Goal: Task Accomplishment & Management: Manage account settings

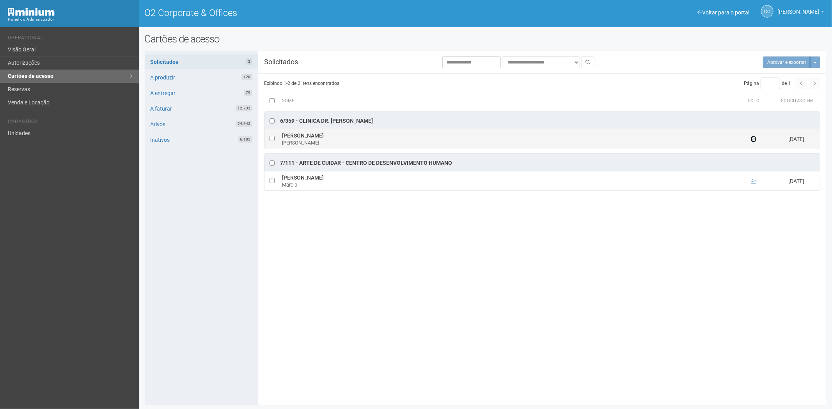
click at [755, 138] on icon at bounding box center [753, 138] width 5 height 5
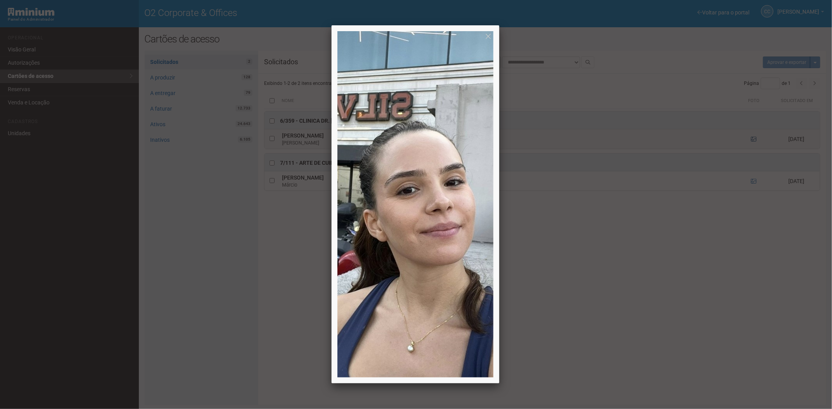
click at [755, 138] on div at bounding box center [416, 204] width 832 height 409
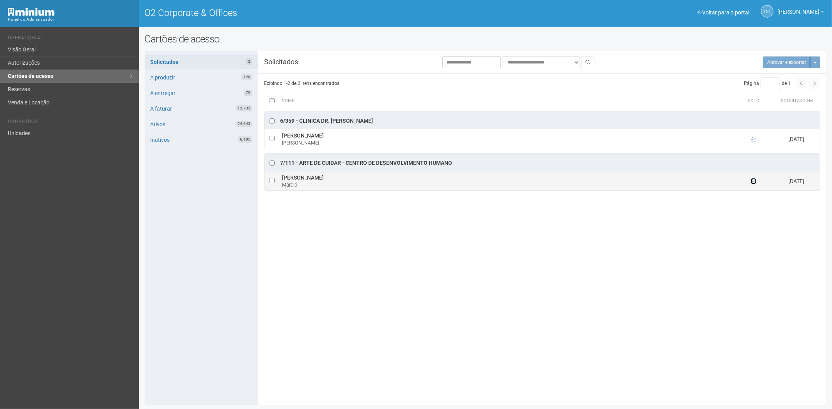
click at [751, 182] on icon at bounding box center [753, 181] width 5 height 5
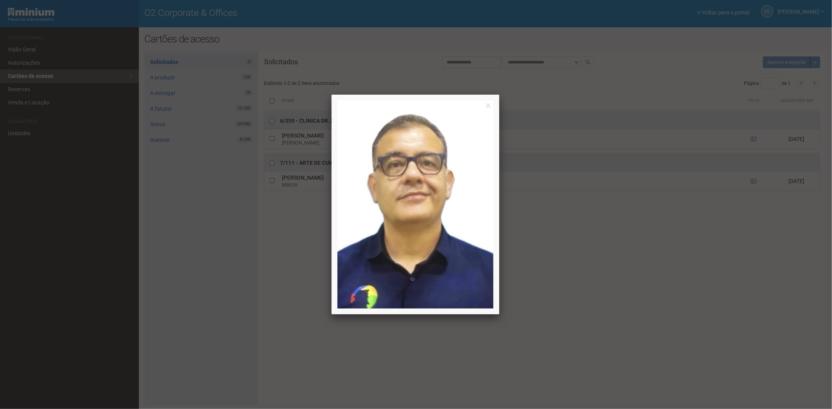
click at [582, 307] on div at bounding box center [416, 204] width 832 height 409
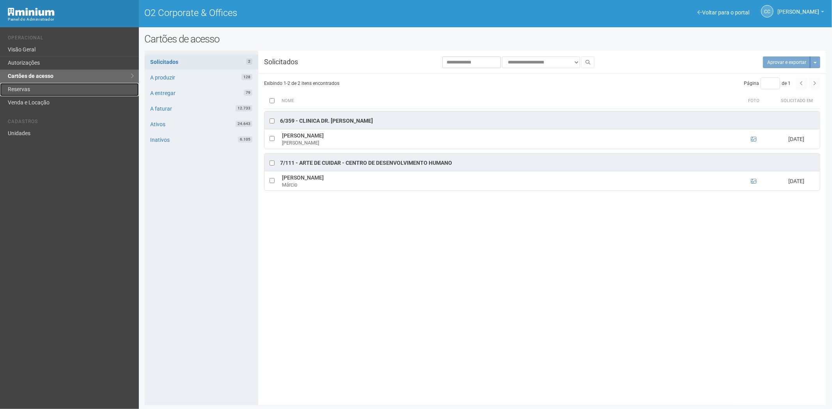
click at [35, 85] on link "Reservas" at bounding box center [69, 89] width 139 height 13
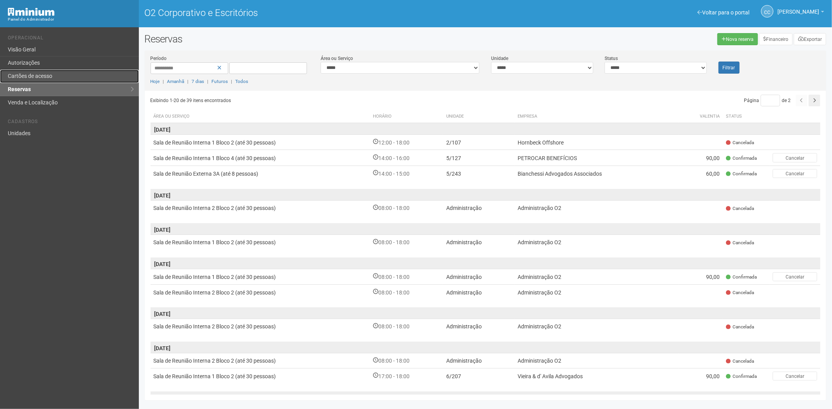
click at [40, 71] on link "Cartões de acesso" at bounding box center [69, 76] width 139 height 13
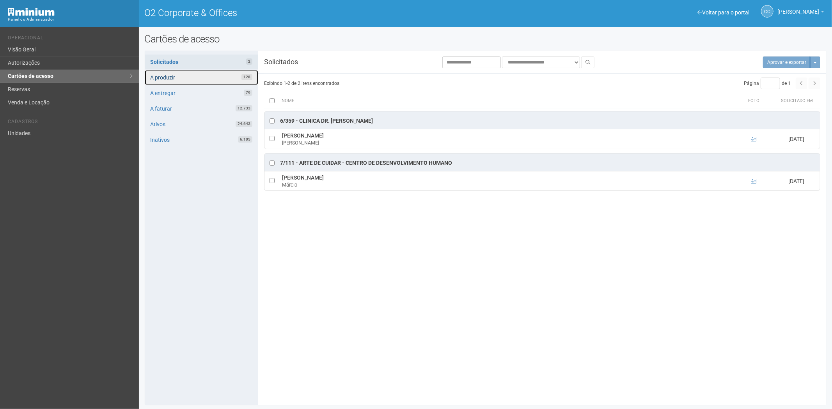
click at [213, 75] on link "A produzir 128" at bounding box center [201, 77] width 113 height 15
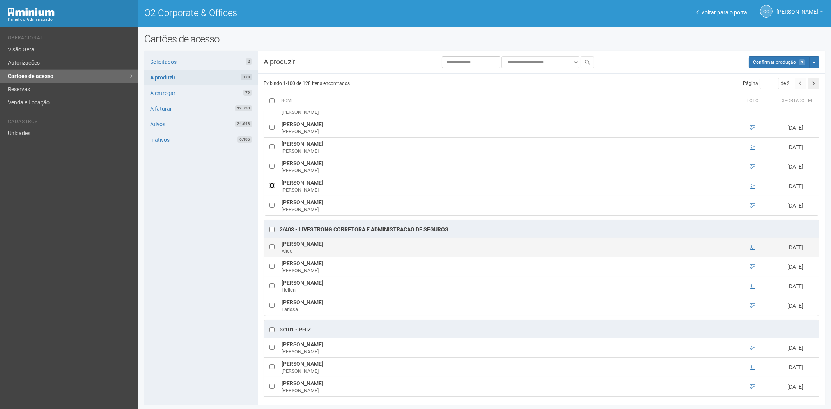
scroll to position [383, 0]
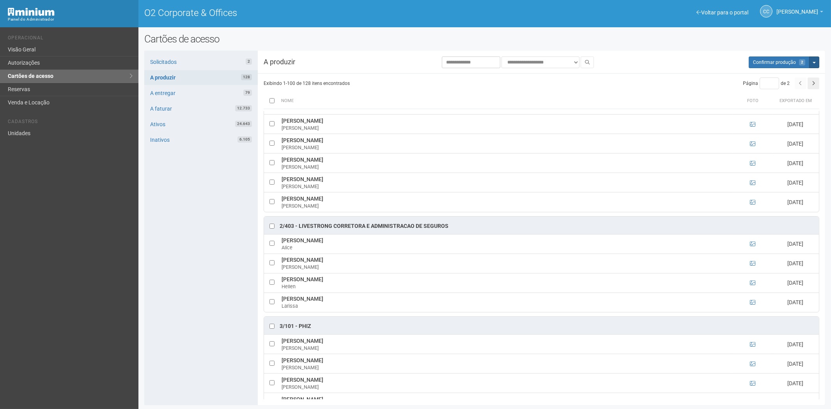
click at [815, 62] on span "button" at bounding box center [814, 63] width 3 height 2
click at [785, 84] on link "Exportar cartões" at bounding box center [780, 86] width 62 height 9
click at [816, 81] on button "button" at bounding box center [814, 84] width 12 height 12
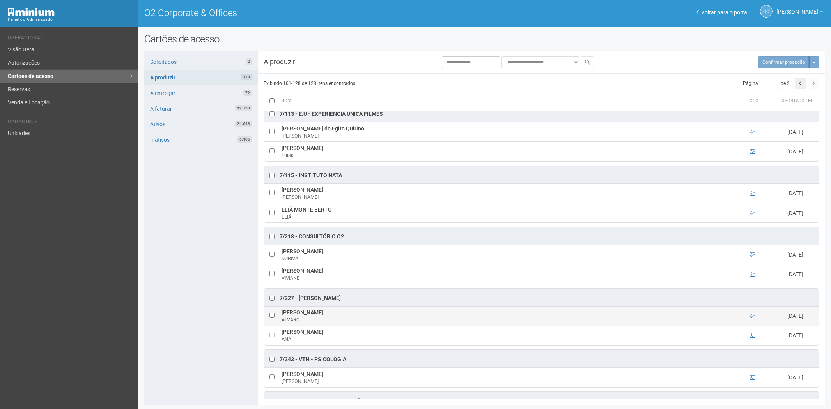
scroll to position [377, 0]
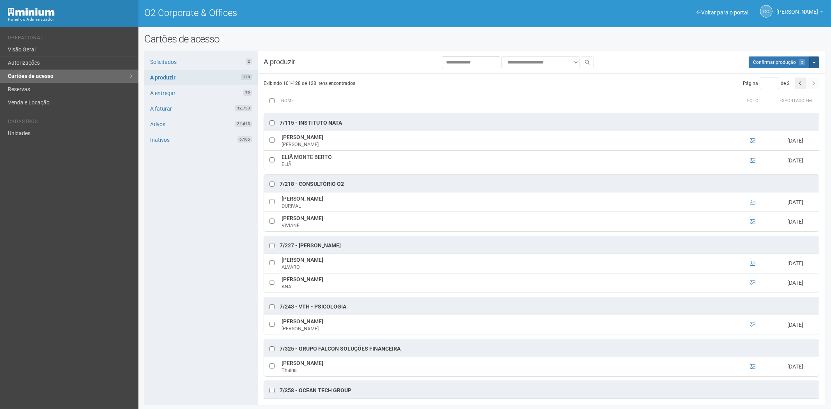
click at [818, 65] on button "Mais opções" at bounding box center [814, 63] width 10 height 12
click at [780, 87] on link "Exportar cartões" at bounding box center [780, 86] width 62 height 9
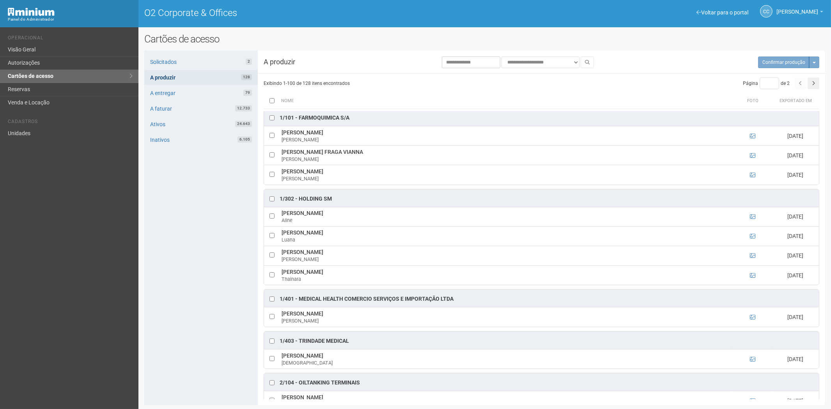
scroll to position [0, 0]
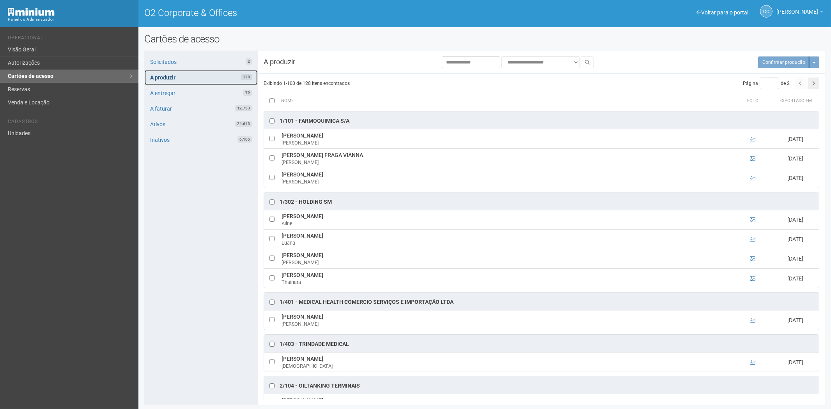
drag, startPoint x: 190, startPoint y: 70, endPoint x: 194, endPoint y: 73, distance: 5.6
click at [190, 70] on link "A produzir 128" at bounding box center [200, 77] width 113 height 15
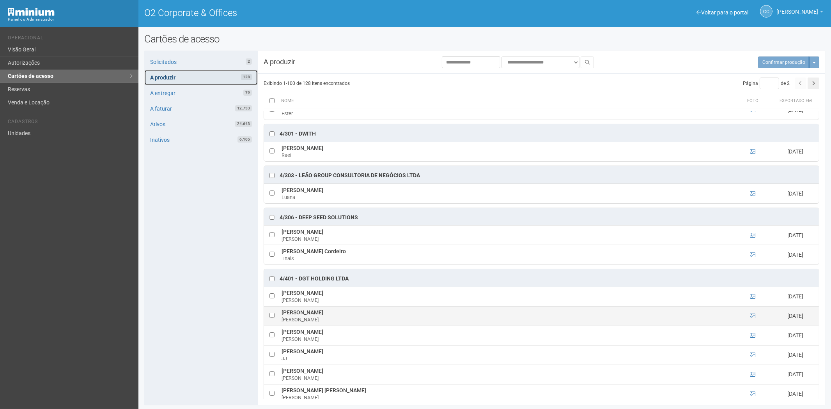
scroll to position [1603, 0]
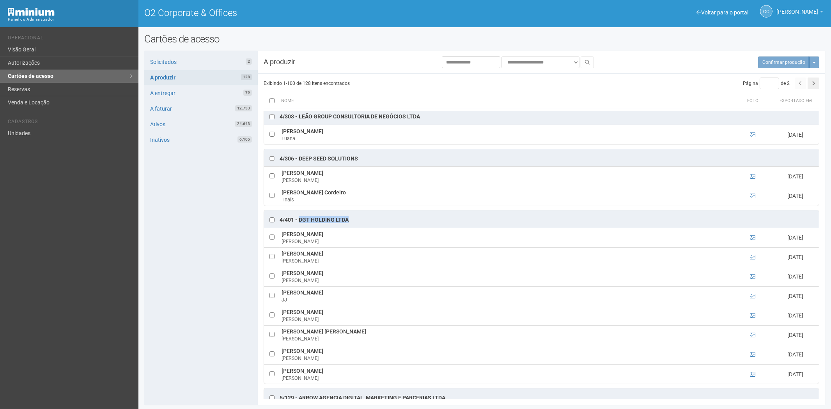
drag, startPoint x: 299, startPoint y: 227, endPoint x: 349, endPoint y: 227, distance: 50.7
click at [349, 227] on div "4/401 - DGT HOLDING LTDA" at bounding box center [541, 220] width 555 height 18
copy div "DGT HOLDING LTDA"
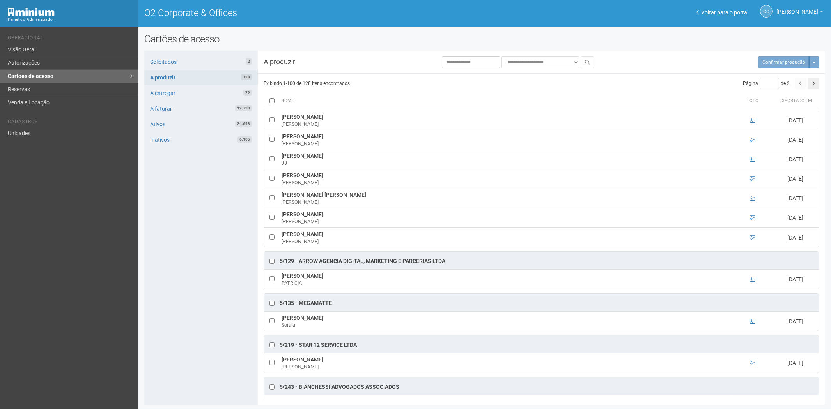
scroll to position [1683, 0]
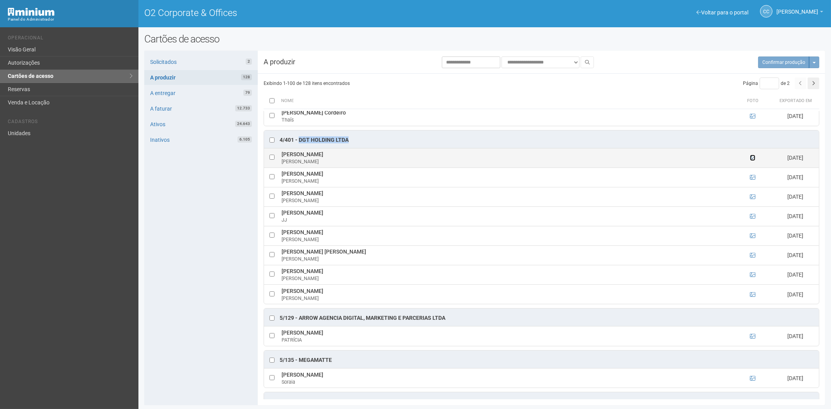
click at [750, 161] on icon at bounding box center [752, 157] width 5 height 5
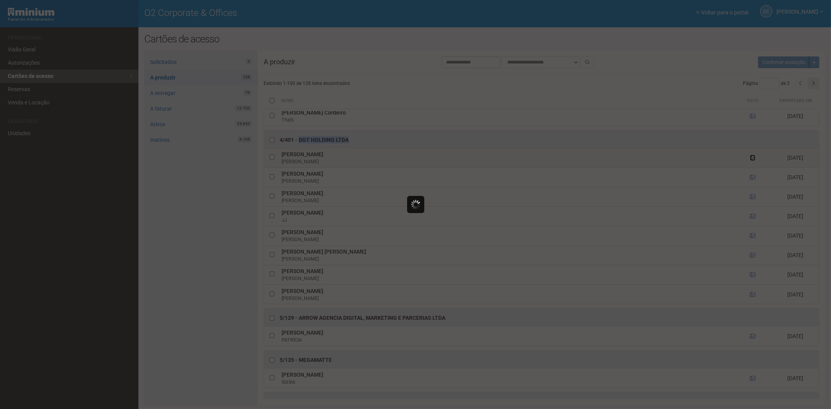
scroll to position [0, 0]
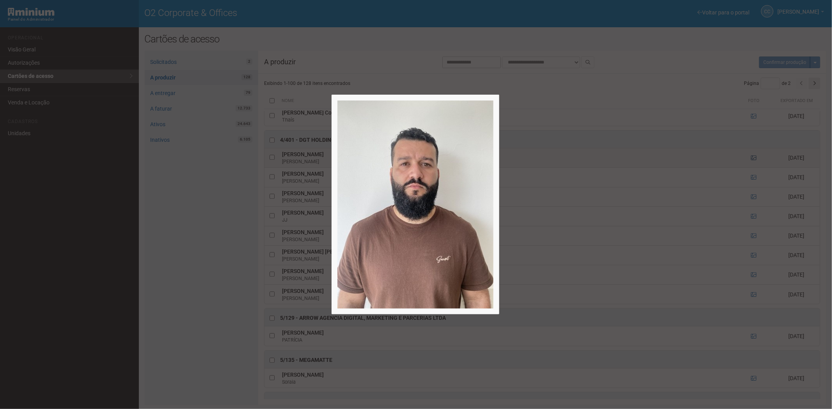
click at [749, 165] on div at bounding box center [416, 204] width 832 height 409
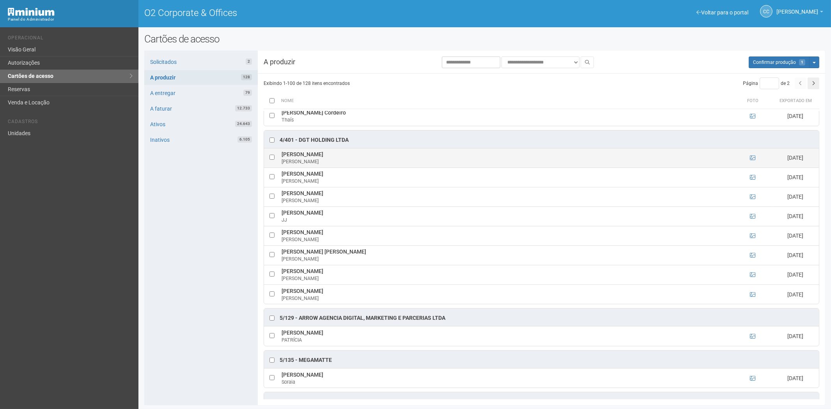
drag, startPoint x: 285, startPoint y: 162, endPoint x: 367, endPoint y: 161, distance: 82.3
click at [372, 164] on td "André Gustavo de Cerqueira Siqueira André Siqueira" at bounding box center [507, 157] width 454 height 19
copy td "André Gustavo de Cerqueira Siqueira"
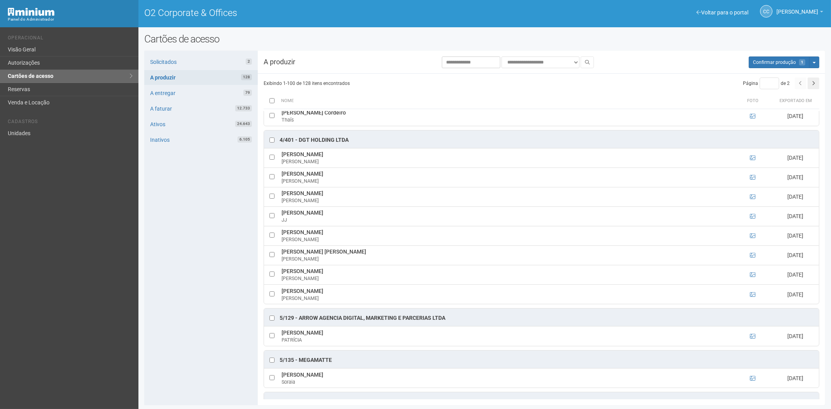
drag, startPoint x: 190, startPoint y: 302, endPoint x: 207, endPoint y: 298, distance: 18.1
click at [190, 302] on div "Solicitados 2 A produzir 128 A entregar 79 A faturar 12.733 Ativos 24.643 Inati…" at bounding box center [200, 228] width 113 height 355
click at [750, 180] on icon at bounding box center [752, 177] width 5 height 5
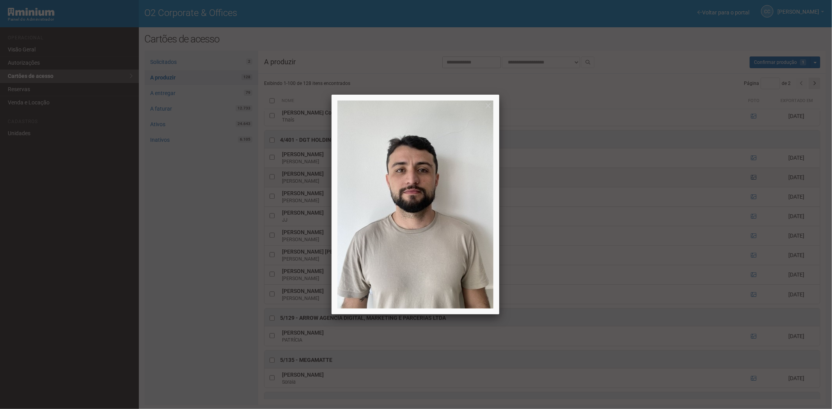
click at [749, 186] on div at bounding box center [416, 204] width 832 height 409
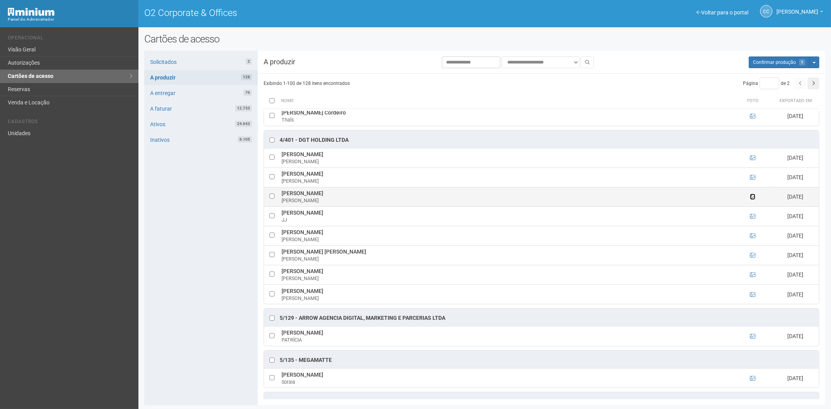
click at [754, 200] on icon at bounding box center [752, 196] width 5 height 5
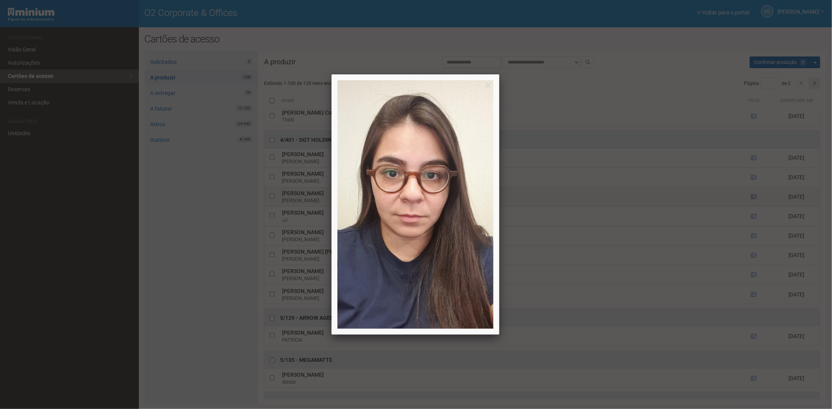
click at [754, 206] on div at bounding box center [416, 204] width 832 height 409
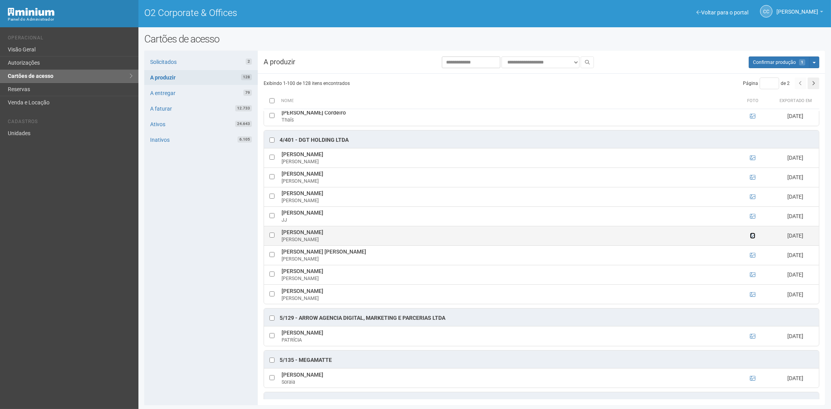
click at [750, 239] on icon at bounding box center [752, 235] width 5 height 5
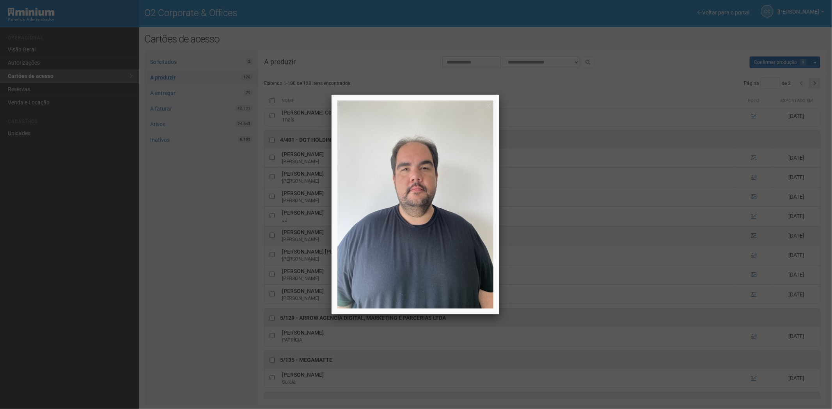
click at [749, 246] on div at bounding box center [416, 204] width 832 height 409
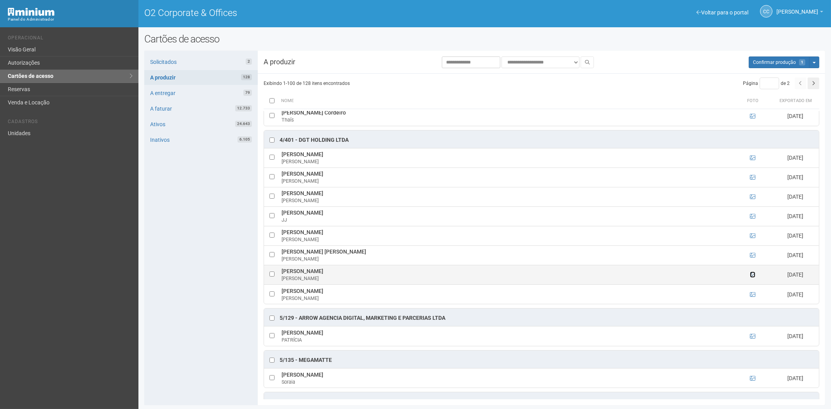
click at [750, 278] on icon at bounding box center [752, 274] width 5 height 5
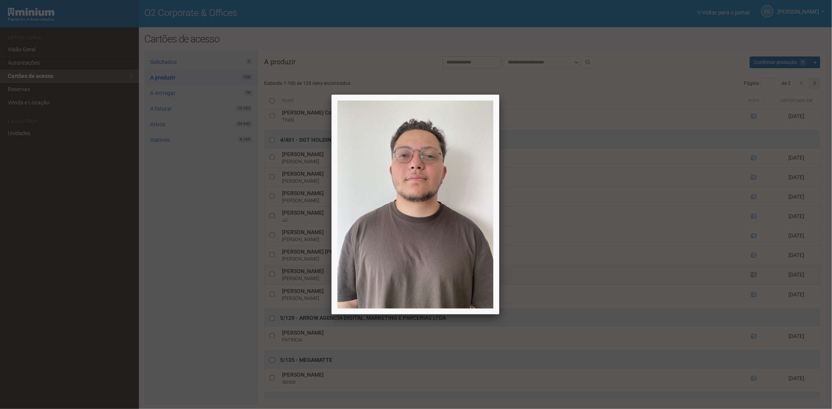
click at [750, 283] on div at bounding box center [416, 204] width 832 height 409
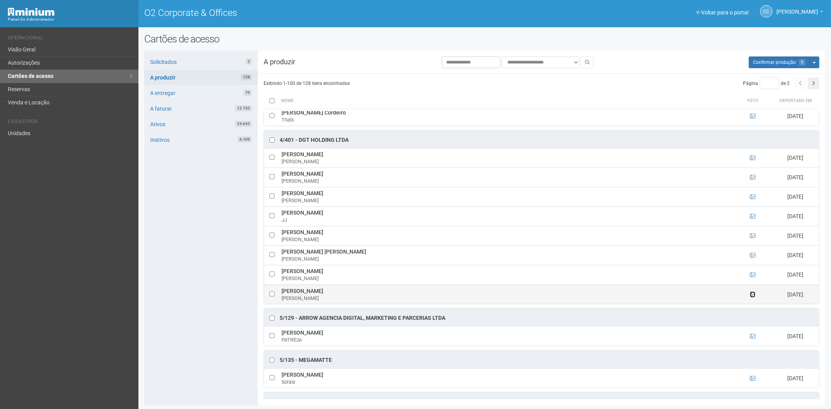
click at [753, 298] on icon at bounding box center [752, 294] width 5 height 5
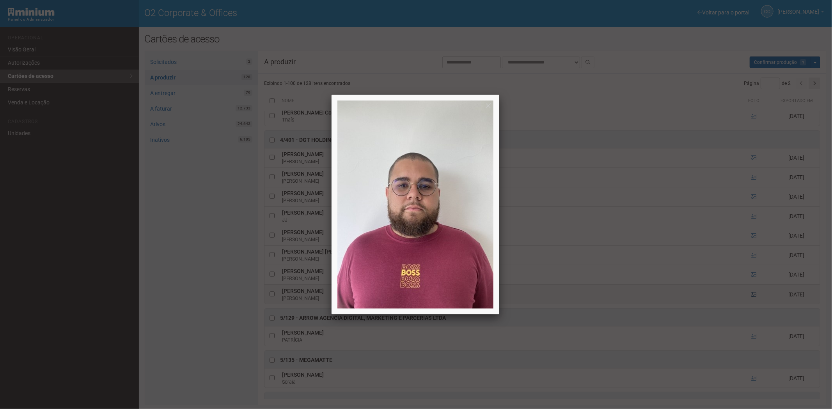
click at [753, 305] on div at bounding box center [416, 204] width 832 height 409
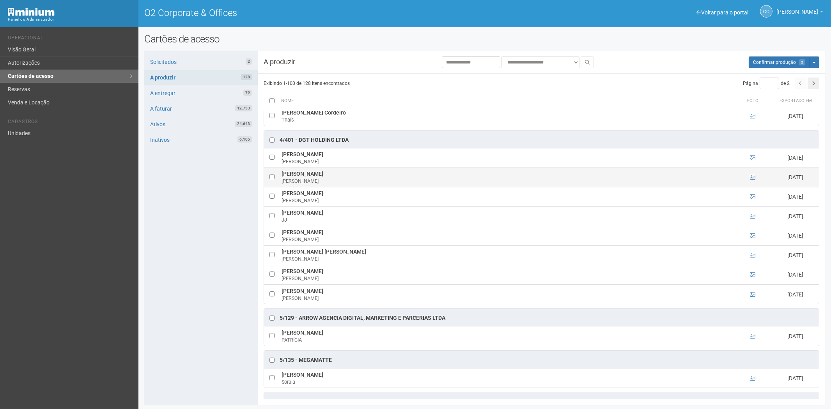
drag, startPoint x: 292, startPoint y: 181, endPoint x: 379, endPoint y: 184, distance: 86.6
click at [379, 184] on td "Daniel Lohan Frota Baraúna Rodrigues Daniel Baraúna" at bounding box center [507, 177] width 454 height 19
copy td "Daniel Lohan Frota Baraúna Rodrigues"
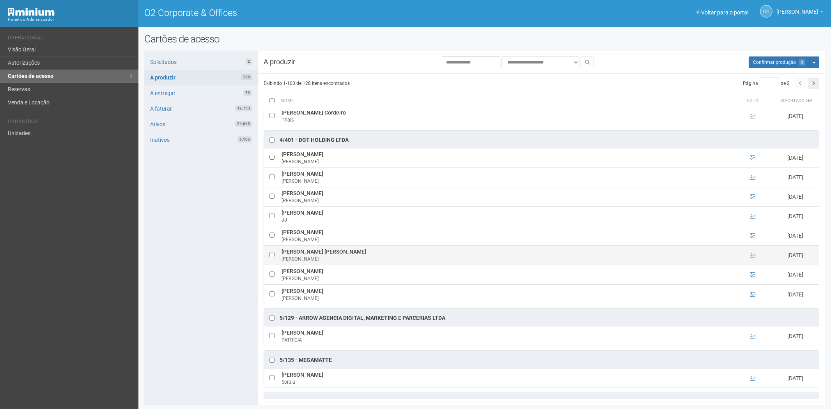
drag, startPoint x: 200, startPoint y: 319, endPoint x: 306, endPoint y: 262, distance: 120.4
click at [200, 319] on div "Solicitados 2 A produzir 128 A entregar 79 A faturar 12.733 Ativos 24.643 Inati…" at bounding box center [200, 228] width 113 height 355
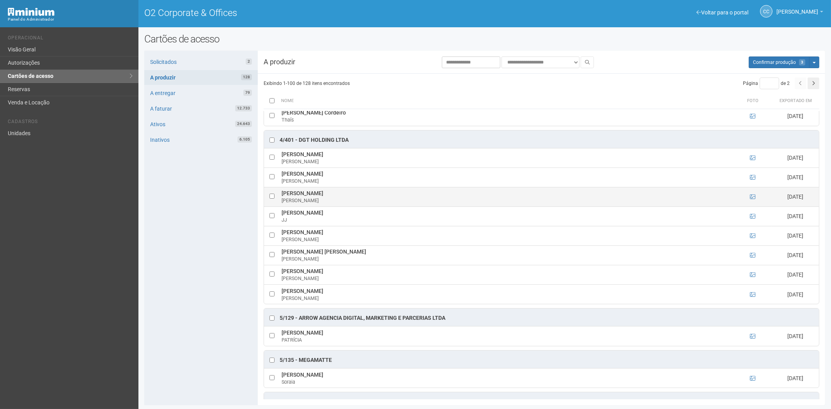
drag, startPoint x: 280, startPoint y: 202, endPoint x: 353, endPoint y: 202, distance: 72.9
click at [353, 202] on td "Fernanda Laranjeira Goulart Fernanda Goulart" at bounding box center [507, 196] width 454 height 19
copy td "Fernanda Laranjeira Goulart"
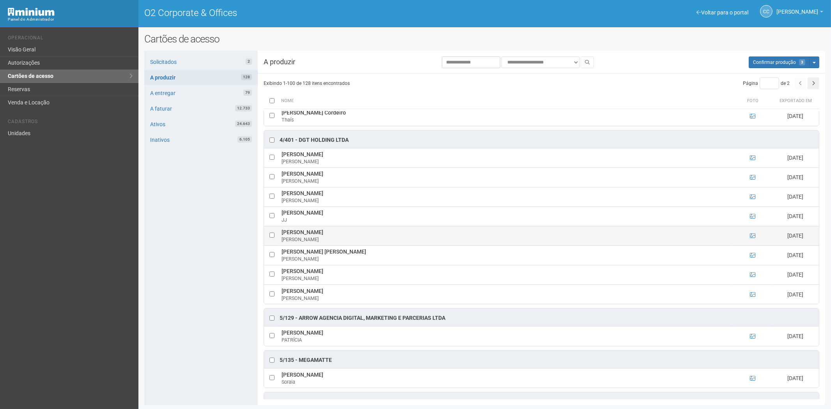
drag, startPoint x: 178, startPoint y: 260, endPoint x: 307, endPoint y: 253, distance: 129.2
click at [178, 260] on div "Solicitados 2 A produzir 128 A entregar 79 A faturar 12.733 Ativos 24.643 Inati…" at bounding box center [200, 228] width 113 height 355
drag, startPoint x: 280, startPoint y: 240, endPoint x: 359, endPoint y: 241, distance: 79.6
click at [360, 241] on td "Raphael Martins de Carvalho Raphael Martins" at bounding box center [507, 235] width 454 height 19
copy td "Raphael Martins de Carvalho"
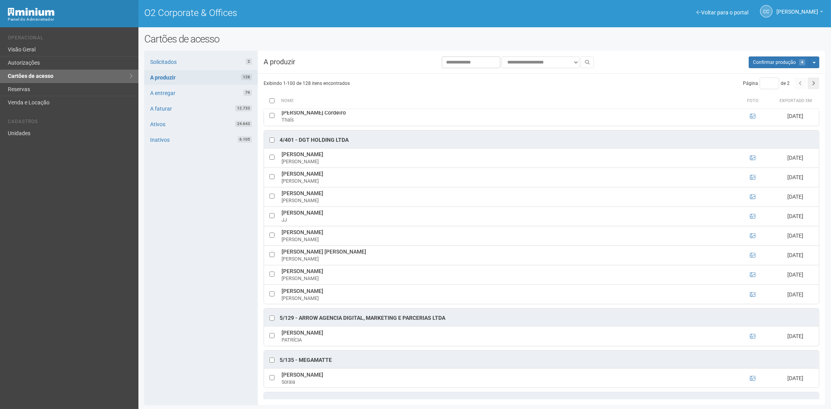
click at [198, 281] on div "Solicitados 2 A produzir 128 A entregar 79 A faturar 12.733 Ativos 24.643 Inati…" at bounding box center [200, 228] width 113 height 355
drag, startPoint x: 281, startPoint y: 279, endPoint x: 336, endPoint y: 281, distance: 55.0
click at [344, 278] on td "Vinícius Rigueira da Costa Vinícius Rigueira" at bounding box center [507, 274] width 454 height 19
copy td "Vinícius Rigueira da Cost"
click at [188, 266] on div "Solicitados 2 A produzir 128 A entregar 79 A faturar 12.733 Ativos 24.643 Inati…" at bounding box center [200, 228] width 113 height 355
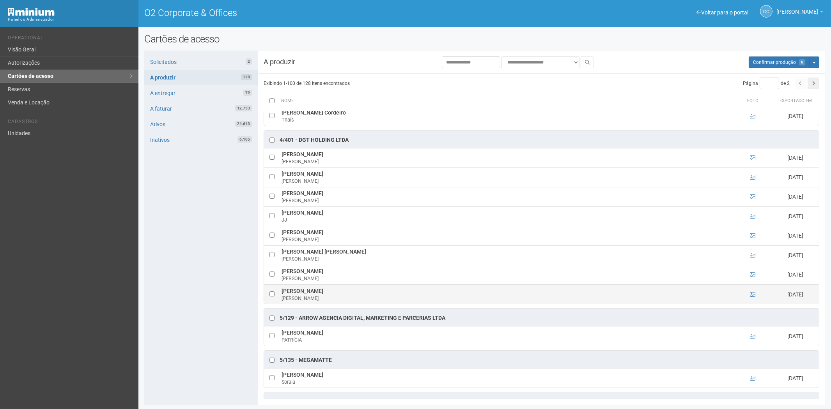
drag, startPoint x: 279, startPoint y: 299, endPoint x: 335, endPoint y: 303, distance: 55.9
click at [346, 304] on tr "Vinicius Souza da Silva Vinicius Souza 07/08/2025" at bounding box center [541, 294] width 555 height 19
copy tr "Vinicius Souza da Silva Vinicius Souza"
drag, startPoint x: 190, startPoint y: 275, endPoint x: 554, endPoint y: 147, distance: 385.5
click at [190, 275] on div "Solicitados 2 A produzir 128 A entregar 79 A faturar 12.733 Ativos 24.643 Inati…" at bounding box center [200, 228] width 113 height 355
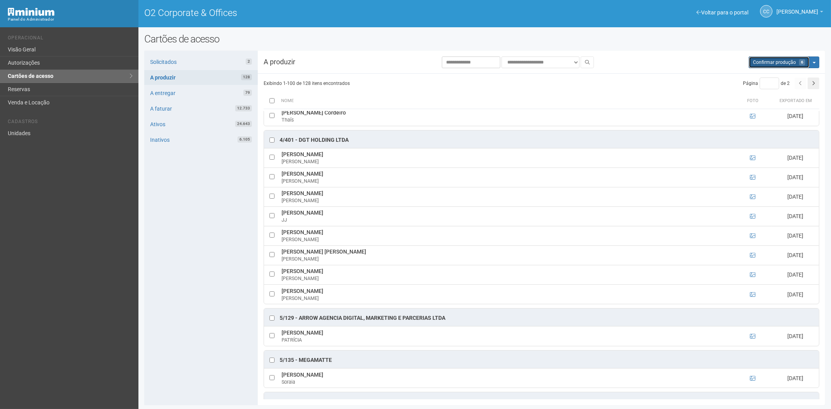
click at [784, 59] on button "Aguarde... Confirmar produção 6" at bounding box center [779, 63] width 61 height 12
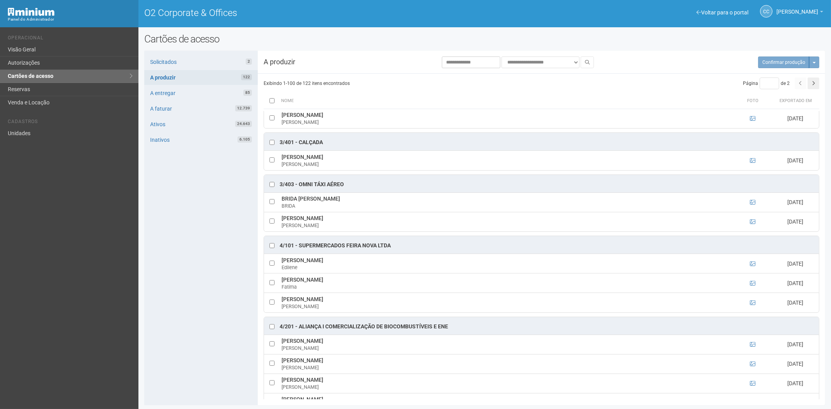
scroll to position [1126, 0]
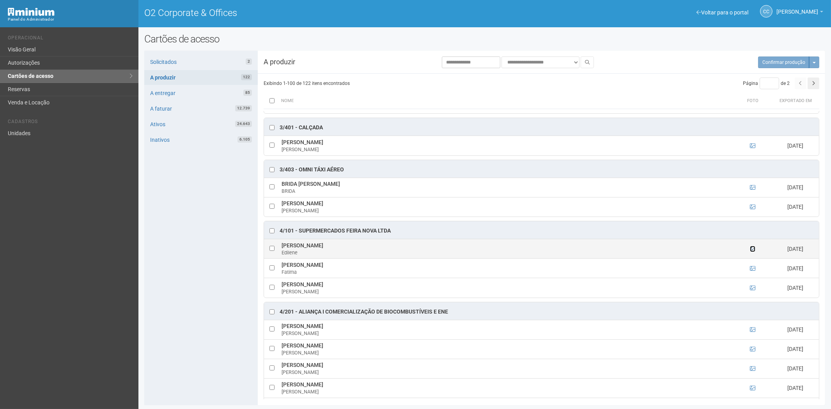
click at [751, 252] on icon at bounding box center [752, 248] width 5 height 5
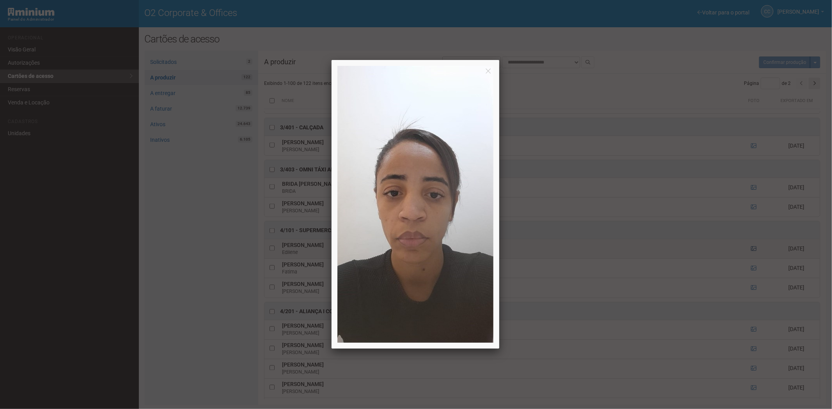
click at [751, 255] on div at bounding box center [416, 204] width 832 height 409
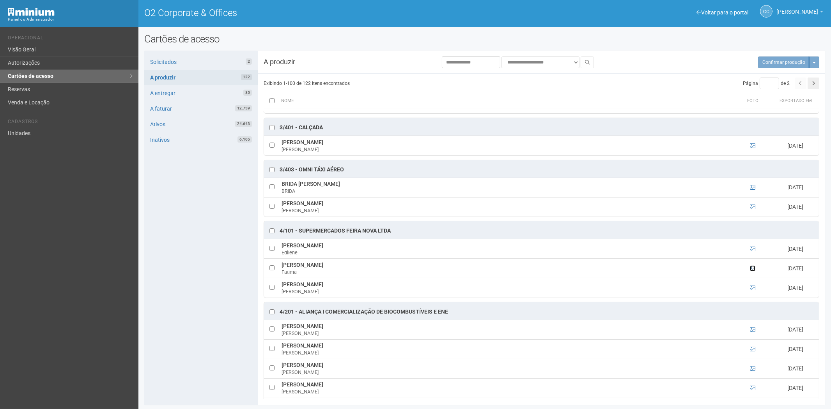
click at [752, 271] on icon at bounding box center [752, 268] width 5 height 5
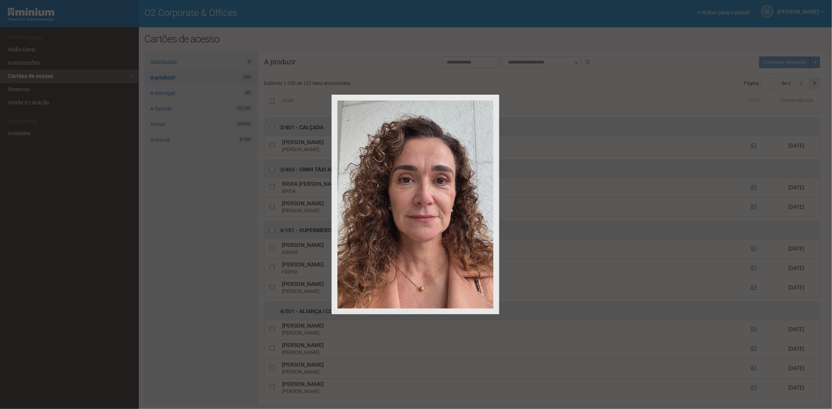
click at [752, 274] on div at bounding box center [416, 204] width 832 height 409
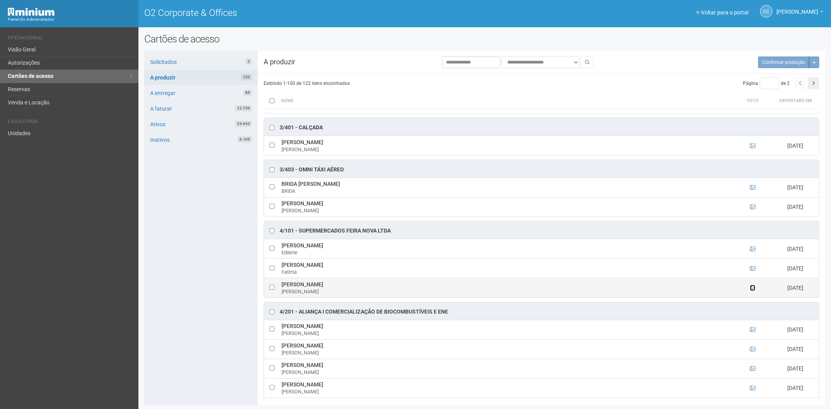
click at [750, 291] on icon at bounding box center [752, 287] width 5 height 5
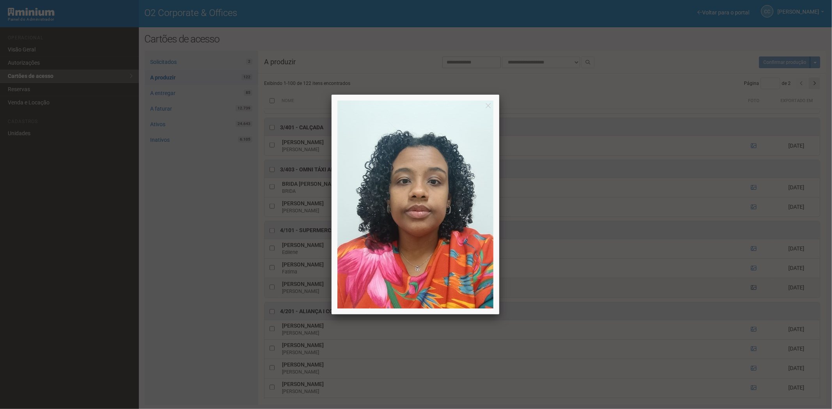
click at [750, 294] on div at bounding box center [416, 204] width 832 height 409
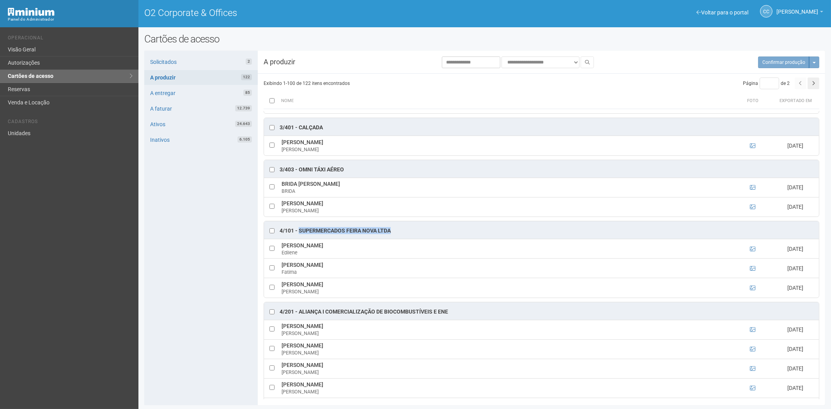
drag, startPoint x: 299, startPoint y: 236, endPoint x: 392, endPoint y: 232, distance: 92.9
click at [392, 232] on div "4/101 - Supermercados Feira Nova LTDA" at bounding box center [541, 230] width 555 height 18
copy div "Supermercados Feira Nova LTDA"
drag, startPoint x: 348, startPoint y: 250, endPoint x: 294, endPoint y: 251, distance: 54.2
click at [286, 253] on td "Edilene Santos de Aquino Edilene" at bounding box center [507, 248] width 454 height 19
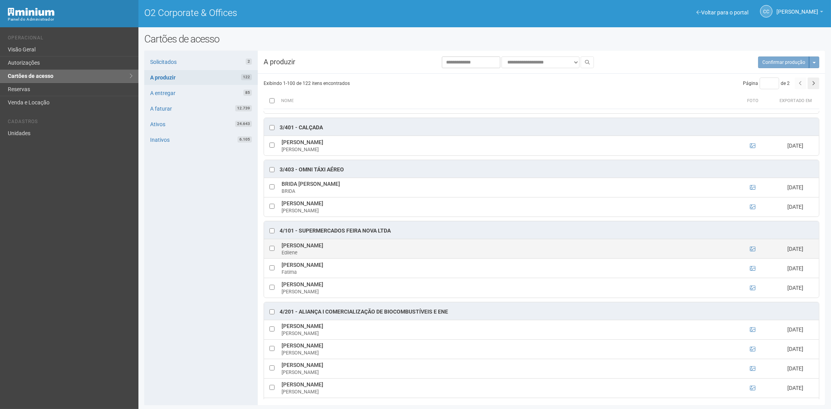
drag, startPoint x: 294, startPoint y: 251, endPoint x: 279, endPoint y: 250, distance: 14.9
click at [279, 250] on tr "Edilene Santos de Aquino Edilene 08/08/2025" at bounding box center [541, 248] width 555 height 19
drag, startPoint x: 346, startPoint y: 251, endPoint x: 286, endPoint y: 252, distance: 60.1
click at [284, 252] on td "Edilene Santos de Aquino Edilene" at bounding box center [507, 248] width 454 height 19
drag, startPoint x: 287, startPoint y: 250, endPoint x: 357, endPoint y: 248, distance: 69.4
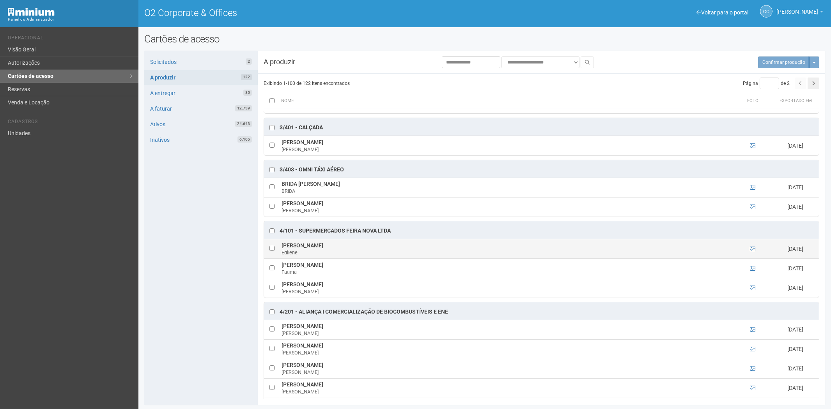
click at [228, 249] on div "Solicitados 2 A produzir 122 A entregar 85 A faturar 12.739 Ativos 24.643 Inati…" at bounding box center [200, 228] width 113 height 355
drag, startPoint x: 348, startPoint y: 252, endPoint x: 283, endPoint y: 253, distance: 65.1
click at [282, 253] on td "Edilene Santos de Aquino Edilene" at bounding box center [507, 248] width 454 height 19
copy td "Edilene Santos de Aquino"
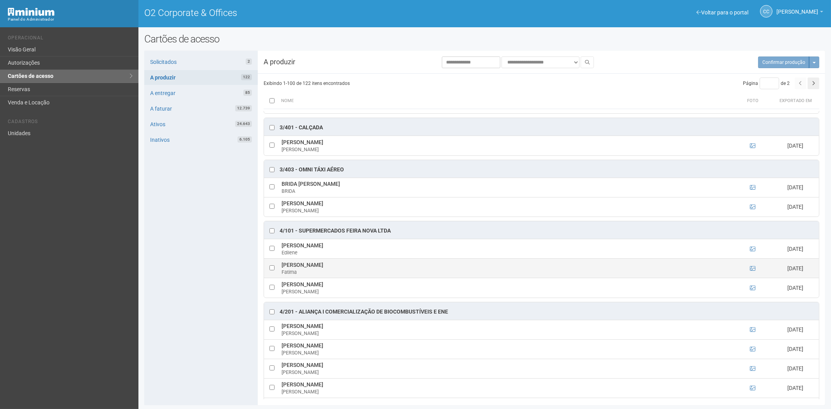
drag, startPoint x: 351, startPoint y: 272, endPoint x: 282, endPoint y: 273, distance: 69.8
click at [282, 273] on td "Fatima Regina Ribeiro Alves Fatima" at bounding box center [507, 268] width 454 height 19
copy td "Fatima Regina Ribeiro Alves"
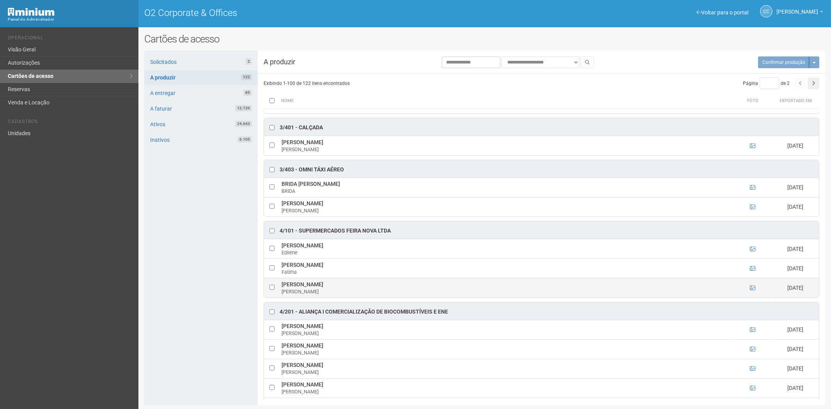
drag, startPoint x: 354, startPoint y: 291, endPoint x: 287, endPoint y: 291, distance: 67.5
click at [282, 292] on td "Marcella Carvalho Junqueiro Marcella" at bounding box center [507, 287] width 454 height 19
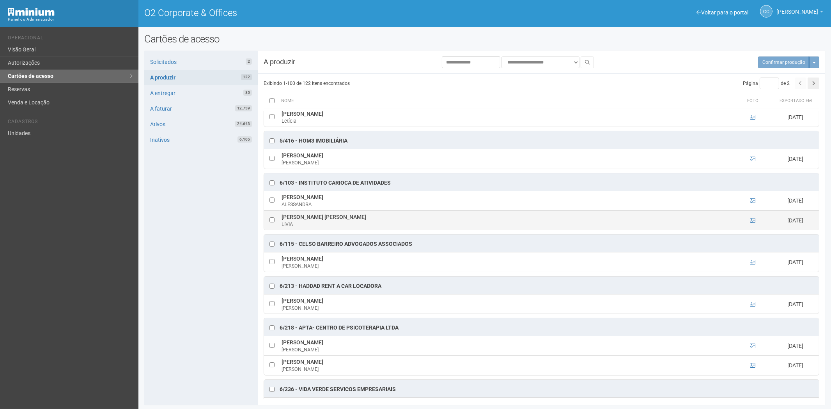
scroll to position [2080, 0]
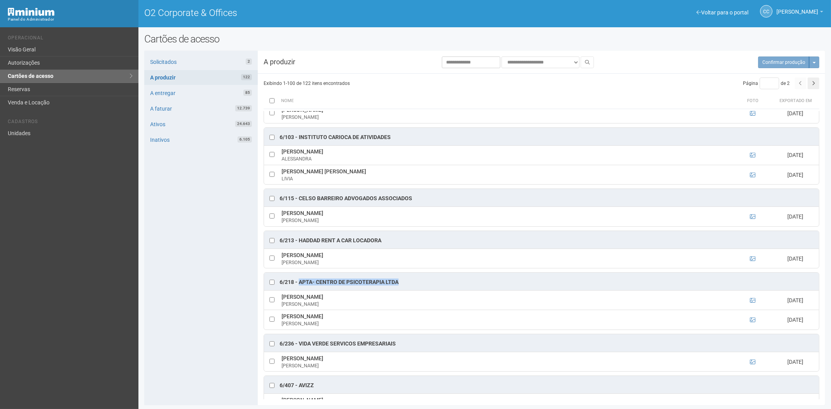
drag, startPoint x: 402, startPoint y: 292, endPoint x: 299, endPoint y: 294, distance: 102.6
click at [299, 291] on div "6/218 - Apta- Centro de Psicoterapia Ltda" at bounding box center [541, 282] width 555 height 18
drag, startPoint x: 363, startPoint y: 306, endPoint x: 291, endPoint y: 310, distance: 71.9
click at [284, 310] on td "Leonardo Henrique Flórido Munia Leonardo" at bounding box center [507, 300] width 454 height 19
drag, startPoint x: 291, startPoint y: 310, endPoint x: 338, endPoint y: 310, distance: 47.2
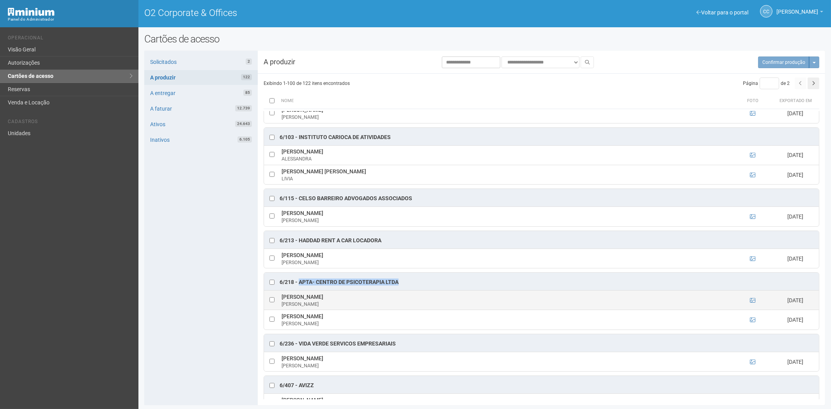
click at [307, 310] on td "Leonardo Henrique Flórido Munia Leonardo" at bounding box center [507, 300] width 454 height 19
drag, startPoint x: 367, startPoint y: 306, endPoint x: 282, endPoint y: 310, distance: 85.1
click at [282, 310] on td "Leonardo Henrique Flórido Munia Leonardo" at bounding box center [507, 300] width 454 height 19
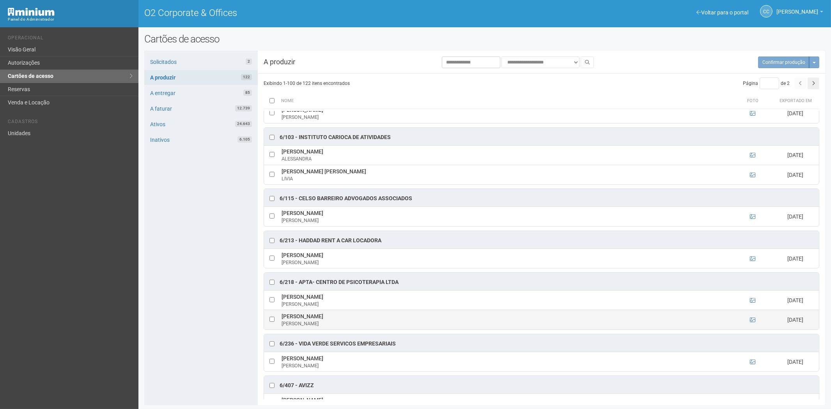
drag, startPoint x: 352, startPoint y: 329, endPoint x: 282, endPoint y: 328, distance: 70.6
click at [282, 328] on td "Rita de Cássia Rimes Flórido Rita" at bounding box center [507, 319] width 454 height 19
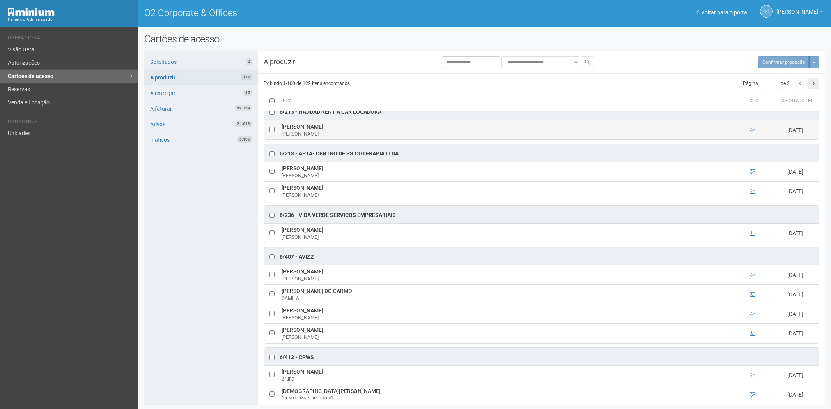
scroll to position [2209, 0]
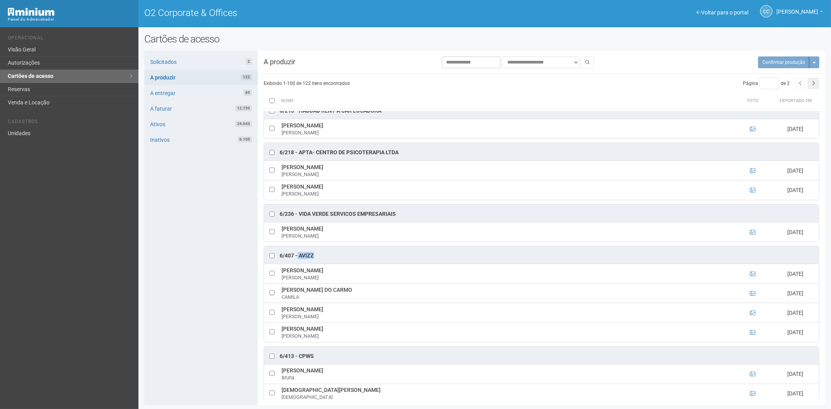
drag, startPoint x: 323, startPoint y: 271, endPoint x: 303, endPoint y: 269, distance: 20.3
click at [299, 264] on div "6/407 - AVIZZ" at bounding box center [541, 255] width 555 height 18
drag, startPoint x: 281, startPoint y: 302, endPoint x: 345, endPoint y: 303, distance: 64.0
click at [355, 303] on td "CAMILA PINHEIRO DO CARMO CAMILA" at bounding box center [507, 293] width 454 height 19
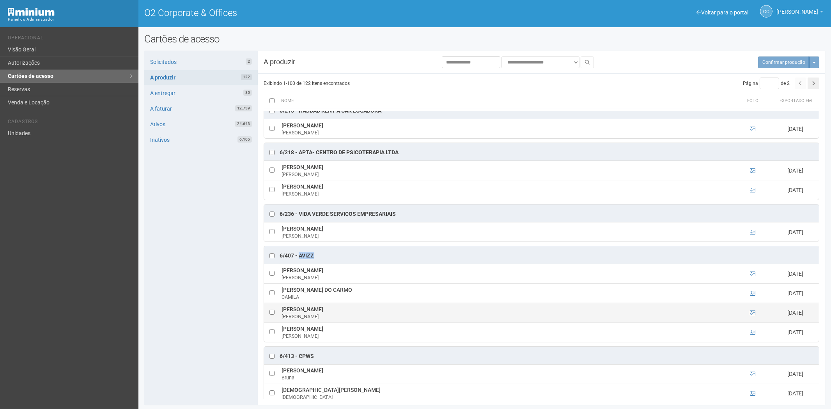
drag, startPoint x: 282, startPoint y: 322, endPoint x: 353, endPoint y: 321, distance: 71.0
click at [353, 321] on td "GEORGE CARRERAS RIBEIRO GEORGE" at bounding box center [507, 312] width 454 height 19
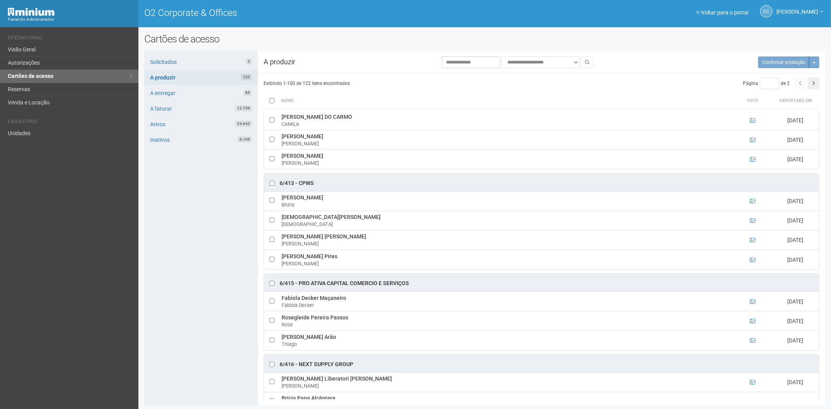
scroll to position [2383, 0]
drag, startPoint x: 316, startPoint y: 197, endPoint x: 303, endPoint y: 197, distance: 13.3
click at [299, 191] on div "6/413 - CPWS" at bounding box center [541, 183] width 555 height 18
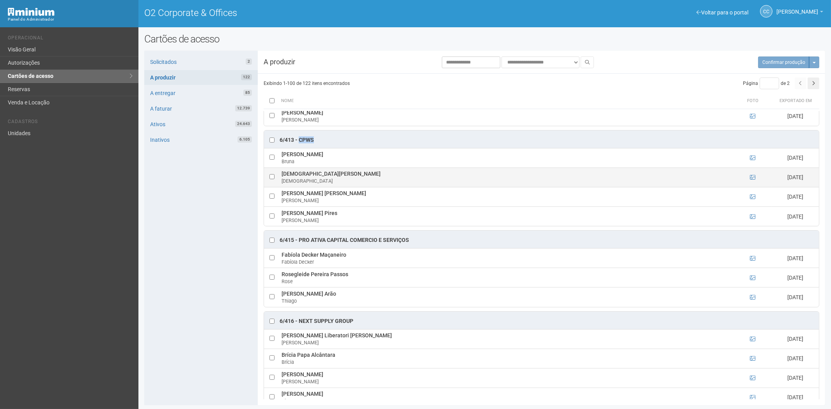
scroll to position [2426, 0]
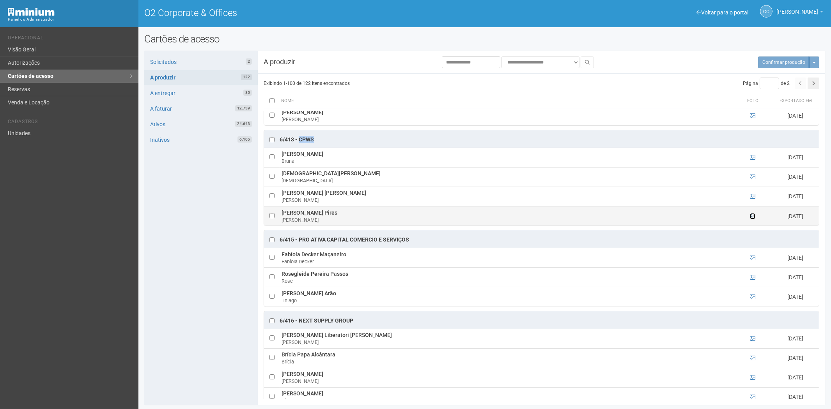
click at [751, 219] on icon at bounding box center [752, 216] width 5 height 5
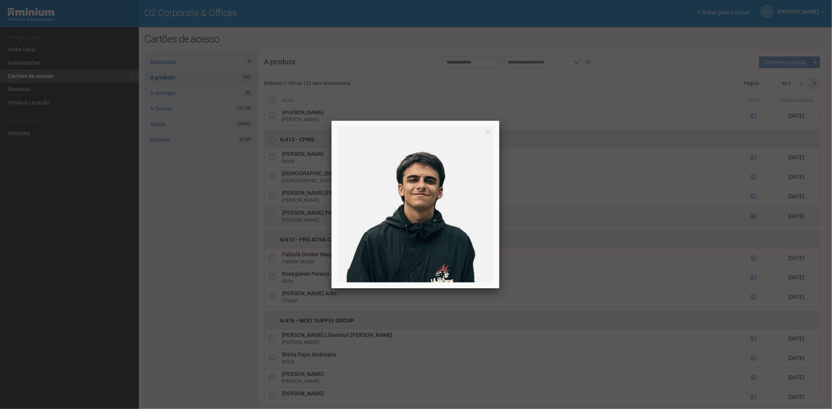
click at [751, 228] on div at bounding box center [416, 204] width 832 height 409
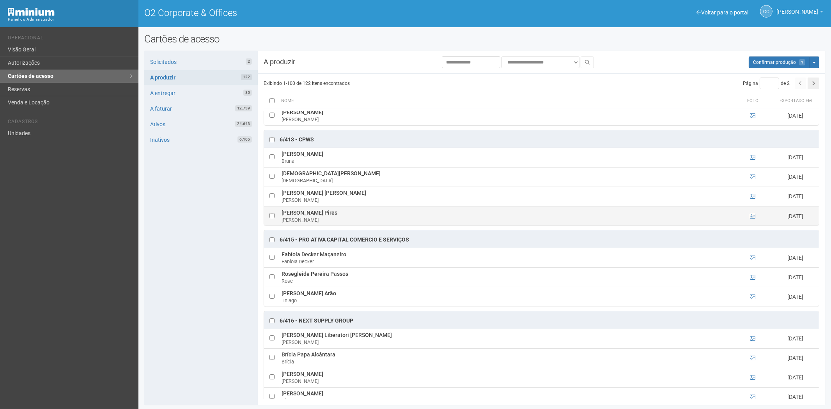
drag, startPoint x: 287, startPoint y: 227, endPoint x: 349, endPoint y: 227, distance: 62.8
click at [352, 226] on td "Lucas dos Santos Pires Lucas" at bounding box center [507, 215] width 454 height 19
click at [212, 290] on div "Solicitados 2 A produzir 122 A entregar 85 A faturar 12.739 Ativos 24.643 Inati…" at bounding box center [200, 228] width 113 height 355
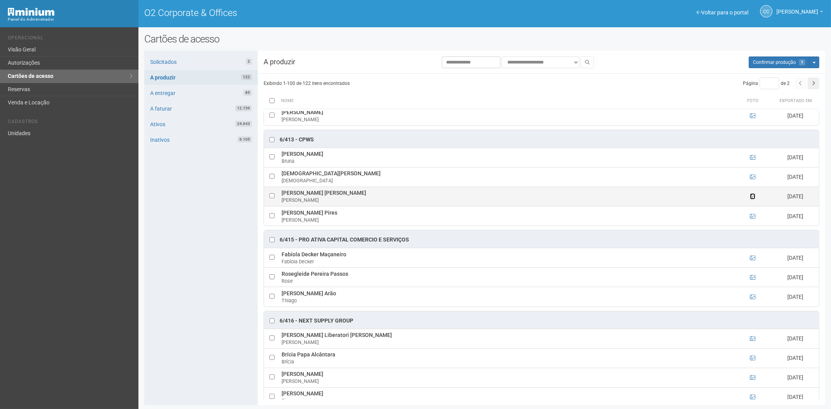
click at [750, 199] on icon at bounding box center [752, 196] width 5 height 5
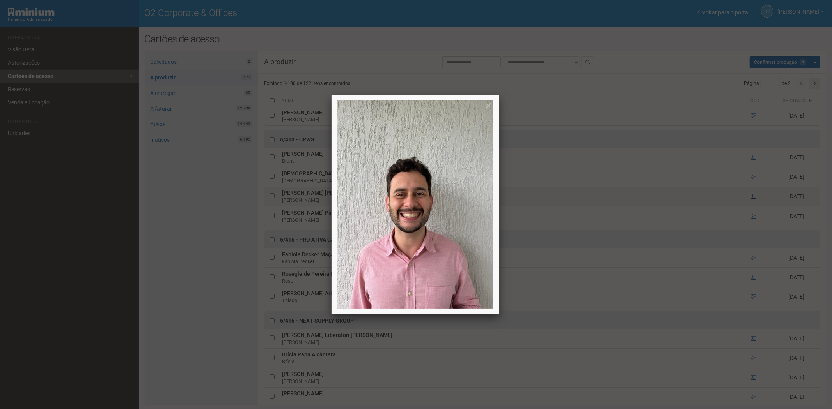
click at [749, 210] on div at bounding box center [416, 204] width 832 height 409
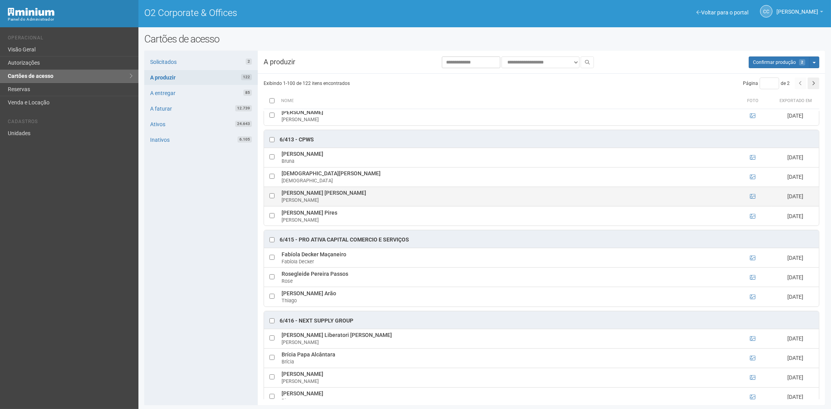
drag, startPoint x: 281, startPoint y: 205, endPoint x: 377, endPoint y: 207, distance: 96.0
click at [377, 206] on td "Daniel do Nascimento Gripa Cavalcanti Daniel" at bounding box center [507, 196] width 454 height 19
click at [207, 301] on div "Solicitados 2 A produzir 122 A entregar 85 A faturar 12.739 Ativos 24.643 Inati…" at bounding box center [200, 228] width 113 height 355
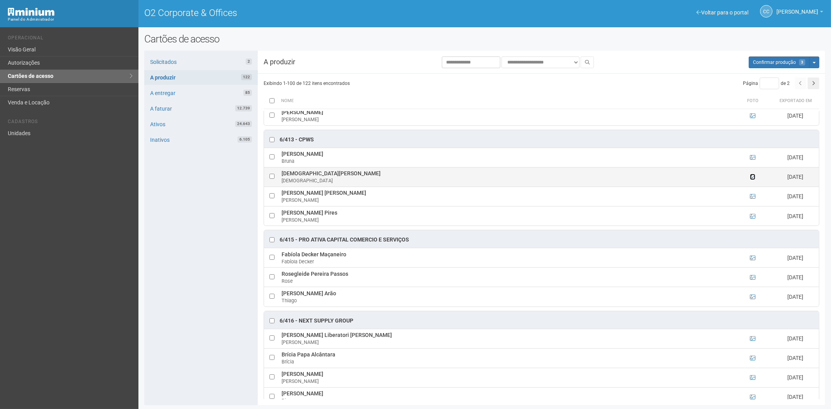
click at [751, 180] on icon at bounding box center [752, 176] width 5 height 5
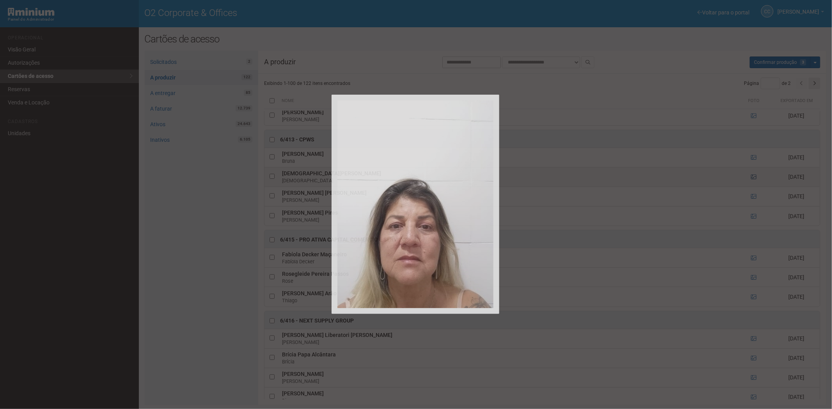
click at [751, 190] on div at bounding box center [416, 204] width 832 height 409
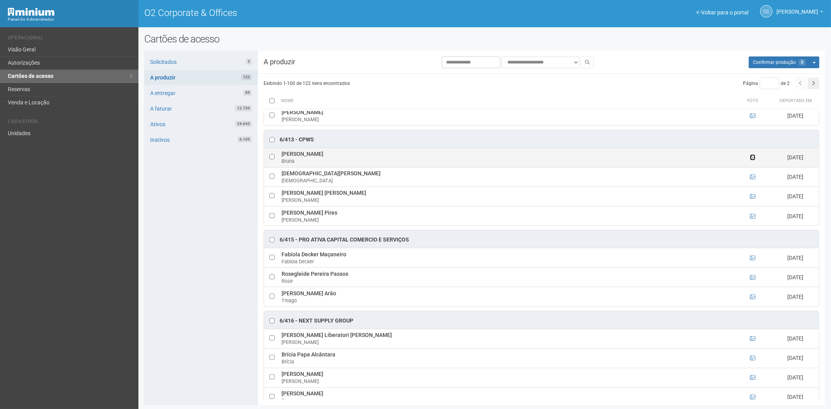
click at [751, 160] on icon at bounding box center [752, 157] width 5 height 5
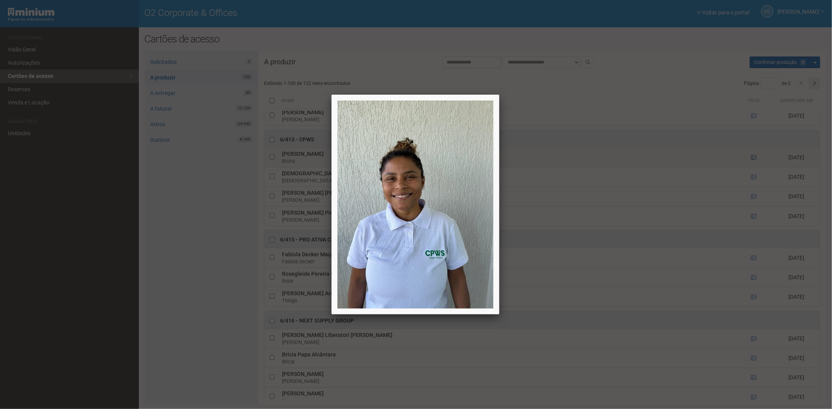
click at [751, 171] on div at bounding box center [416, 204] width 832 height 409
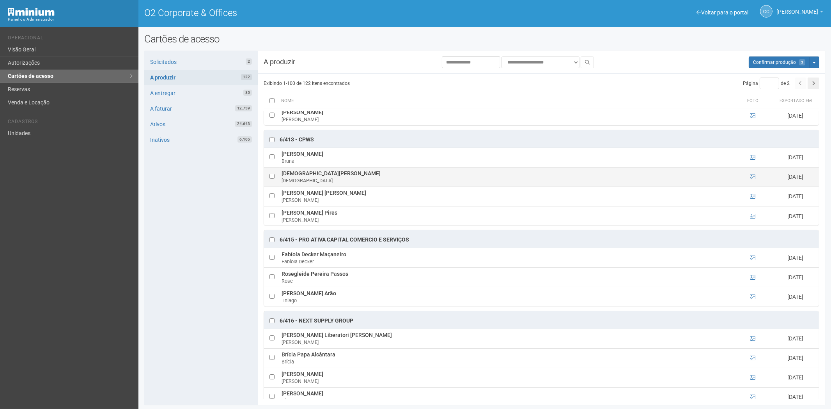
drag, startPoint x: 282, startPoint y: 188, endPoint x: 312, endPoint y: 187, distance: 29.6
click at [326, 186] on td "Cristiana Machado Cristiana" at bounding box center [507, 176] width 454 height 19
drag, startPoint x: 192, startPoint y: 230, endPoint x: 250, endPoint y: 199, distance: 65.9
click at [192, 230] on div "Solicitados 2 A produzir 122 A entregar 85 A faturar 12.739 Ativos 24.643 Inati…" at bounding box center [200, 228] width 113 height 355
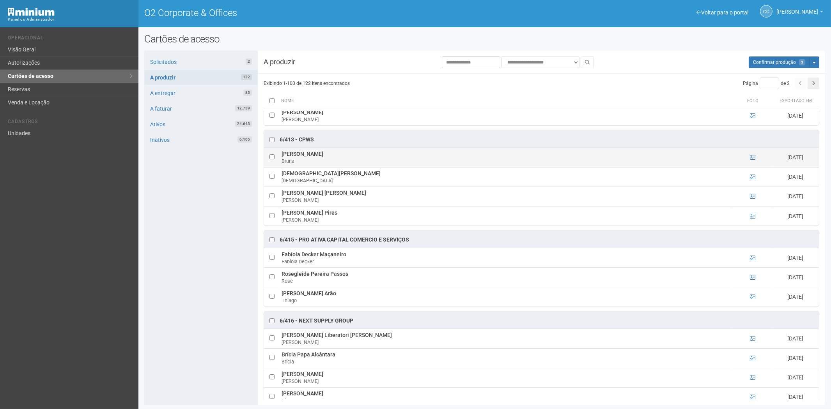
click at [268, 167] on td at bounding box center [272, 157] width 16 height 19
drag, startPoint x: 287, startPoint y: 167, endPoint x: 343, endPoint y: 168, distance: 55.8
click at [346, 167] on td "Bruna da Silva Rodrigues Bruna" at bounding box center [507, 157] width 454 height 19
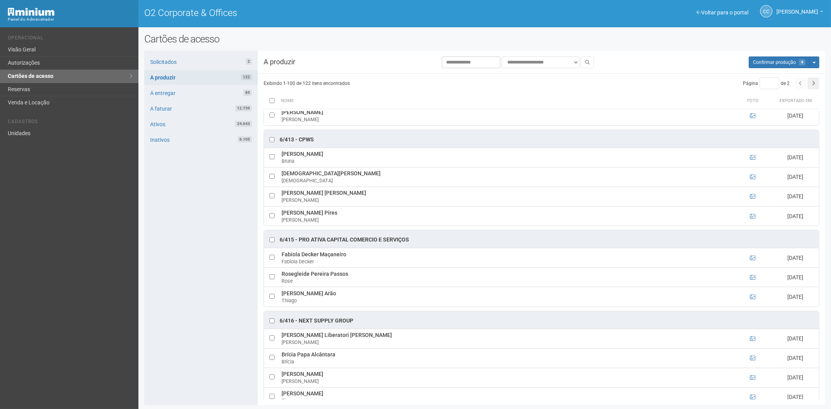
drag, startPoint x: 145, startPoint y: 205, endPoint x: 160, endPoint y: 200, distance: 15.5
click at [145, 205] on div "Solicitados 2 A produzir 122 A entregar 85 A faturar 12.739 Ativos 24.643 Inati…" at bounding box center [200, 228] width 113 height 355
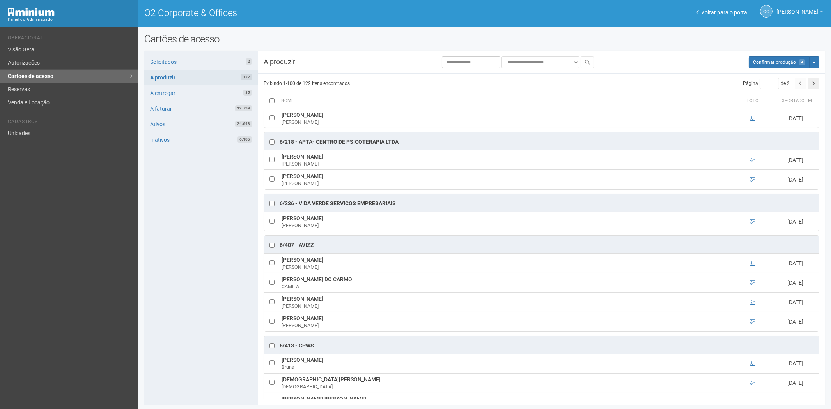
scroll to position [2247, 0]
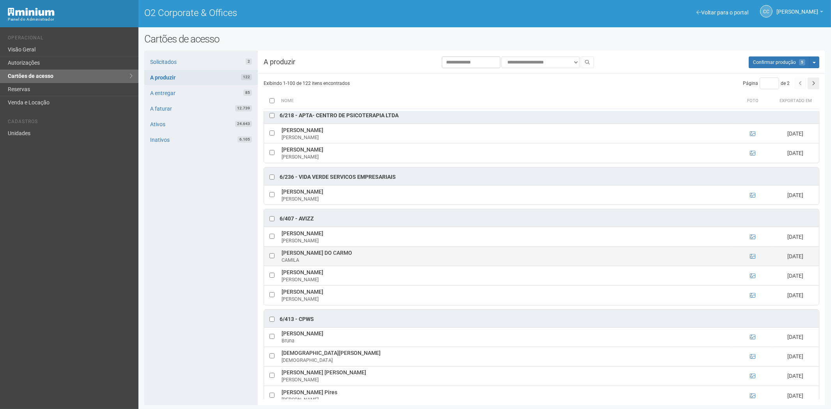
drag, startPoint x: 282, startPoint y: 264, endPoint x: 364, endPoint y: 264, distance: 82.7
click at [364, 264] on td "CAMILA PINHEIRO DO CARMO CAMILA" at bounding box center [507, 256] width 454 height 19
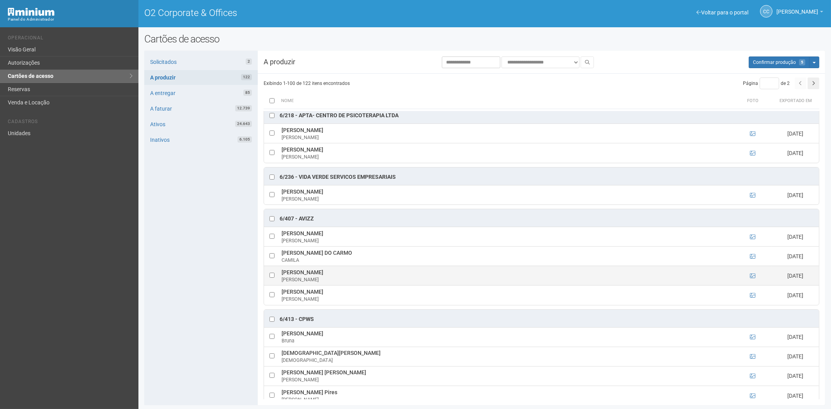
click at [275, 286] on td at bounding box center [272, 275] width 16 height 19
click at [750, 279] on icon at bounding box center [752, 275] width 5 height 5
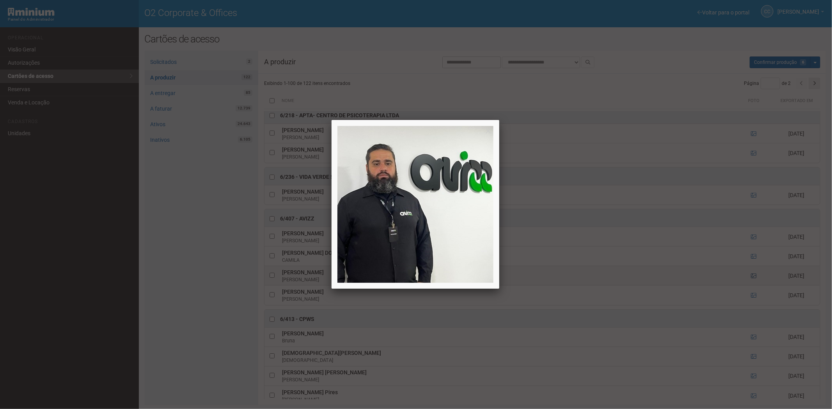
click at [750, 288] on div at bounding box center [416, 204] width 832 height 409
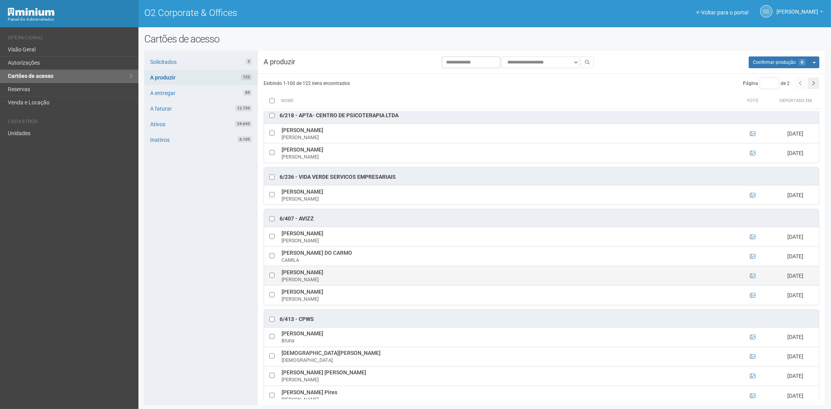
drag, startPoint x: 278, startPoint y: 285, endPoint x: 355, endPoint y: 285, distance: 77.2
click at [355, 285] on tr "GEORGE CARRERAS RIBEIRO GEORGE 07/08/2025" at bounding box center [541, 275] width 555 height 19
click at [175, 285] on div "Solicitados 2 A produzir 122 A entregar 85 A faturar 12.739 Ativos 24.643 Inati…" at bounding box center [200, 228] width 113 height 355
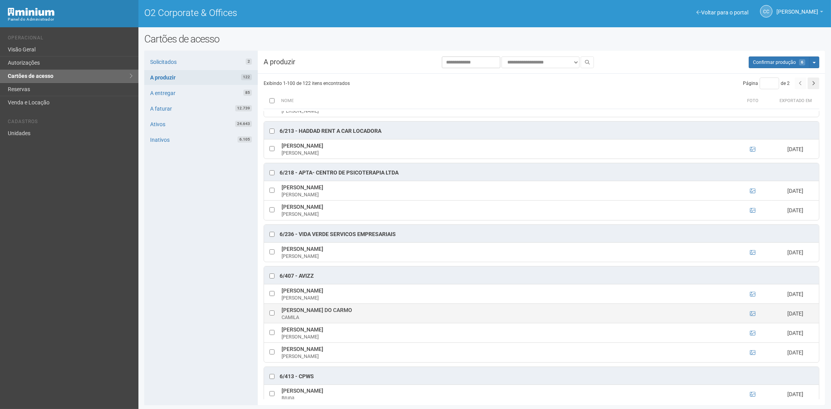
scroll to position [2160, 0]
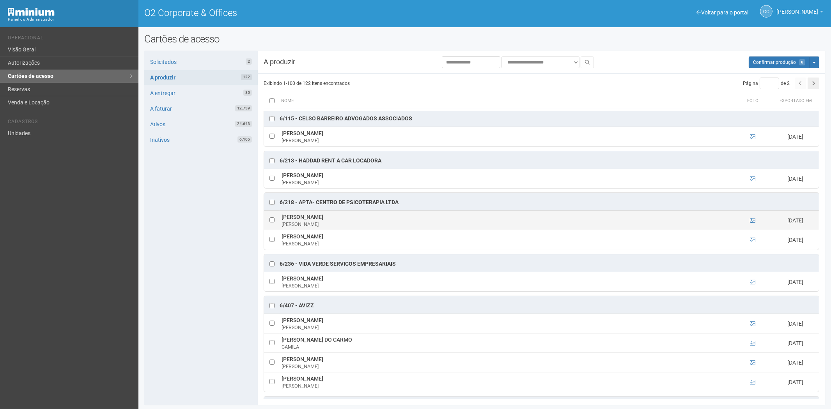
click at [755, 230] on td at bounding box center [752, 220] width 39 height 19
click at [751, 223] on icon at bounding box center [752, 220] width 5 height 5
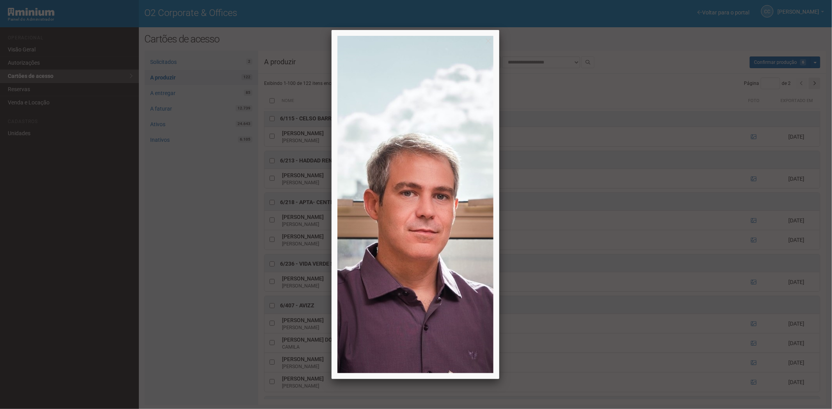
click at [752, 234] on div at bounding box center [416, 204] width 832 height 409
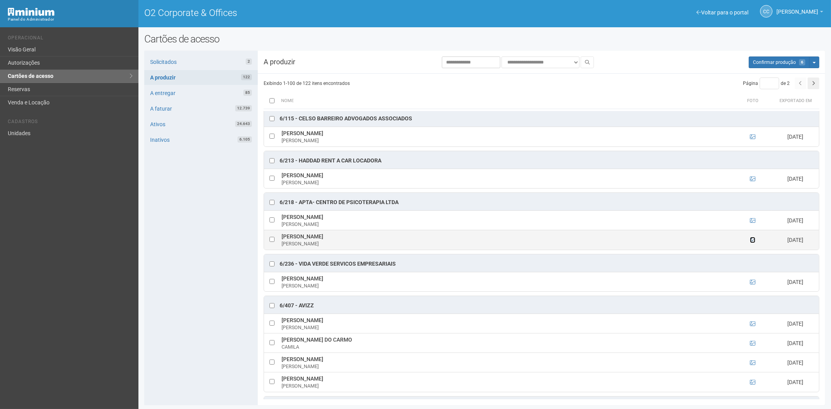
click at [751, 243] on icon at bounding box center [752, 239] width 5 height 5
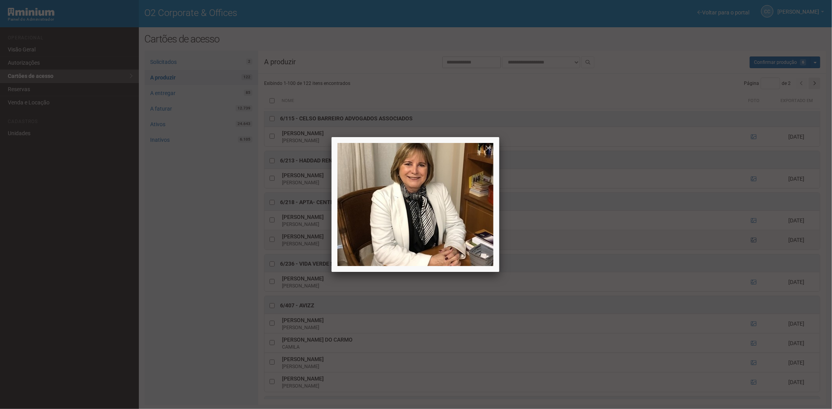
click at [751, 250] on div at bounding box center [416, 204] width 832 height 409
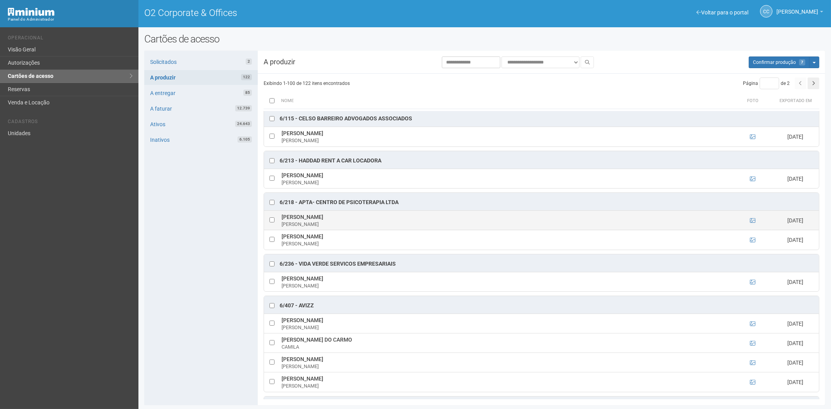
drag, startPoint x: 286, startPoint y: 227, endPoint x: 368, endPoint y: 232, distance: 82.4
click at [368, 230] on td "Leonardo Henrique Flórido Munia Leonardo" at bounding box center [507, 220] width 454 height 19
click at [216, 285] on div "Solicitados 2 A produzir 122 A entregar 85 A faturar 12.739 Ativos 24.643 Inati…" at bounding box center [200, 228] width 113 height 355
click at [189, 253] on div "Solicitados 2 A produzir 122 A entregar 85 A faturar 12.739 Ativos 24.643 Inati…" at bounding box center [200, 228] width 113 height 355
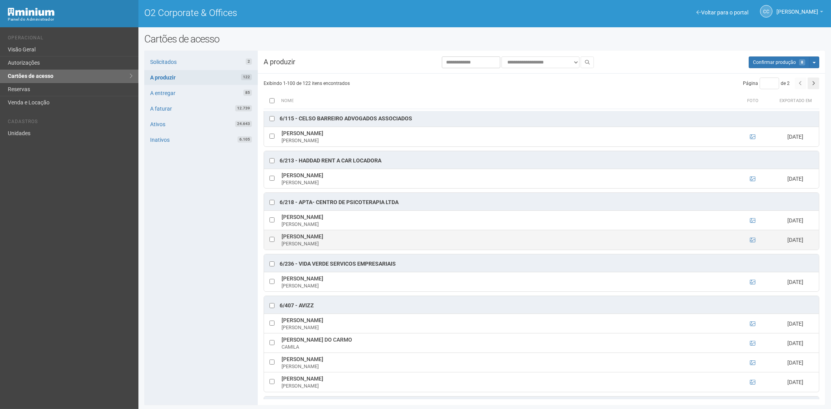
drag, startPoint x: 282, startPoint y: 249, endPoint x: 356, endPoint y: 252, distance: 74.1
click at [357, 250] on td "Rita de Cássia Rimes Flórido Rita" at bounding box center [507, 239] width 454 height 19
click at [188, 252] on div "Solicitados 2 A produzir 122 A entregar 85 A faturar 12.739 Ativos 24.643 Inati…" at bounding box center [200, 228] width 113 height 355
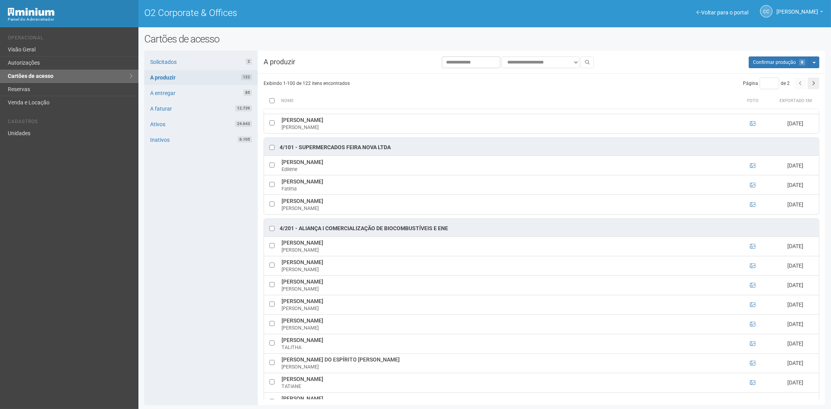
scroll to position [1207, 0]
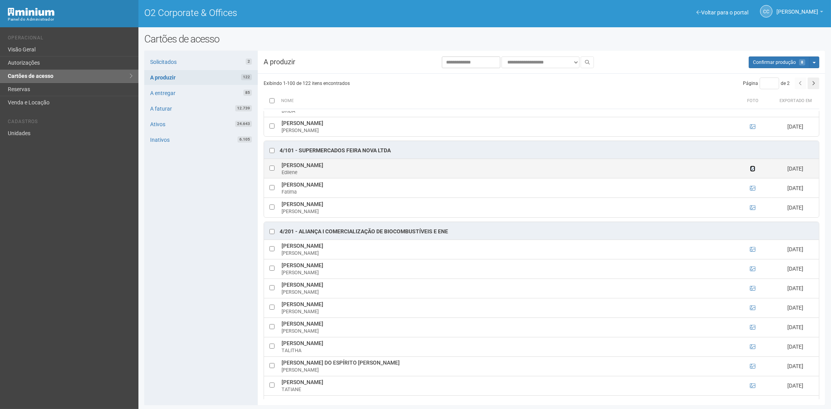
click at [751, 172] on icon at bounding box center [752, 168] width 5 height 5
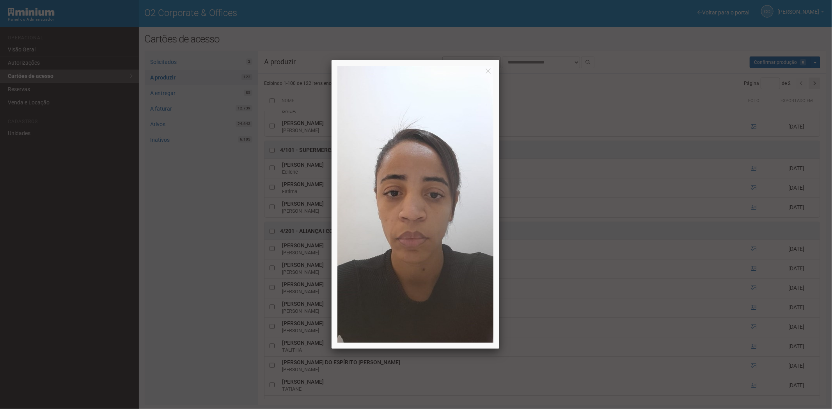
click at [751, 176] on div at bounding box center [416, 204] width 832 height 409
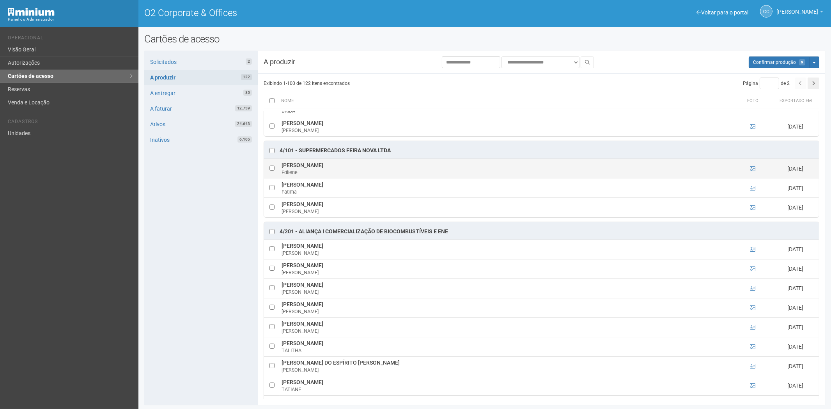
drag, startPoint x: 279, startPoint y: 171, endPoint x: 336, endPoint y: 176, distance: 57.2
click at [345, 176] on td "Edilene Santos de Aquino Edilene" at bounding box center [507, 168] width 454 height 19
drag, startPoint x: 192, startPoint y: 227, endPoint x: 197, endPoint y: 227, distance: 5.5
click at [192, 227] on div "Solicitados 2 A produzir 122 A entregar 85 A faturar 12.739 Ativos 24.643 Inati…" at bounding box center [200, 228] width 113 height 355
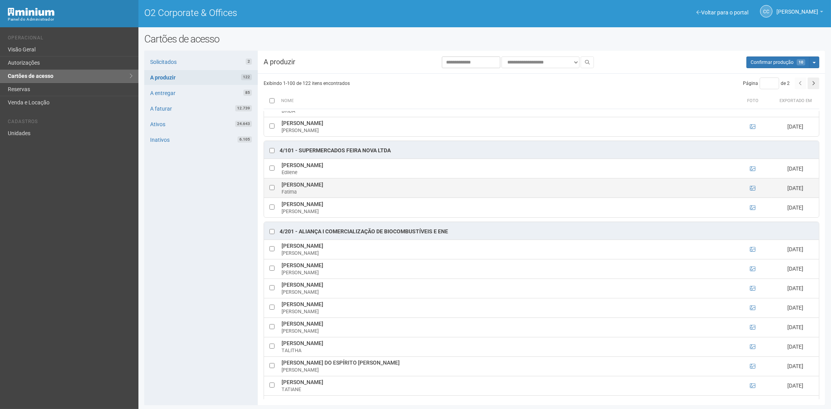
drag, startPoint x: 280, startPoint y: 191, endPoint x: 351, endPoint y: 190, distance: 71.4
click at [351, 190] on tr "Fatima Regina Ribeiro Alves Fatima 08/08/2025" at bounding box center [541, 188] width 555 height 19
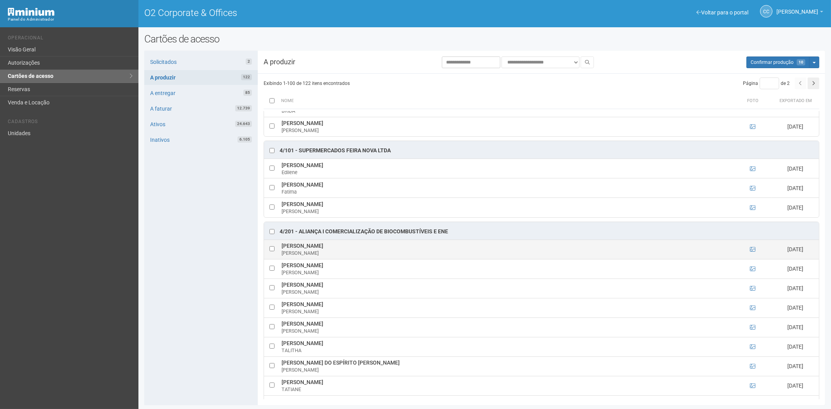
drag, startPoint x: 183, startPoint y: 242, endPoint x: 336, endPoint y: 256, distance: 153.2
click at [182, 241] on div "Solicitados 2 A produzir 122 A entregar 85 A faturar 12.739 Ativos 24.643 Inati…" at bounding box center [200, 228] width 113 height 355
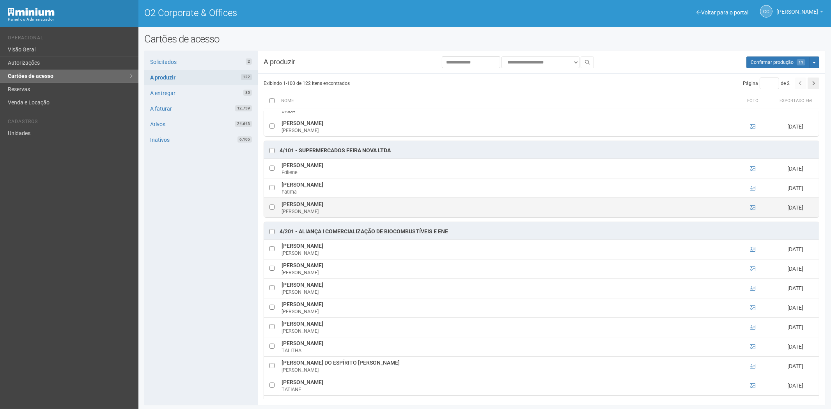
drag, startPoint x: 281, startPoint y: 209, endPoint x: 351, endPoint y: 211, distance: 69.8
click at [351, 211] on td "Marcella Carvalho Junqueiro Marcella" at bounding box center [507, 207] width 454 height 19
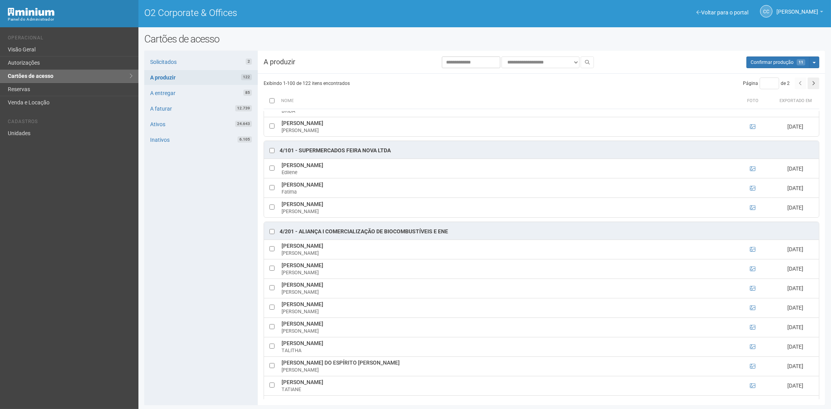
click at [191, 283] on div "Solicitados 2 A produzir 122 A entregar 85 A faturar 12.739 Ativos 24.643 Inati…" at bounding box center [200, 228] width 113 height 355
click at [767, 60] on span "Confirmar produção" at bounding box center [772, 62] width 43 height 5
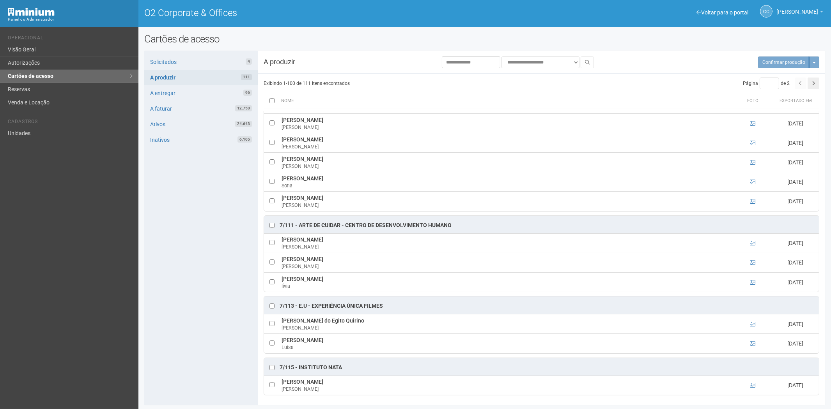
scroll to position [2550, 0]
drag, startPoint x: 452, startPoint y: 223, endPoint x: 303, endPoint y: 225, distance: 149.0
click at [299, 225] on div "7/111 - Arte de Cuidar - Centro de Desenvolvimento Humano" at bounding box center [541, 225] width 555 height 18
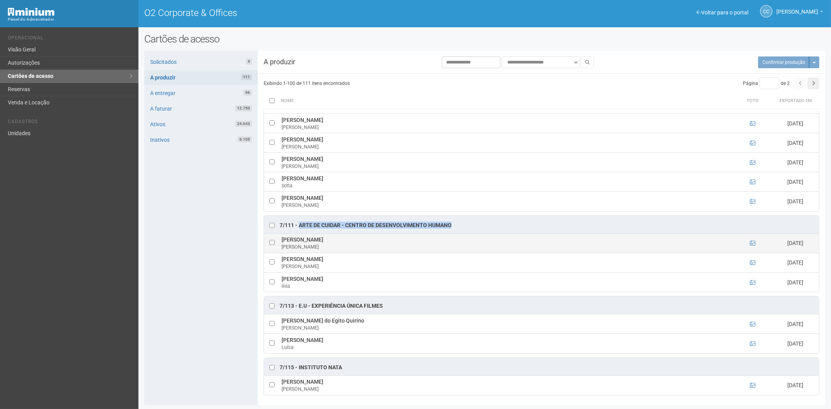
drag, startPoint x: 359, startPoint y: 239, endPoint x: 282, endPoint y: 239, distance: 77.6
click at [282, 239] on td "Fabiana de Souza Damasceno Fabiana" at bounding box center [507, 243] width 454 height 19
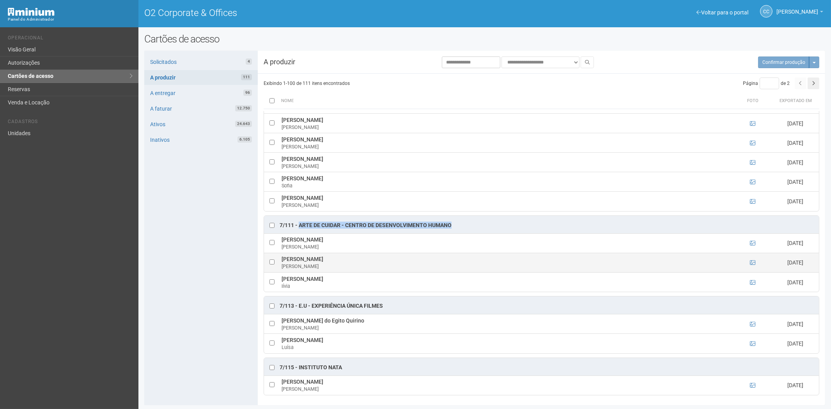
drag, startPoint x: 406, startPoint y: 255, endPoint x: 284, endPoint y: 258, distance: 122.5
click at [282, 259] on td "KELLY CRISTINA FERREIRA ALVIM DOS SANTOS KELLY" at bounding box center [507, 262] width 454 height 19
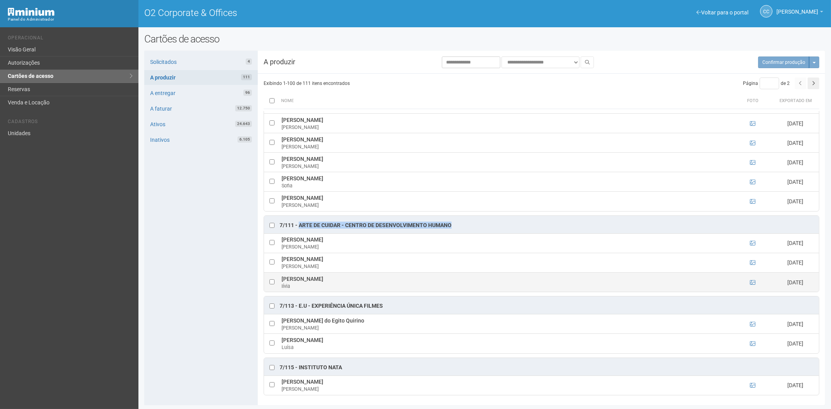
drag, startPoint x: 337, startPoint y: 278, endPoint x: 283, endPoint y: 279, distance: 53.8
click at [282, 279] on td "lívia Teixeira Beltrame lívia" at bounding box center [507, 282] width 454 height 19
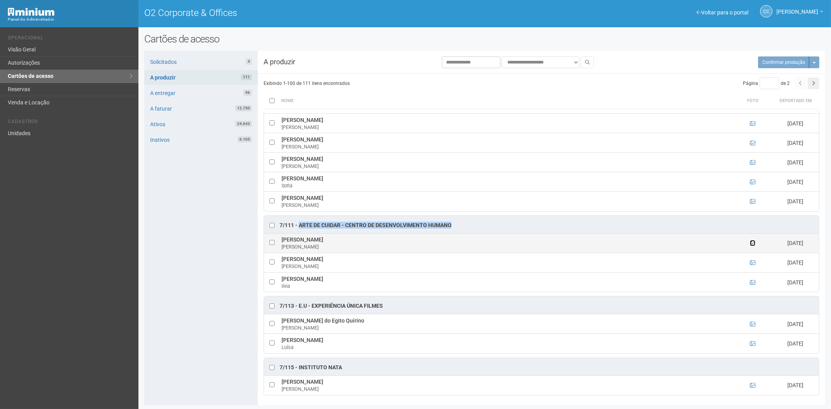
click at [750, 243] on icon at bounding box center [752, 243] width 5 height 5
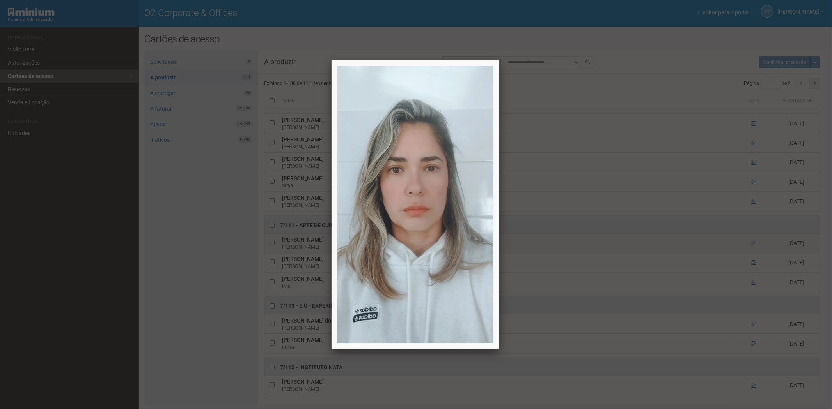
click at [750, 243] on div at bounding box center [416, 204] width 832 height 409
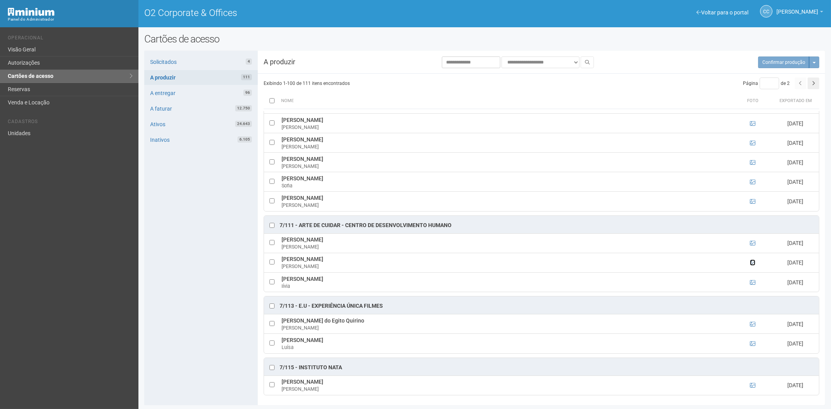
click at [753, 262] on icon at bounding box center [752, 262] width 5 height 5
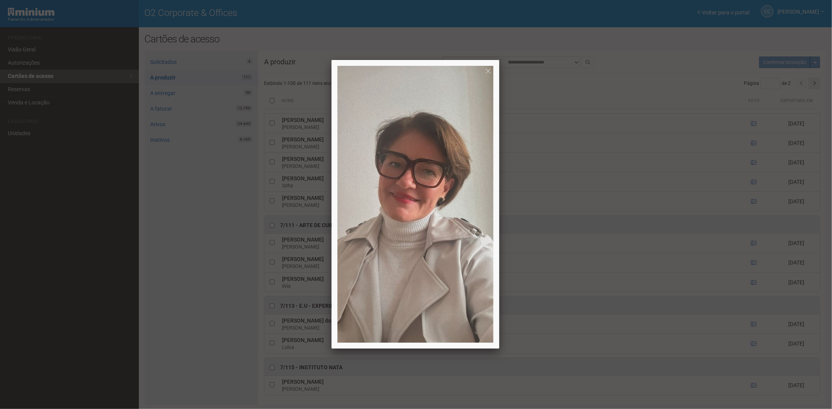
click at [753, 262] on div at bounding box center [416, 204] width 832 height 409
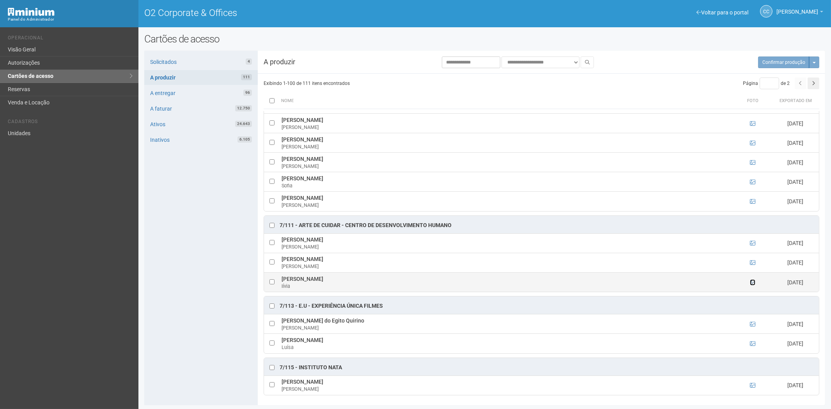
click at [751, 283] on icon at bounding box center [752, 282] width 5 height 5
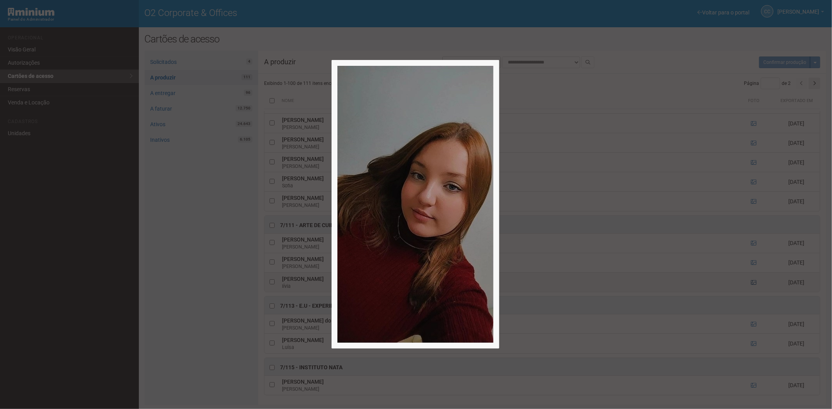
click at [751, 283] on div at bounding box center [416, 204] width 832 height 409
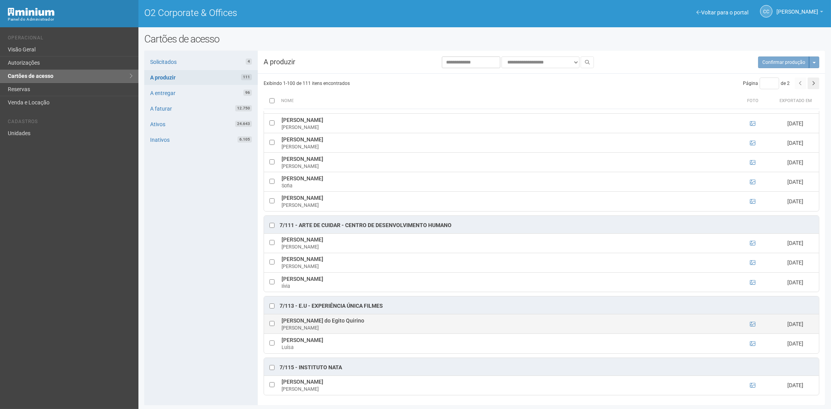
scroll to position [1, 0]
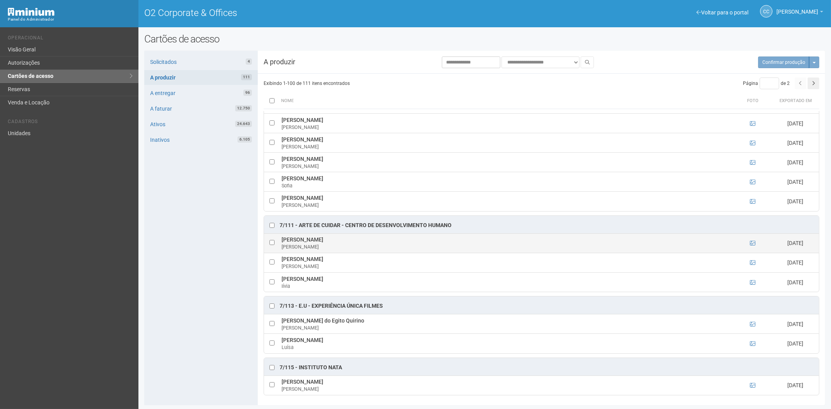
drag, startPoint x: 283, startPoint y: 238, endPoint x: 359, endPoint y: 239, distance: 76.4
click at [359, 239] on td "Fabiana de Souza Damasceno Fabiana" at bounding box center [507, 243] width 454 height 19
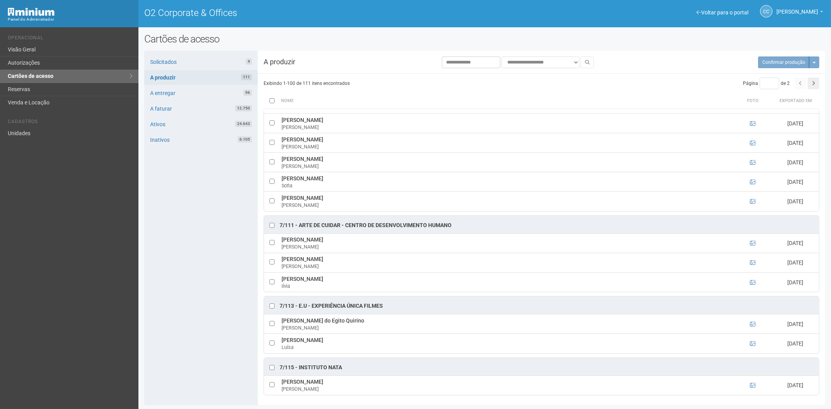
click at [171, 325] on div "Solicitados 4 A produzir 111 A entregar 96 A faturar 12.750 Ativos 24.643 Inati…" at bounding box center [200, 228] width 113 height 355
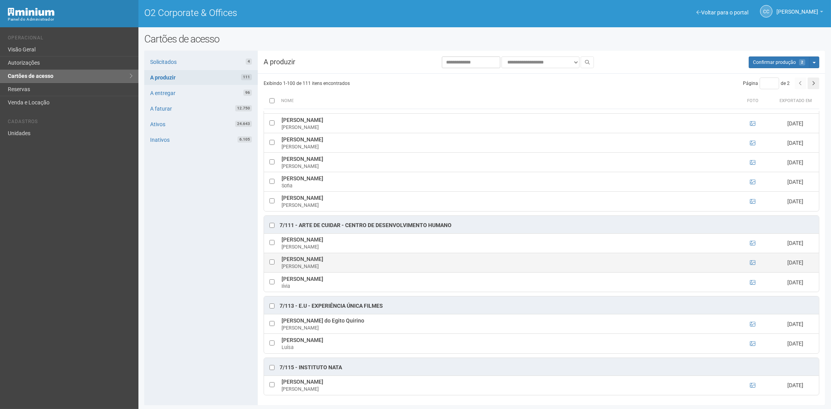
drag, startPoint x: 278, startPoint y: 256, endPoint x: 396, endPoint y: 259, distance: 117.8
click at [400, 259] on tr "KELLY CRISTINA FERREIRA ALVIM DOS SANTOS KELLY 06/08/2025" at bounding box center [541, 262] width 555 height 19
click at [195, 275] on div "Solicitados 4 A produzir 111 A entregar 96 A faturar 12.750 Ativos 24.643 Inati…" at bounding box center [200, 228] width 113 height 355
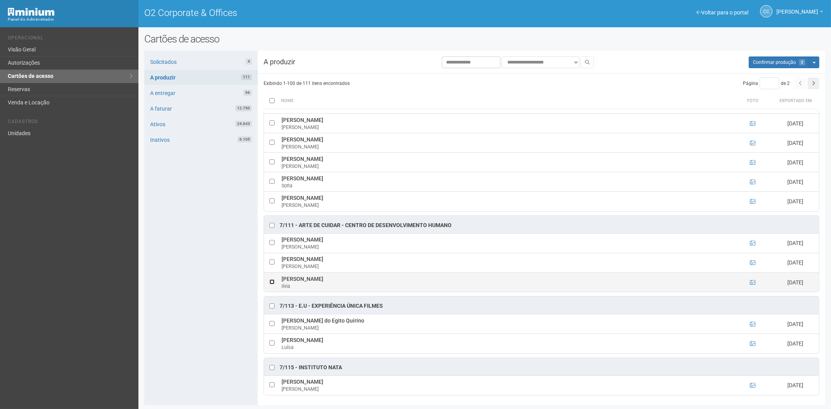
click at [275, 281] on td at bounding box center [272, 282] width 16 height 19
click at [271, 284] on td at bounding box center [272, 282] width 16 height 19
drag, startPoint x: 281, startPoint y: 278, endPoint x: 338, endPoint y: 277, distance: 57.7
click at [338, 277] on td "lívia Teixeira Beltrame lívia" at bounding box center [507, 282] width 454 height 19
click at [188, 261] on div "Solicitados 4 A produzir 111 A entregar 96 A faturar 12.750 Ativos 24.643 Inati…" at bounding box center [200, 228] width 113 height 355
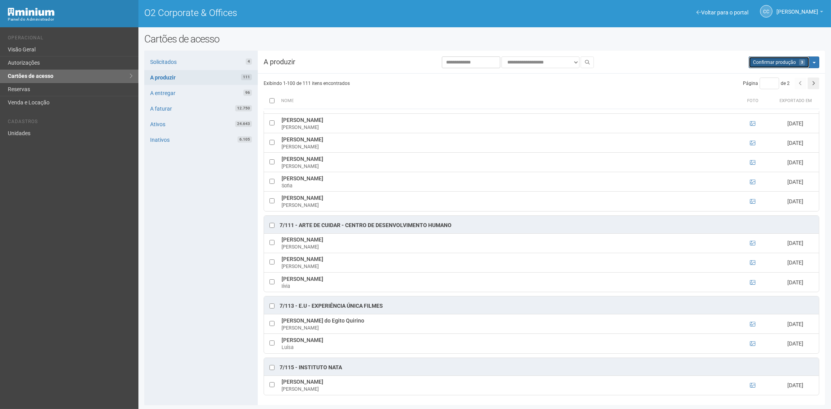
click at [801, 64] on span "3" at bounding box center [802, 62] width 6 height 6
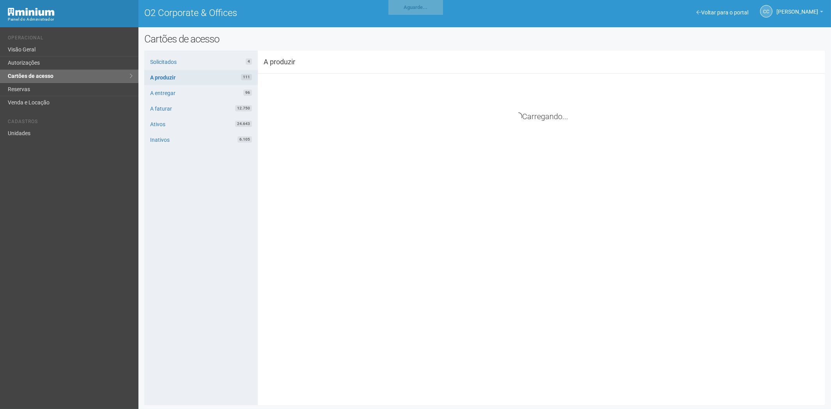
scroll to position [0, 0]
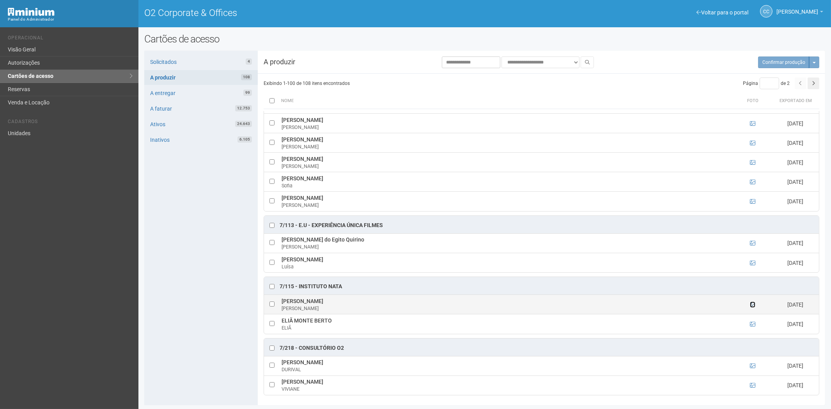
click at [753, 305] on icon at bounding box center [752, 304] width 5 height 5
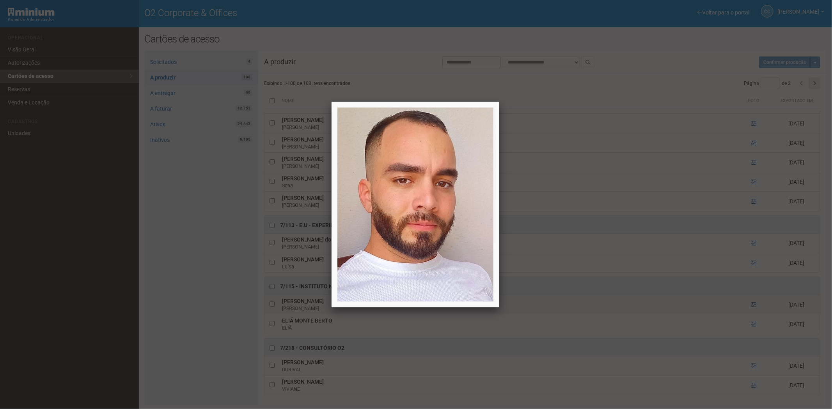
click at [753, 305] on div at bounding box center [416, 204] width 832 height 409
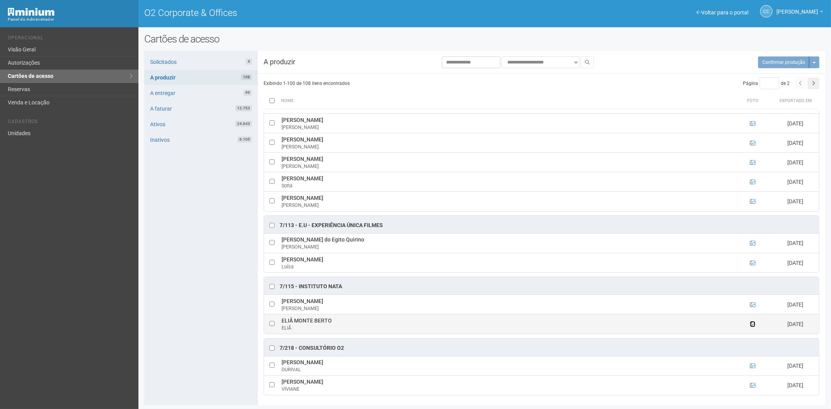
click at [752, 322] on icon at bounding box center [752, 324] width 5 height 5
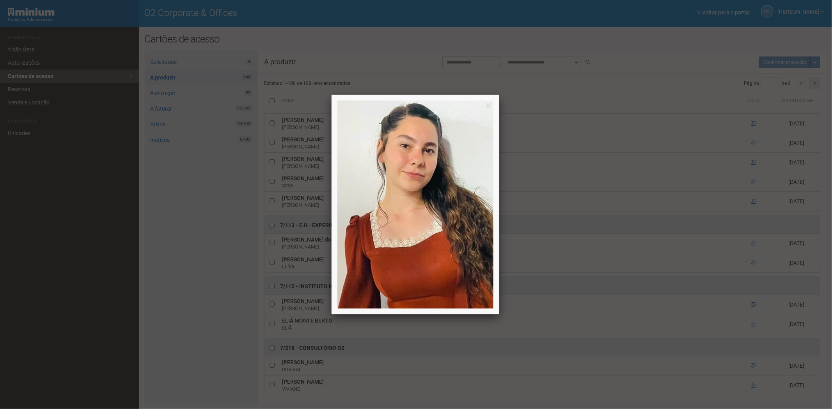
click at [749, 322] on div at bounding box center [416, 204] width 832 height 409
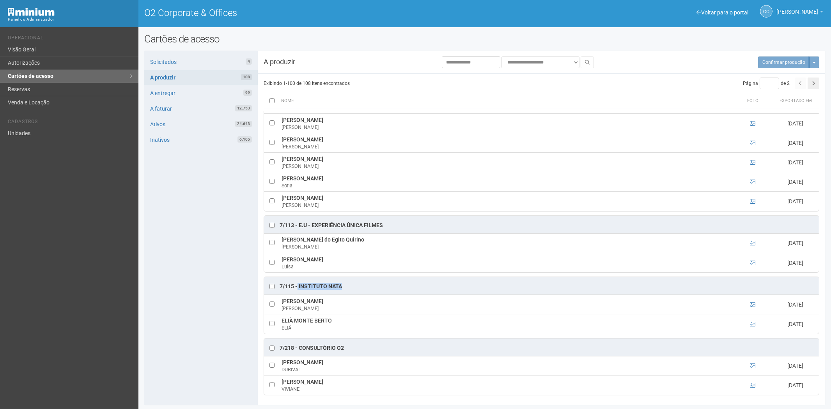
drag, startPoint x: 298, startPoint y: 285, endPoint x: 343, endPoint y: 286, distance: 45.2
click at [346, 286] on div "7/115 - INSTITUTO NATA" at bounding box center [541, 286] width 555 height 18
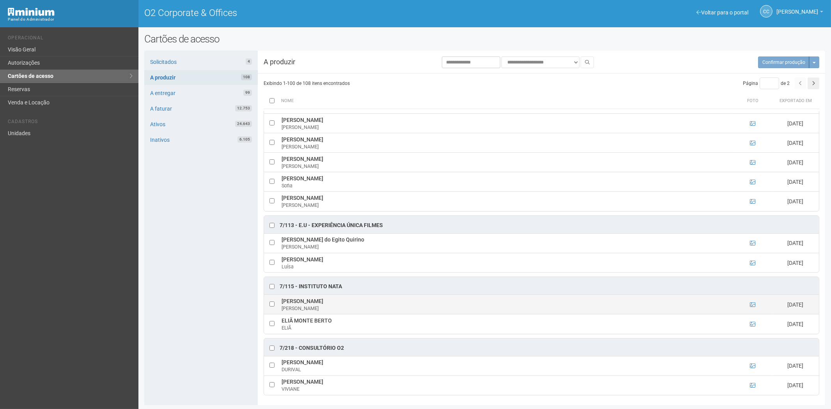
click at [358, 299] on td "ANDREY ANDRADE SILVA PIRES ANDREY" at bounding box center [507, 304] width 454 height 19
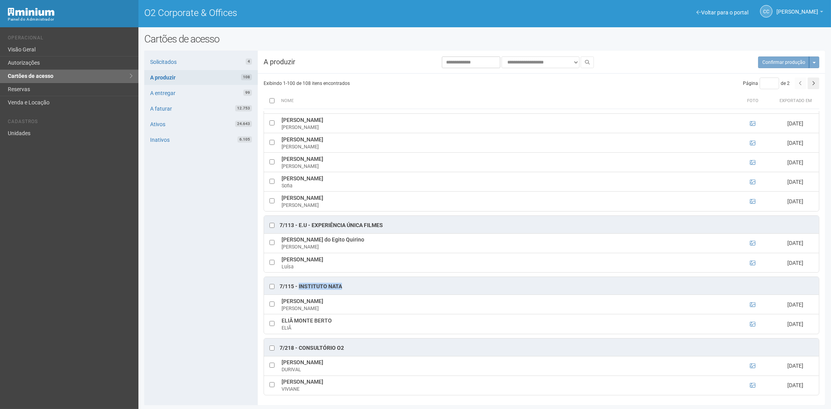
drag, startPoint x: 342, startPoint y: 287, endPoint x: 299, endPoint y: 289, distance: 43.3
click at [299, 289] on div "7/115 - INSTITUTO NATA" at bounding box center [541, 286] width 555 height 18
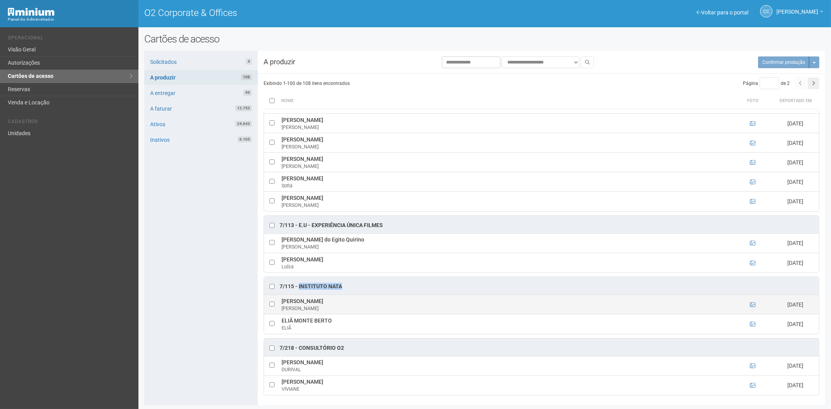
drag, startPoint x: 361, startPoint y: 300, endPoint x: 281, endPoint y: 301, distance: 80.7
click at [275, 302] on tr "ANDREY ANDRADE SILVA PIRES ANDREY 07/08/2025" at bounding box center [541, 304] width 555 height 19
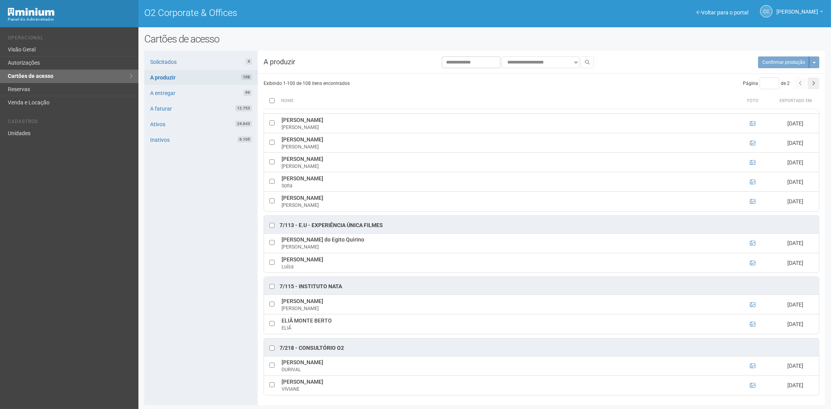
click at [193, 301] on div "Solicitados 4 A produzir 108 A entregar 99 A faturar 12.753 Ativos 24.643 Inati…" at bounding box center [200, 228] width 113 height 355
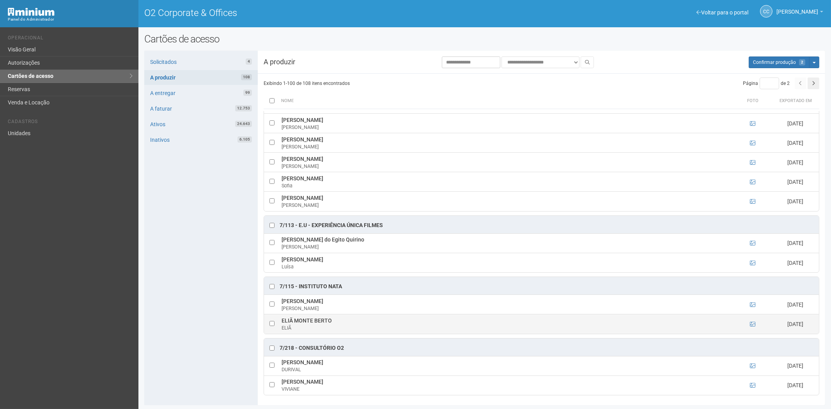
drag, startPoint x: 280, startPoint y: 321, endPoint x: 331, endPoint y: 321, distance: 51.5
click at [331, 321] on td "ELIÃ MONTE BERTO ELIÃ" at bounding box center [507, 324] width 454 height 19
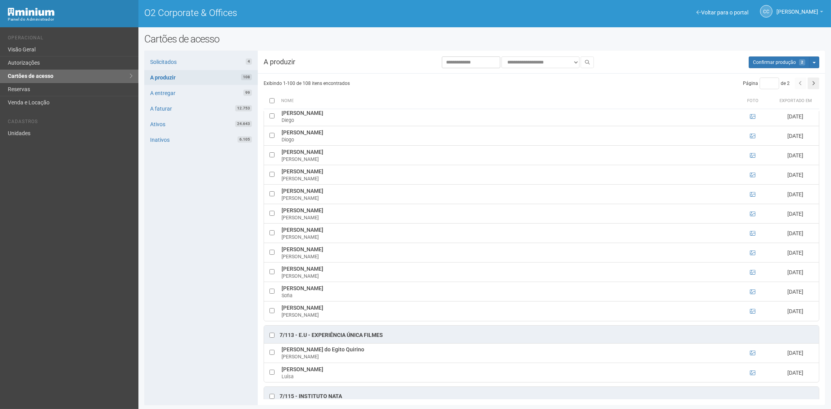
scroll to position [2420, 0]
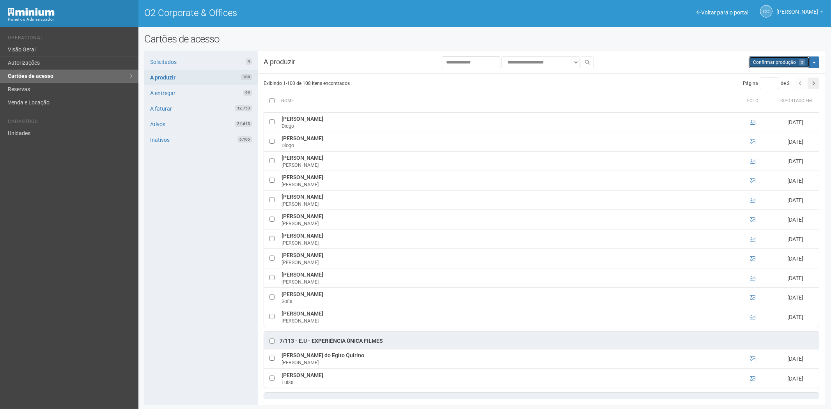
click at [789, 60] on span "Confirmar produção" at bounding box center [774, 62] width 43 height 5
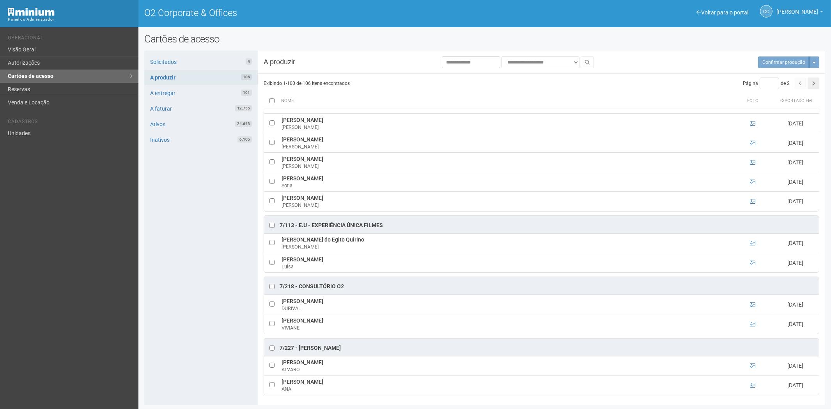
scroll to position [1, 0]
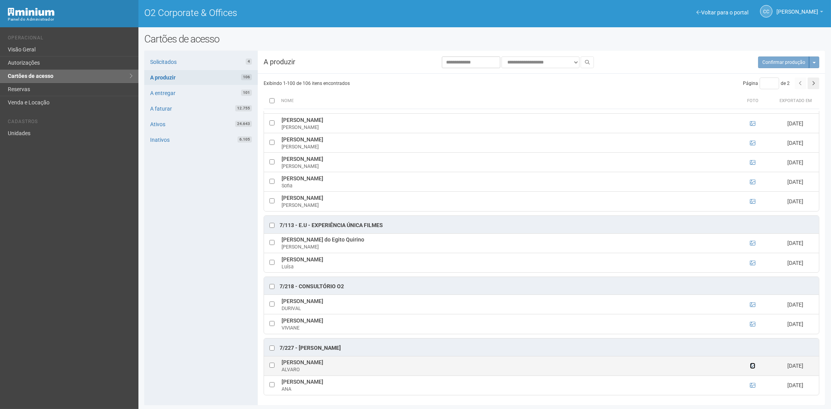
click at [751, 367] on icon at bounding box center [752, 365] width 5 height 5
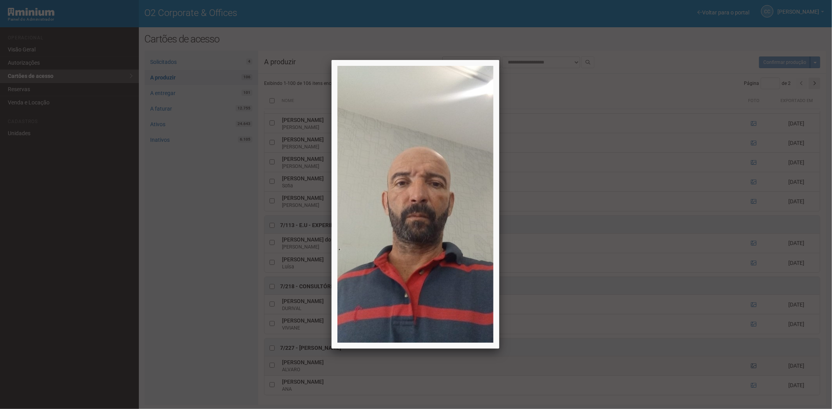
click at [751, 367] on div at bounding box center [416, 204] width 832 height 409
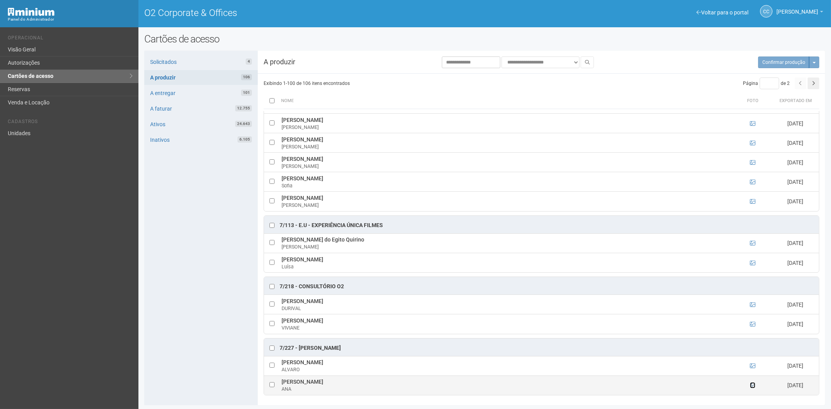
click at [752, 384] on icon at bounding box center [752, 385] width 5 height 5
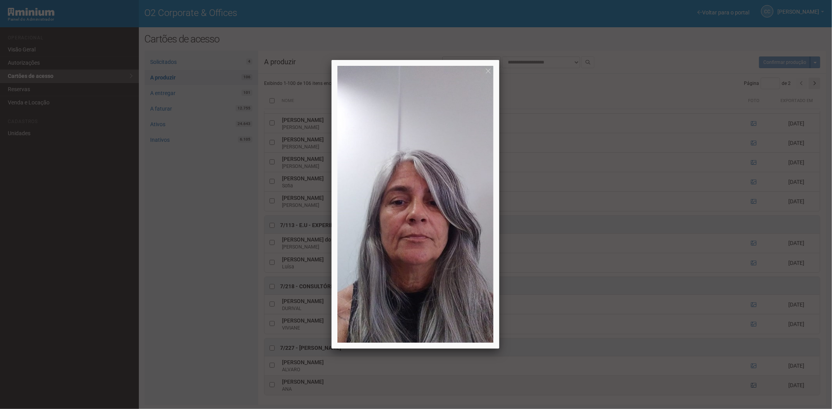
click at [752, 384] on div at bounding box center [416, 204] width 832 height 409
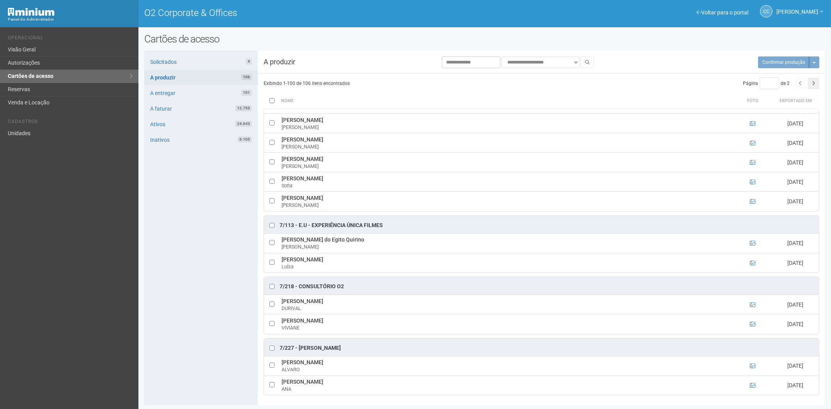
drag, startPoint x: 300, startPoint y: 347, endPoint x: 381, endPoint y: 344, distance: 80.8
click at [381, 344] on div "7/227 - JUACY MENDES DA SILVA FILHO" at bounding box center [541, 348] width 555 height 18
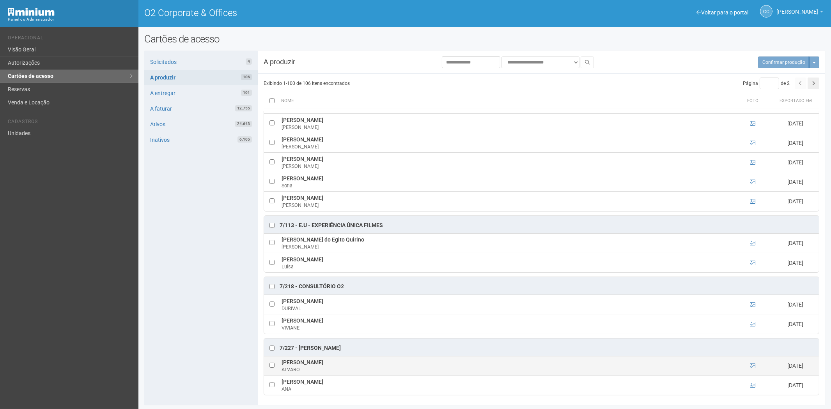
drag, startPoint x: 388, startPoint y: 362, endPoint x: 291, endPoint y: 360, distance: 96.7
click at [284, 363] on td "ALVARO FREDERICO CARVALHO CORREA ALVARO" at bounding box center [507, 365] width 454 height 19
drag, startPoint x: 290, startPoint y: 360, endPoint x: 282, endPoint y: 359, distance: 8.7
click at [282, 356] on div "7/227 - JUACY MENDES DA SILVA FILHO" at bounding box center [541, 348] width 555 height 18
drag, startPoint x: 282, startPoint y: 363, endPoint x: 384, endPoint y: 363, distance: 102.6
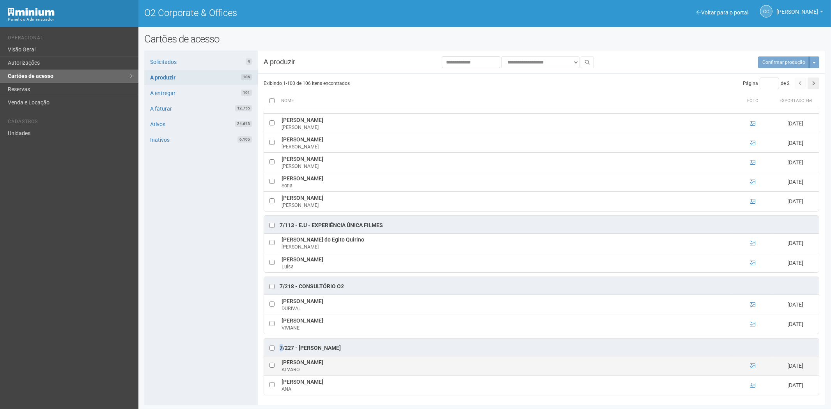
click at [384, 363] on td "ALVARO FREDERICO CARVALHO CORREA ALVARO" at bounding box center [507, 365] width 454 height 19
click at [271, 367] on td at bounding box center [272, 365] width 16 height 19
click at [271, 361] on td at bounding box center [272, 365] width 16 height 19
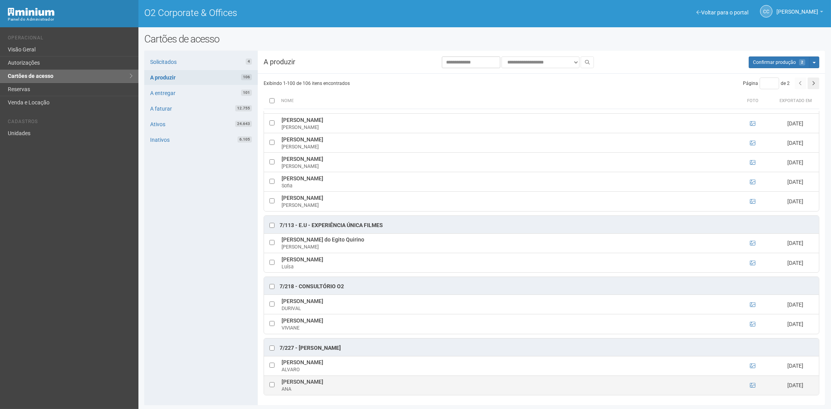
drag, startPoint x: 282, startPoint y: 381, endPoint x: 345, endPoint y: 381, distance: 63.6
click at [353, 383] on td "ANA MARIA REZENDE VIANA ANA" at bounding box center [507, 385] width 454 height 19
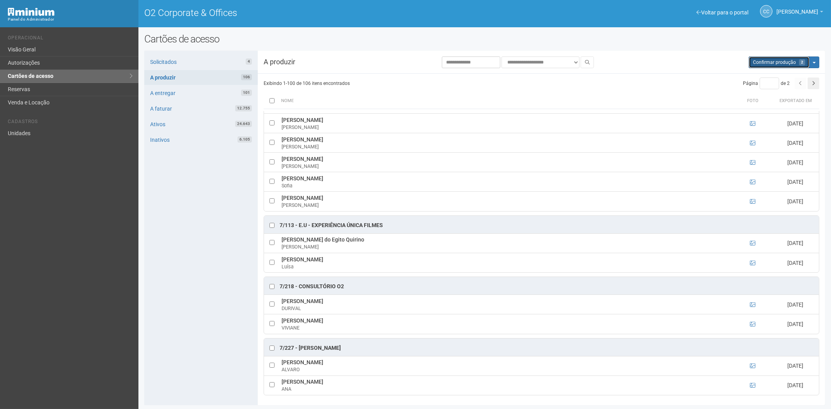
click at [775, 64] on span "Confirmar produção" at bounding box center [774, 62] width 43 height 5
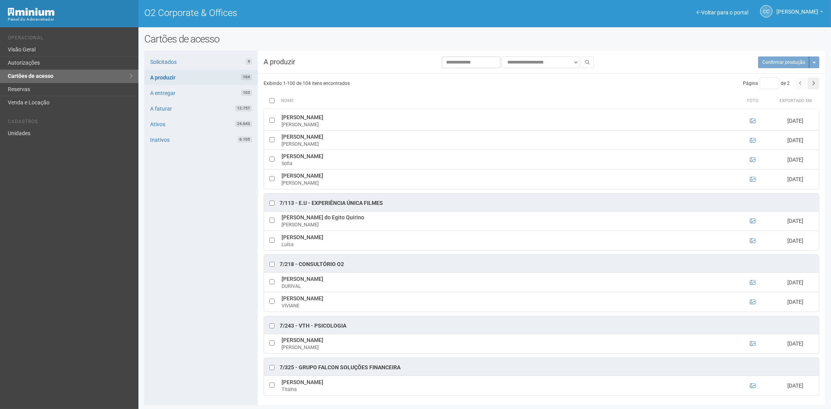
scroll to position [1, 0]
click at [812, 87] on button "button" at bounding box center [814, 84] width 12 height 12
type input "*"
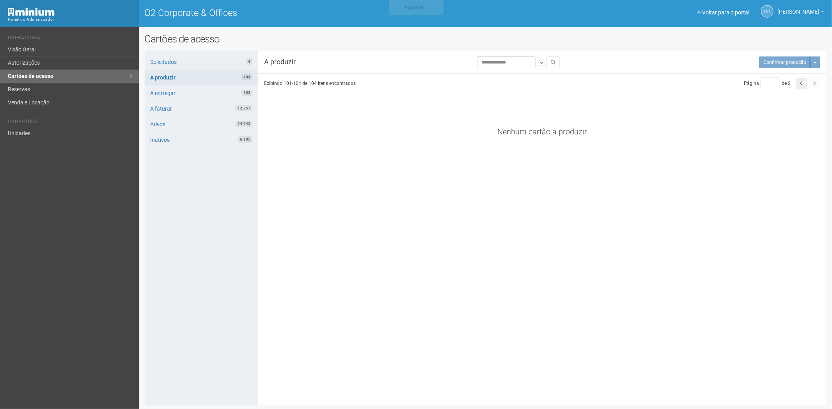
scroll to position [0, 0]
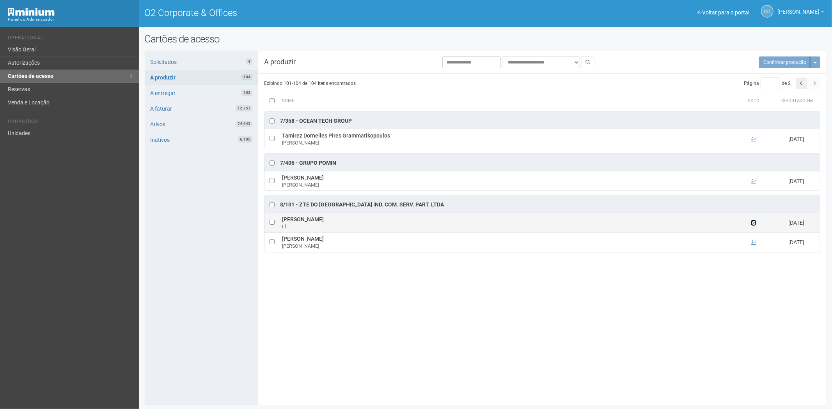
click at [752, 224] on icon at bounding box center [753, 222] width 5 height 5
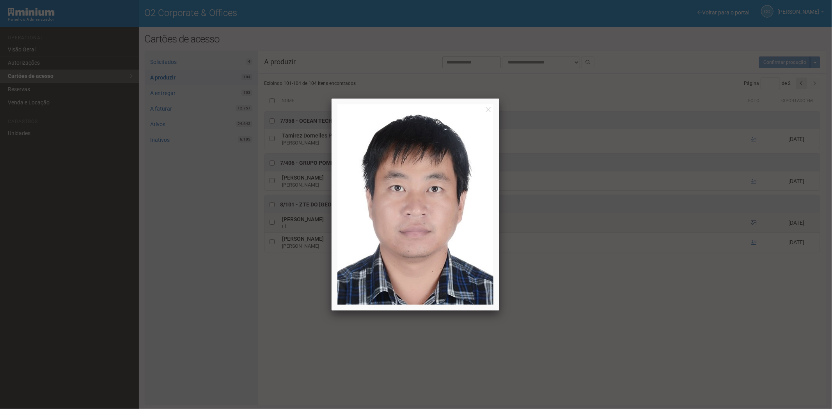
click at [752, 224] on div at bounding box center [416, 204] width 832 height 409
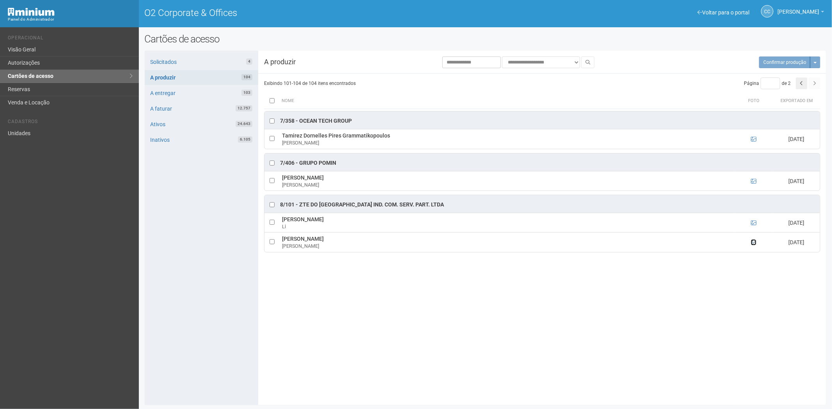
click at [753, 244] on icon at bounding box center [753, 242] width 5 height 5
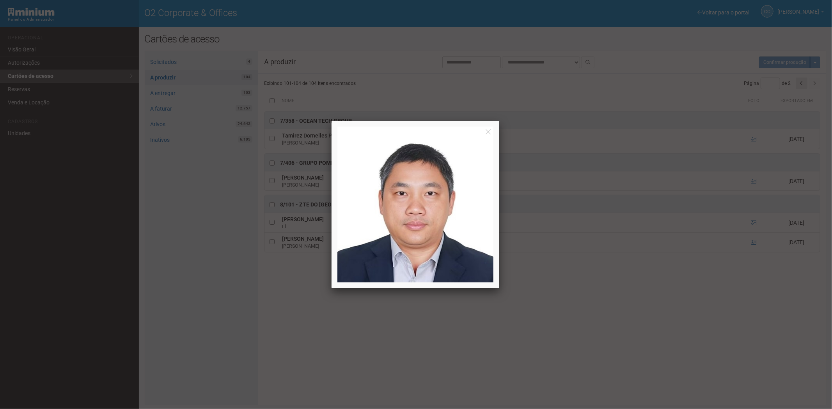
click at [753, 244] on div at bounding box center [416, 204] width 832 height 409
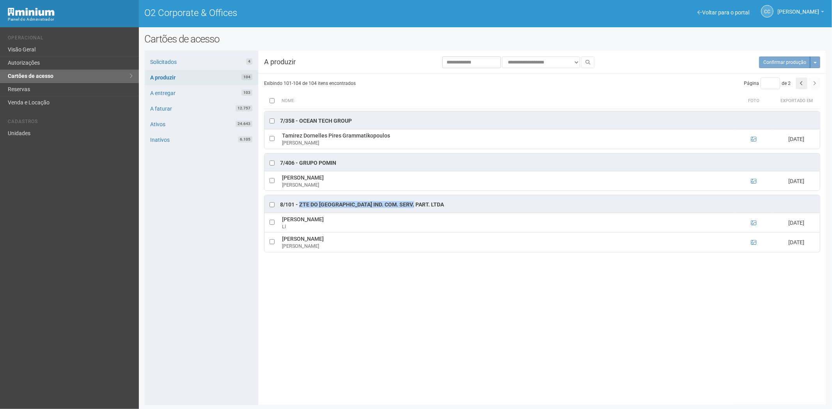
drag, startPoint x: 299, startPoint y: 204, endPoint x: 410, endPoint y: 209, distance: 111.2
click at [410, 209] on div "8/101 - ZTE do Brasil ind. com. Serv. Part. ltda" at bounding box center [362, 205] width 164 height 8
drag, startPoint x: 306, startPoint y: 223, endPoint x: 282, endPoint y: 220, distance: 24.4
click at [275, 220] on tr "Li Yuebo Li 07/08/2025" at bounding box center [541, 222] width 555 height 19
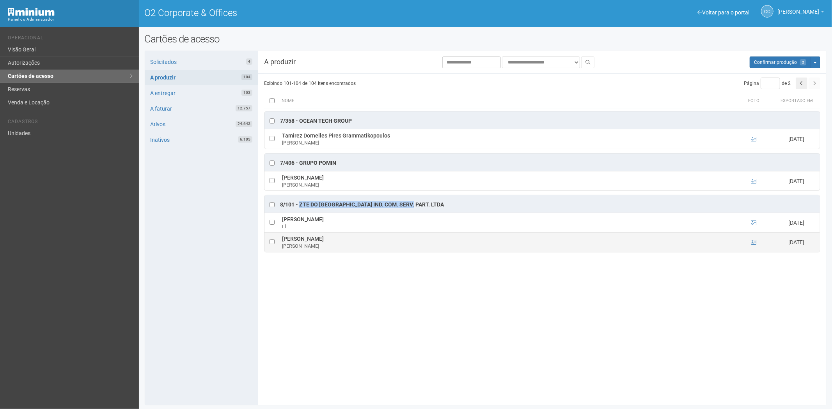
drag, startPoint x: 291, startPoint y: 237, endPoint x: 297, endPoint y: 243, distance: 8.3
click at [309, 240] on td "Wang Lei Wang" at bounding box center [507, 242] width 454 height 19
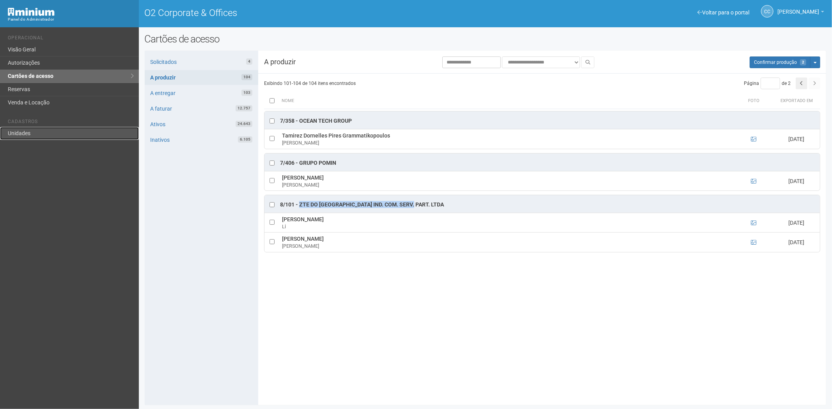
click at [14, 127] on link "Unidades" at bounding box center [69, 133] width 139 height 13
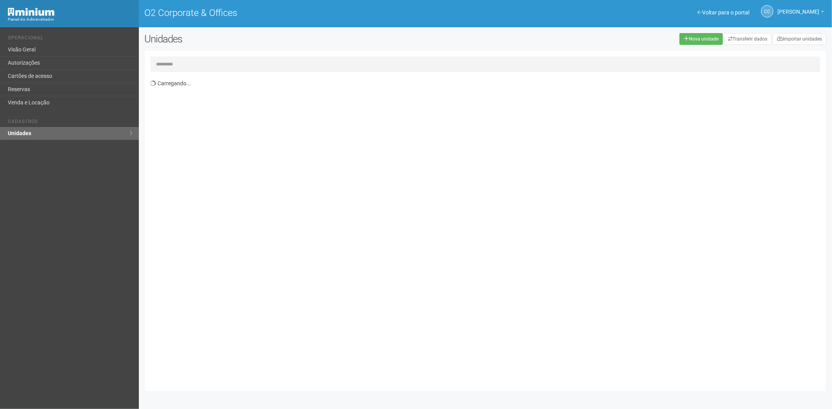
click at [197, 64] on input "text" at bounding box center [486, 65] width 670 height 16
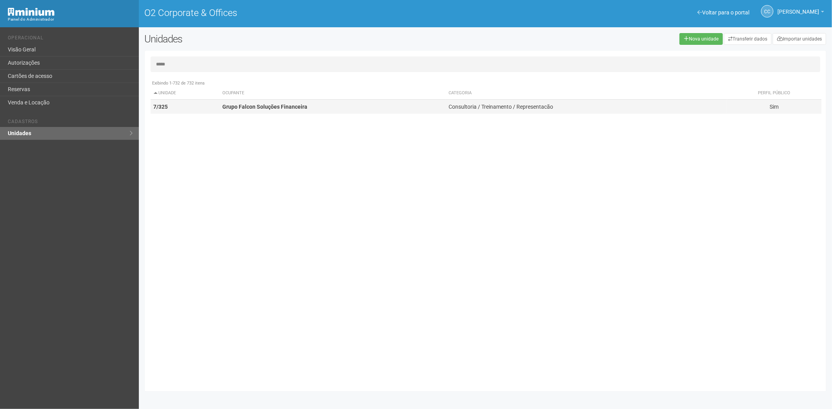
type input "*****"
click at [284, 111] on td "Grupo Falcon Soluções Financeira" at bounding box center [332, 107] width 226 height 14
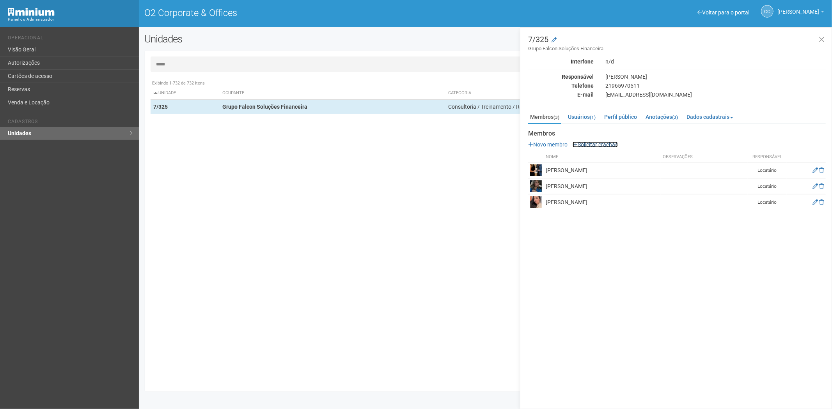
click at [585, 143] on link "Solicitar crachás" at bounding box center [594, 145] width 45 height 6
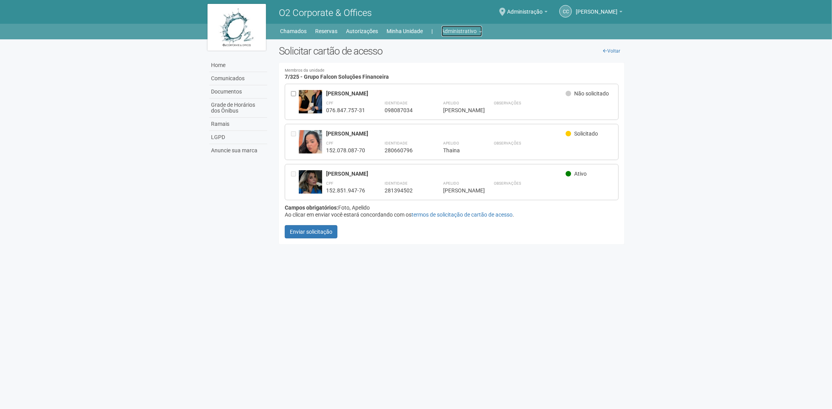
click at [462, 27] on link "Administrativo" at bounding box center [461, 31] width 41 height 11
click at [433, 61] on link "Cartões de acesso" at bounding box center [451, 62] width 66 height 14
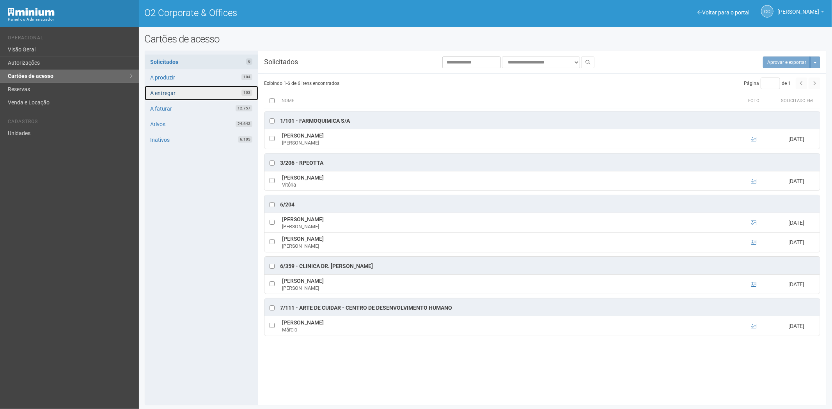
click at [208, 94] on link "A entregar 103" at bounding box center [201, 93] width 113 height 15
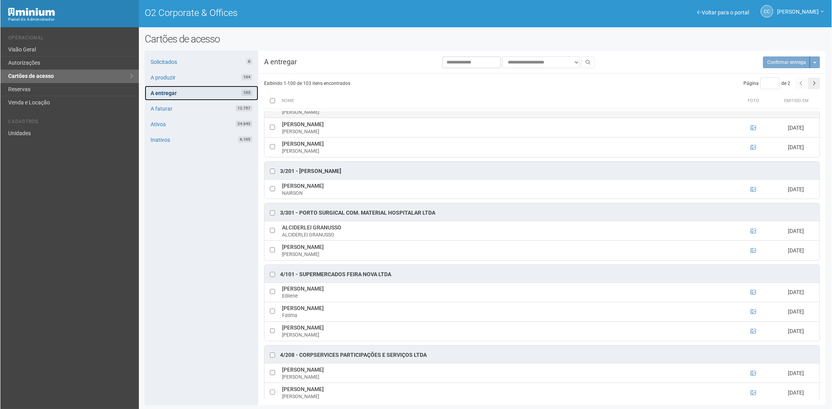
scroll to position [346, 0]
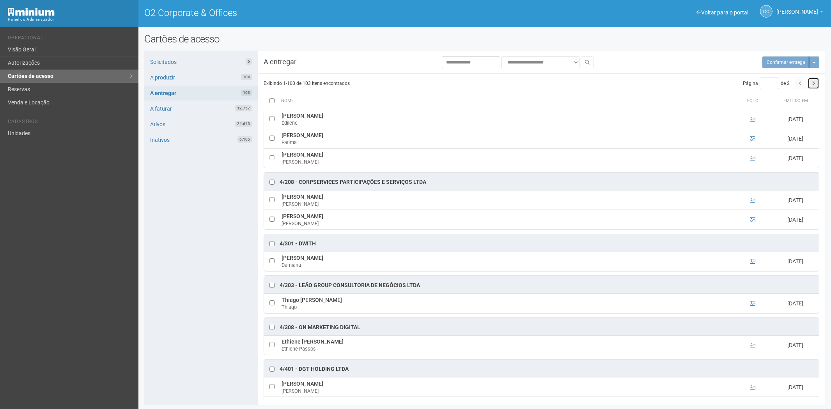
click at [811, 87] on button "button" at bounding box center [814, 84] width 12 height 12
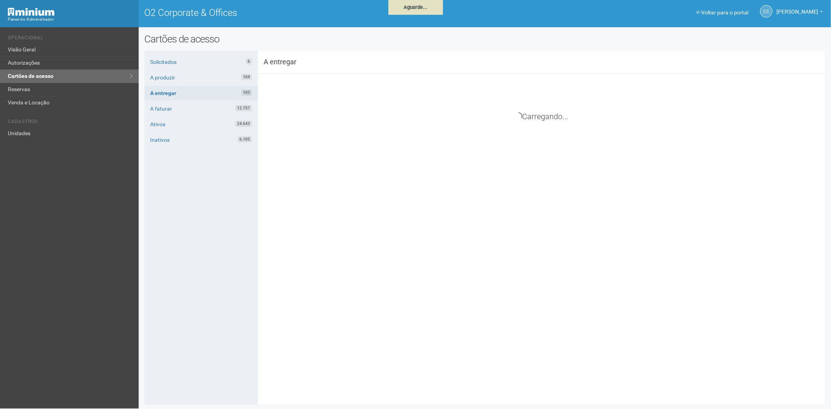
scroll to position [0, 0]
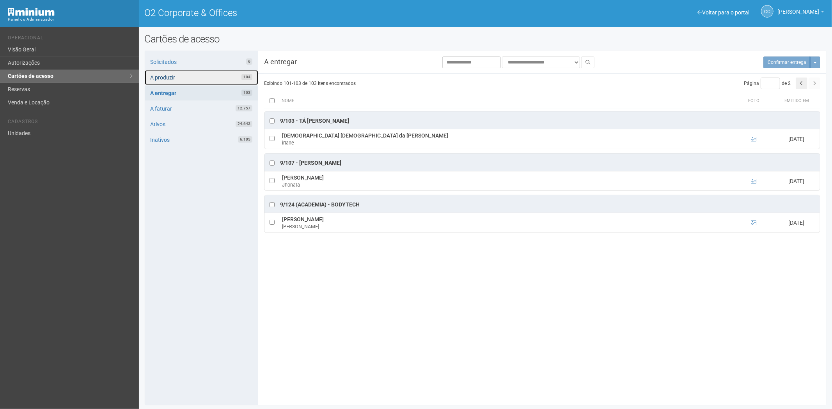
click at [189, 84] on link "A produzir 104" at bounding box center [201, 77] width 113 height 15
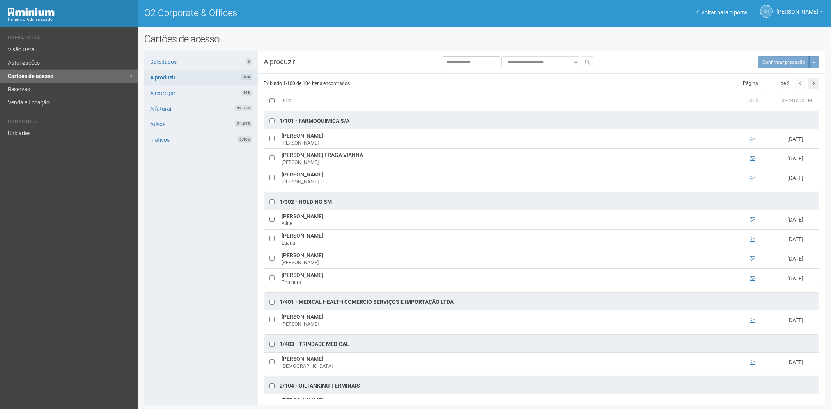
click at [820, 87] on div "**********" at bounding box center [541, 228] width 567 height 343
click at [817, 86] on button "button" at bounding box center [814, 84] width 12 height 12
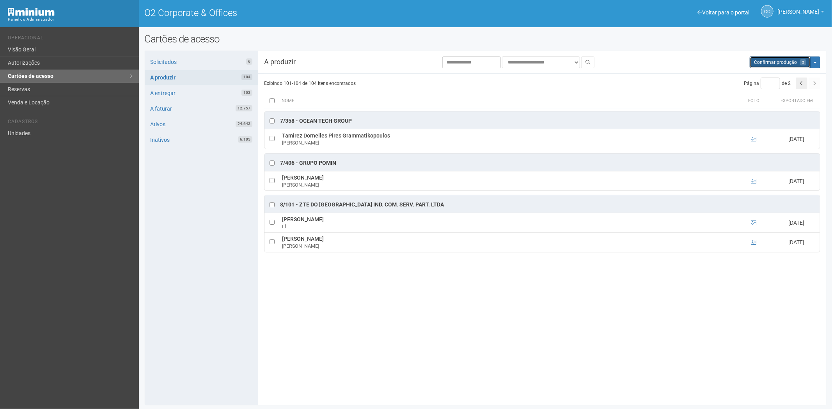
click at [775, 67] on button "Aguarde... Confirmar produção 2" at bounding box center [779, 63] width 61 height 12
type input "*"
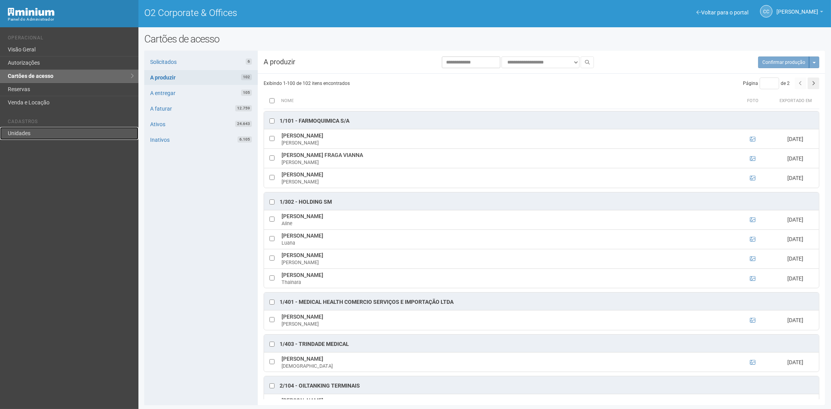
drag, startPoint x: 50, startPoint y: 135, endPoint x: 100, endPoint y: 114, distance: 54.4
click at [51, 134] on link "Unidades" at bounding box center [69, 133] width 138 height 13
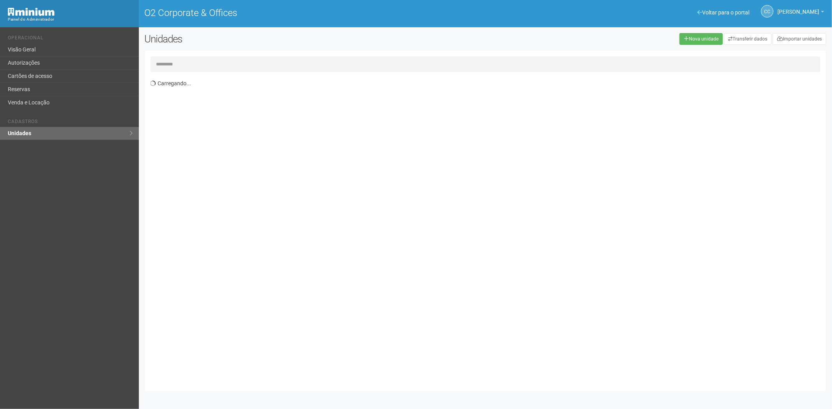
click at [201, 60] on input "text" at bounding box center [486, 65] width 670 height 16
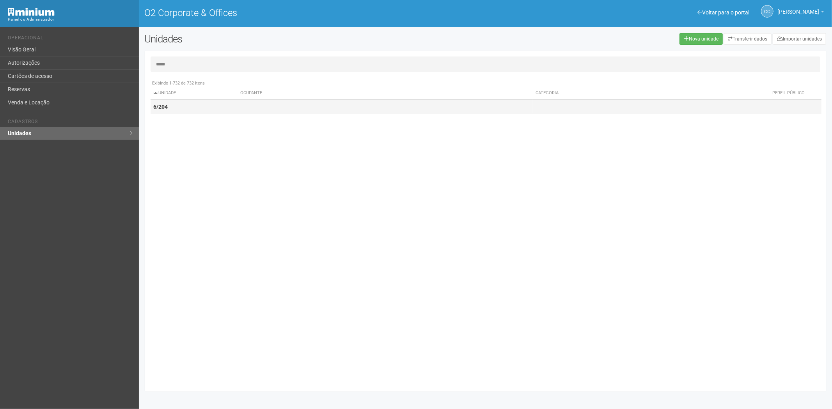
type input "*****"
click at [187, 109] on td "6/204" at bounding box center [194, 107] width 87 height 14
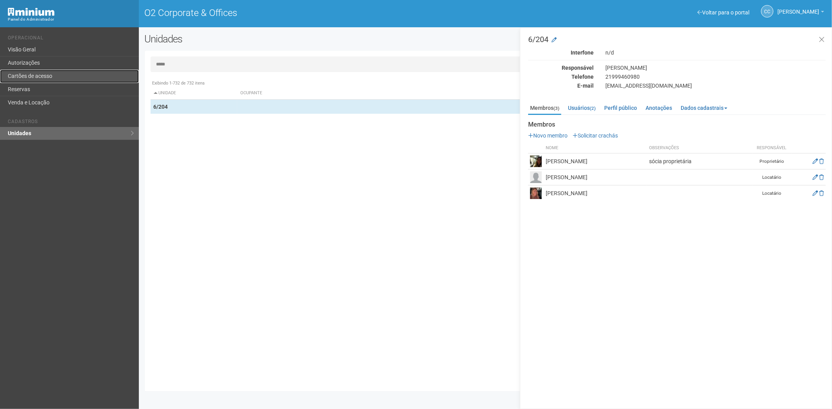
click at [69, 76] on link "Cartões de acesso" at bounding box center [69, 76] width 139 height 13
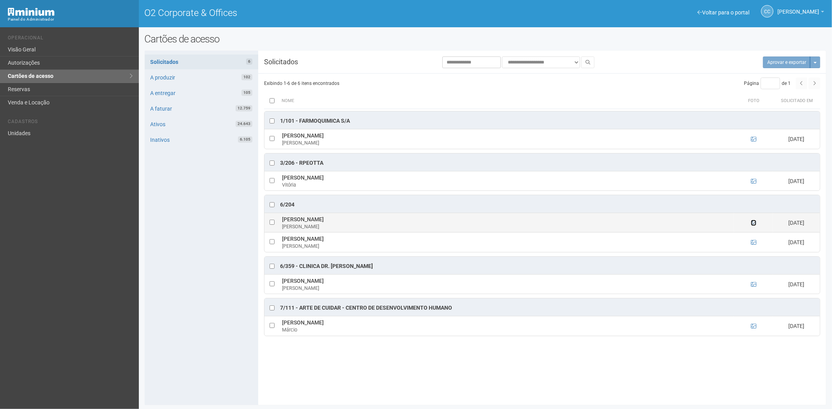
click at [753, 221] on icon at bounding box center [753, 222] width 5 height 5
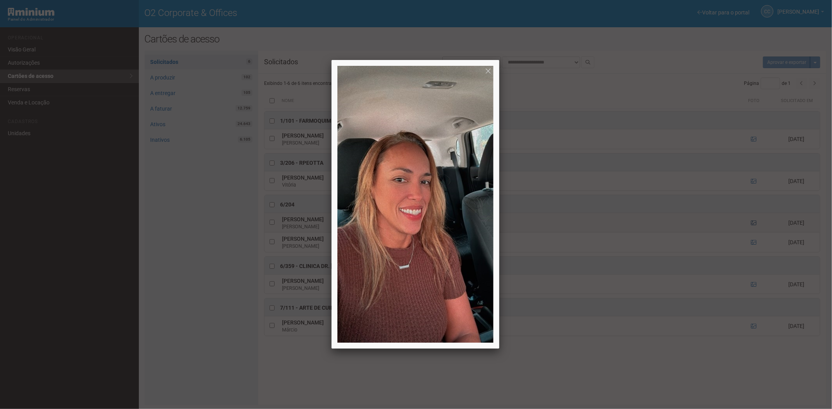
click at [754, 221] on div at bounding box center [416, 204] width 832 height 409
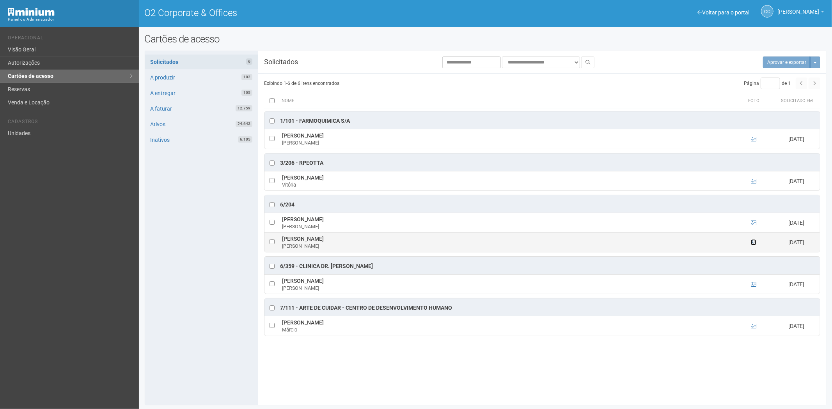
click at [751, 244] on icon at bounding box center [753, 242] width 5 height 5
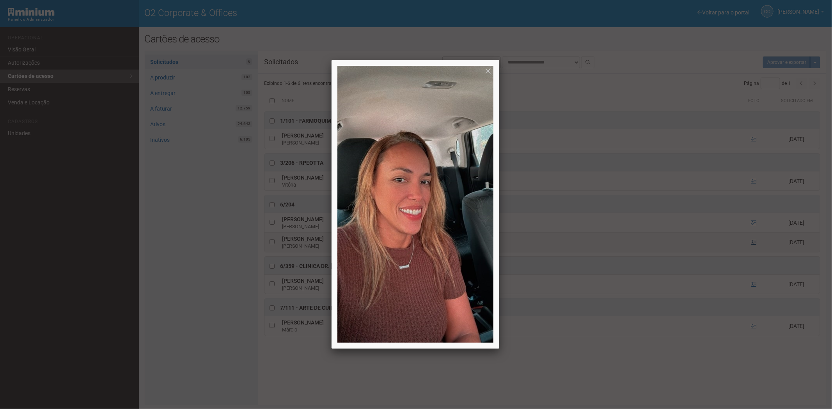
click at [751, 244] on div at bounding box center [416, 204] width 832 height 409
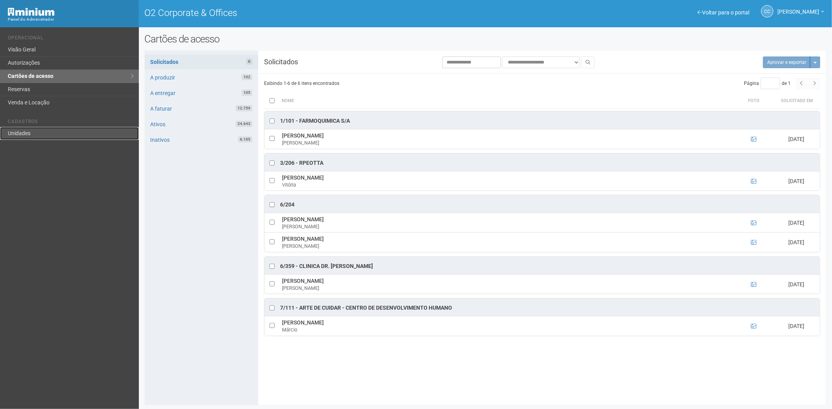
click at [32, 132] on link "Unidades" at bounding box center [69, 133] width 139 height 13
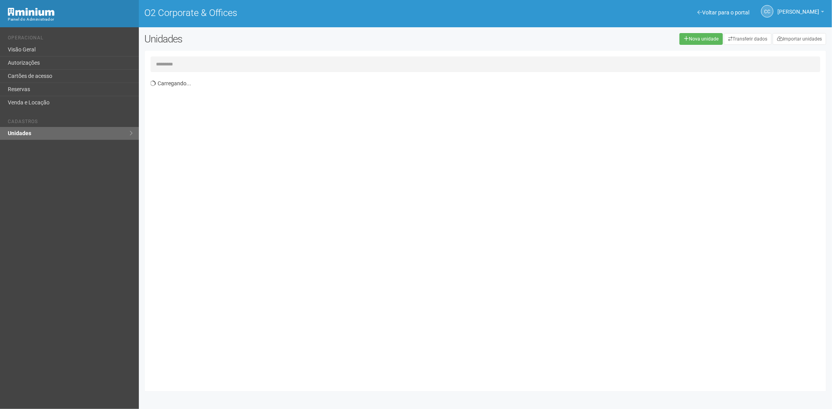
click at [168, 64] on input "text" at bounding box center [486, 65] width 670 height 16
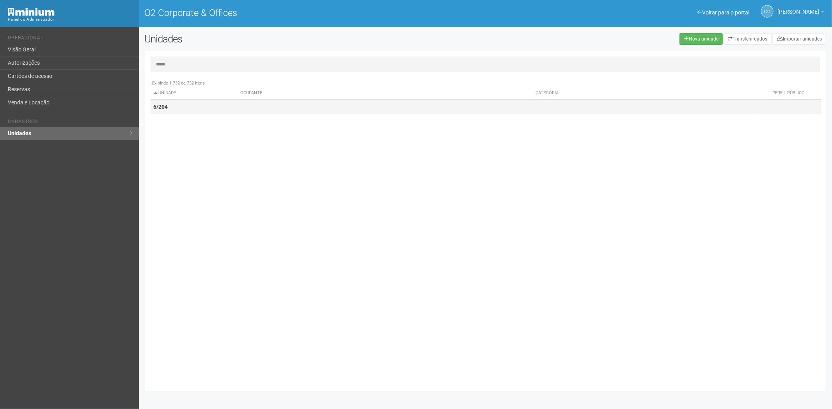
type input "*****"
click at [200, 107] on td "6/204" at bounding box center [194, 107] width 87 height 14
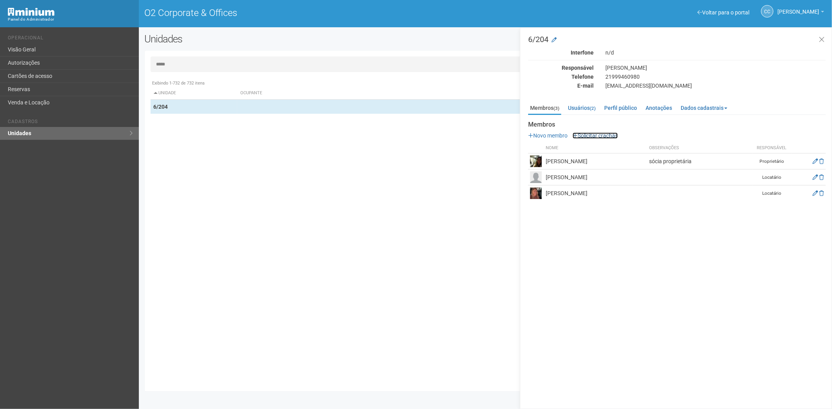
click at [583, 133] on link "Solicitar crachás" at bounding box center [594, 136] width 45 height 6
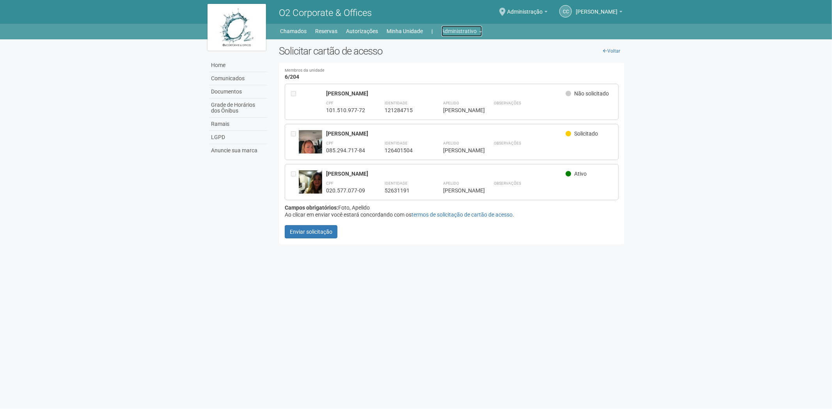
click at [462, 29] on link "Administrativo" at bounding box center [461, 31] width 41 height 11
click at [443, 59] on link "Cartões de acesso" at bounding box center [451, 62] width 66 height 14
click at [443, 59] on div "Voltar Solicitar cartão de acesso Membros da unidade 6/204 Carregando... Você p…" at bounding box center [452, 146] width 358 height 203
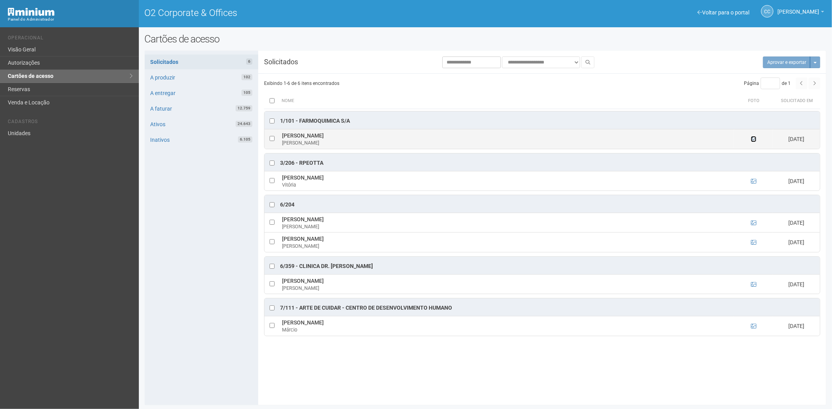
click at [756, 137] on icon at bounding box center [753, 138] width 5 height 5
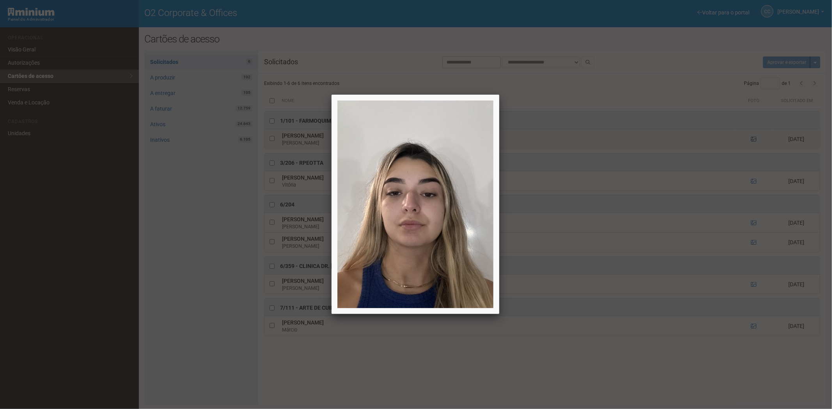
click at [754, 139] on div at bounding box center [416, 204] width 832 height 409
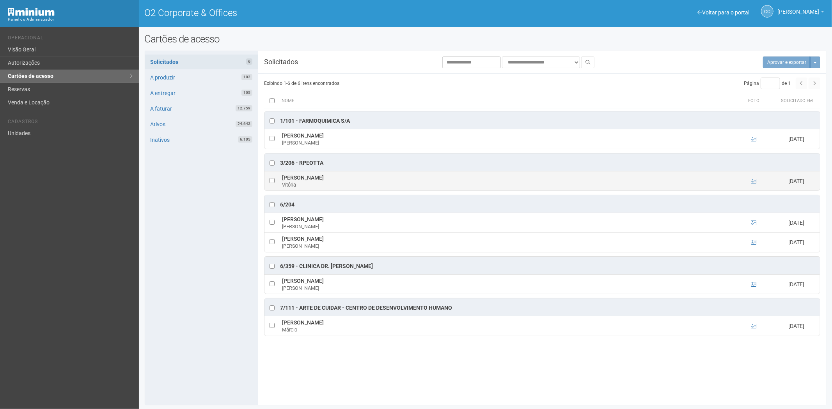
drag, startPoint x: 755, startPoint y: 177, endPoint x: 749, endPoint y: 184, distance: 8.7
click at [754, 180] on td at bounding box center [753, 180] width 39 height 19
click at [749, 184] on td at bounding box center [753, 180] width 39 height 19
click at [751, 182] on icon at bounding box center [753, 181] width 5 height 5
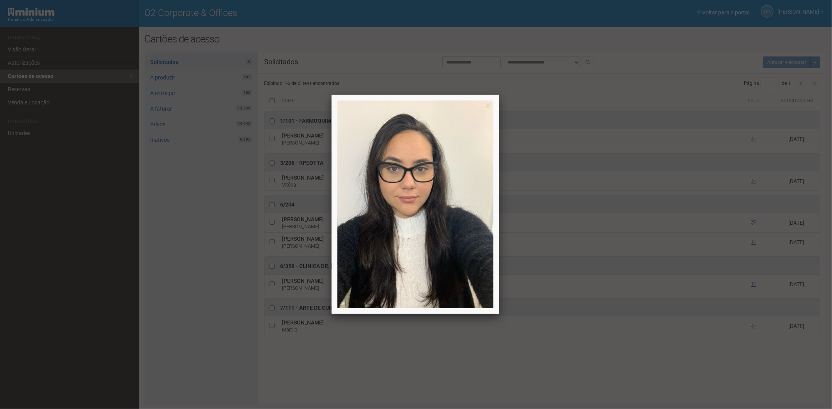
click at [754, 180] on div at bounding box center [416, 204] width 832 height 409
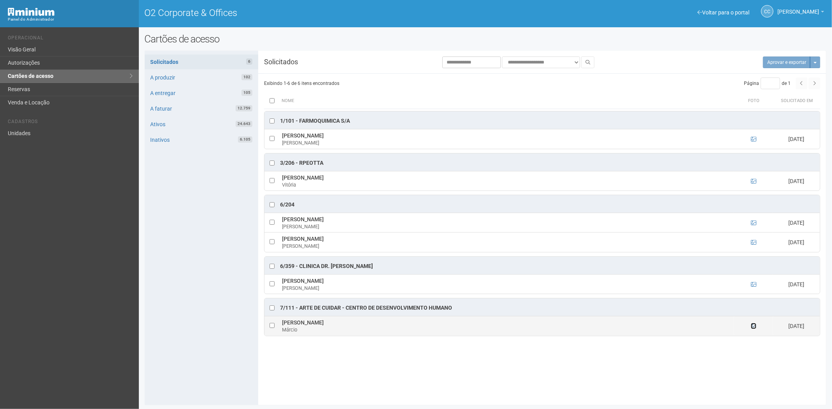
click at [753, 328] on icon at bounding box center [753, 326] width 5 height 5
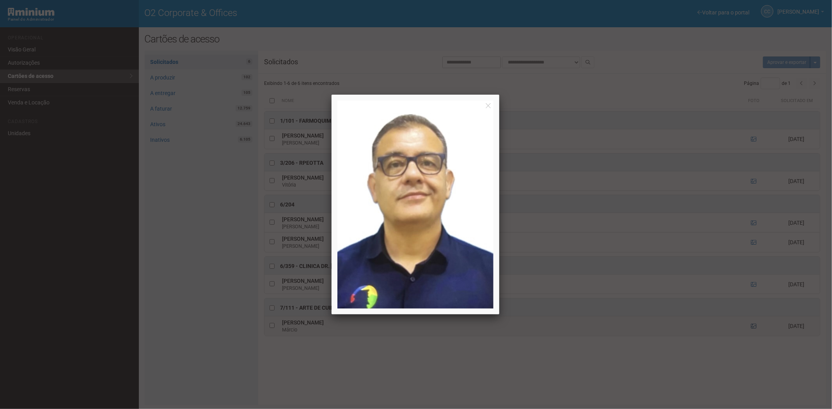
click at [753, 328] on div at bounding box center [416, 204] width 832 height 409
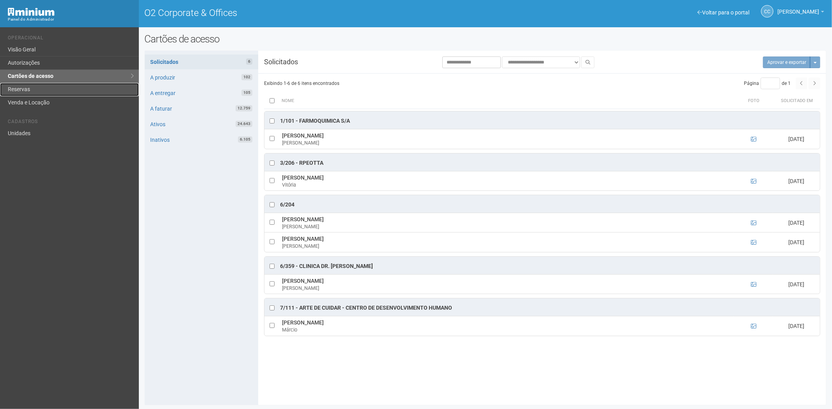
click at [38, 89] on link "Reservas" at bounding box center [69, 89] width 139 height 13
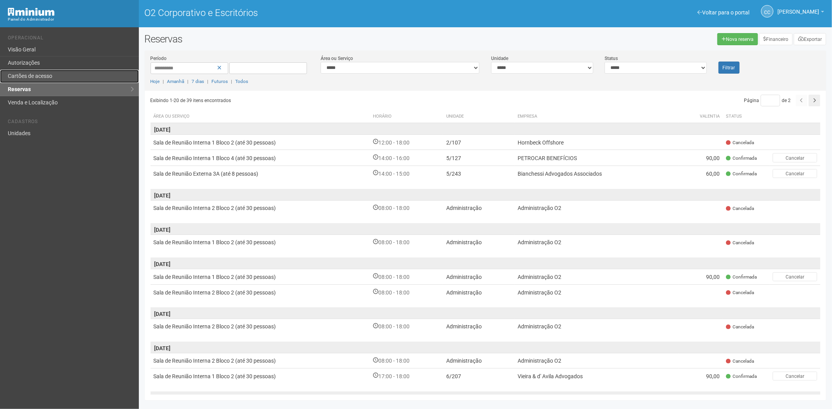
click at [55, 76] on link "Cartões de acesso" at bounding box center [69, 76] width 139 height 13
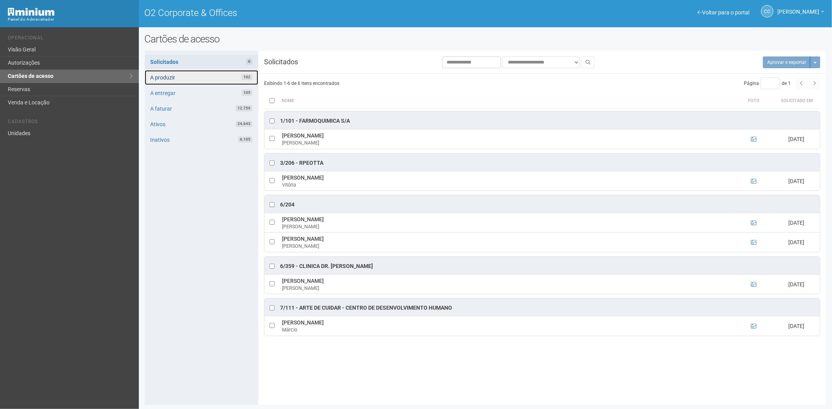
click at [229, 74] on link "A produzir 102" at bounding box center [201, 77] width 113 height 15
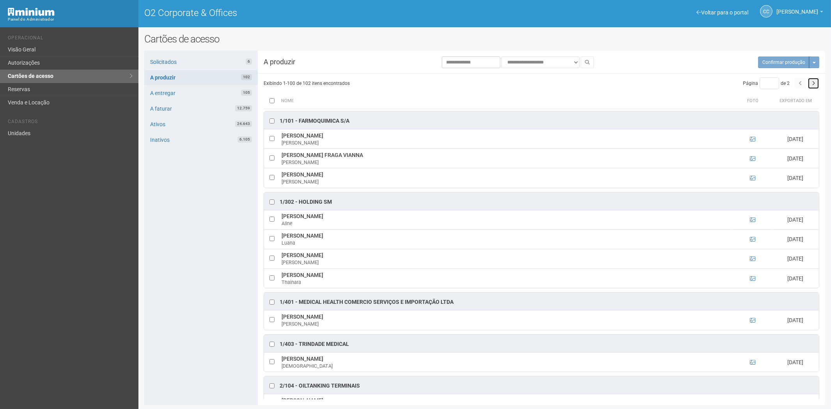
click at [813, 83] on icon "button" at bounding box center [813, 83] width 3 height 5
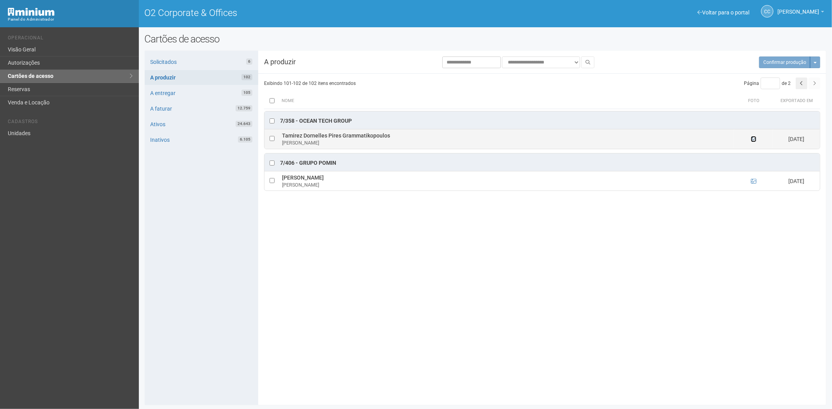
click at [753, 139] on icon at bounding box center [753, 138] width 5 height 5
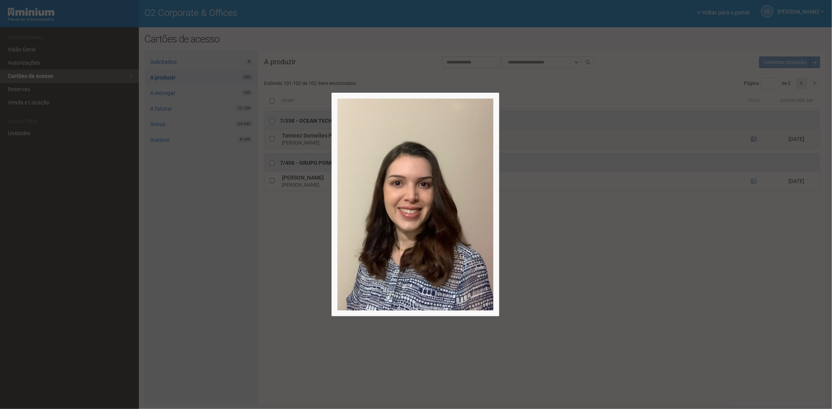
click at [753, 139] on div at bounding box center [416, 204] width 832 height 409
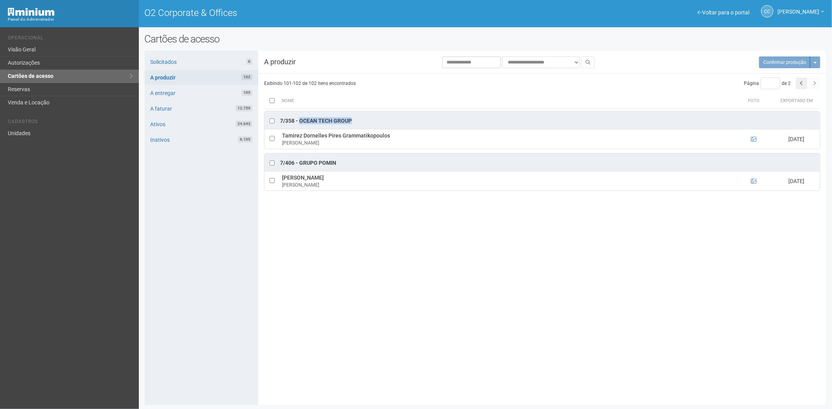
drag, startPoint x: 301, startPoint y: 121, endPoint x: 341, endPoint y: 121, distance: 40.6
click at [356, 122] on div "7/358 - Ocean Tech Group" at bounding box center [541, 121] width 555 height 18
copy div "Ocean Tech Group"
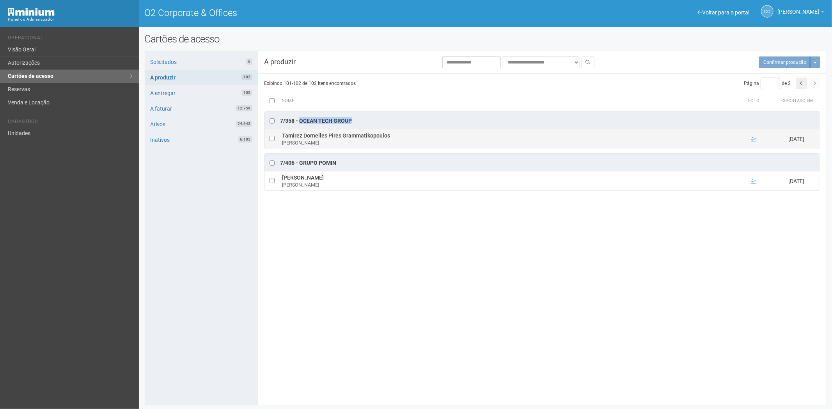
drag, startPoint x: 393, startPoint y: 136, endPoint x: 282, endPoint y: 135, distance: 111.1
click at [282, 135] on td "Tamirez Dornelles Pires Grammatikopoulos Tamirez Dornelles" at bounding box center [507, 138] width 454 height 19
copy td "Tamirez Dornelles Pires Grammatikopoulos"
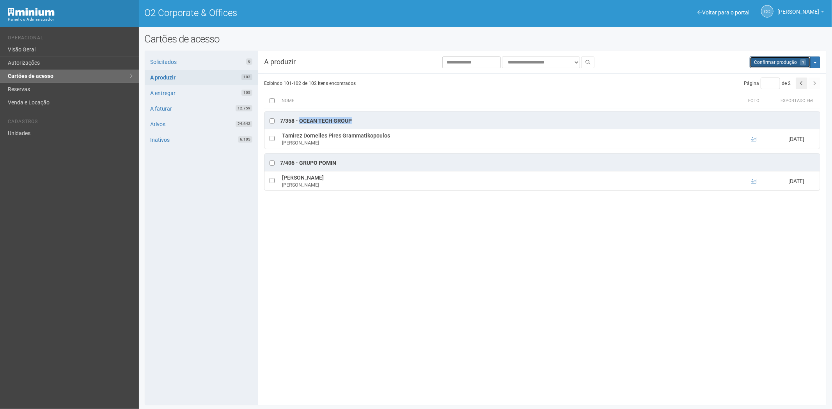
drag, startPoint x: 762, startPoint y: 62, endPoint x: 434, endPoint y: 44, distance: 327.6
click at [762, 62] on span "Confirmar produção" at bounding box center [775, 62] width 43 height 5
type input "*"
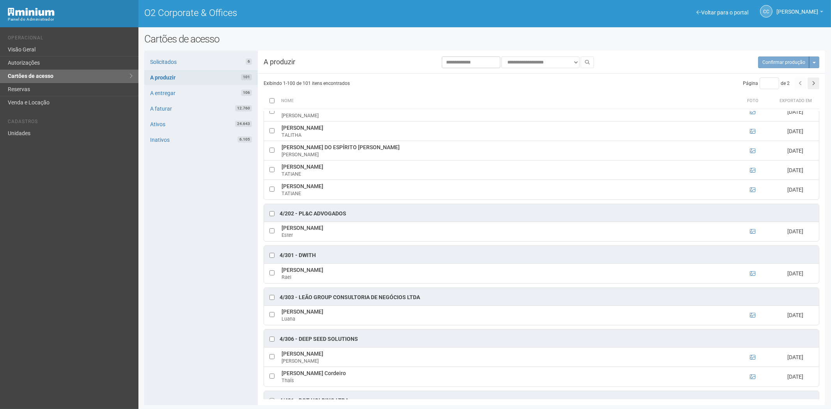
scroll to position [1386, 0]
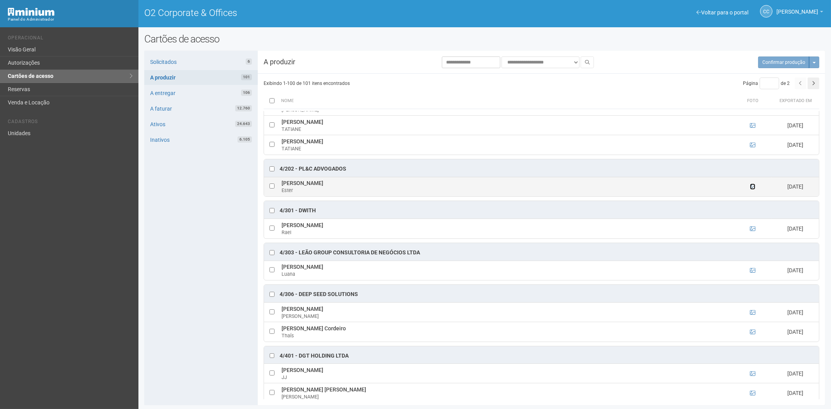
click at [750, 190] on icon at bounding box center [752, 186] width 5 height 5
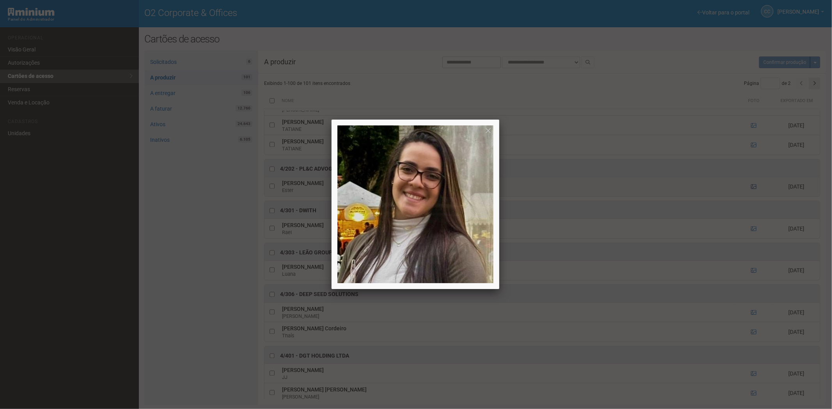
click at [750, 193] on div at bounding box center [416, 204] width 832 height 409
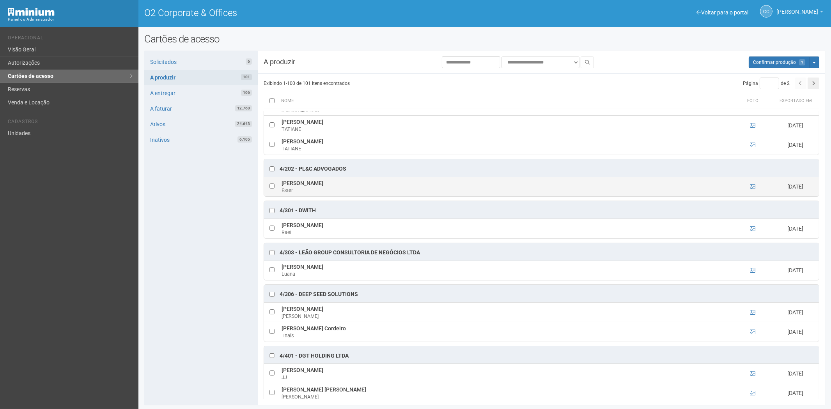
drag, startPoint x: 280, startPoint y: 189, endPoint x: 324, endPoint y: 190, distance: 44.5
click at [340, 190] on td "Ester Carvalho da Costa Ester" at bounding box center [507, 186] width 454 height 19
copy td "Ester Carvalho da Costa"
drag, startPoint x: 314, startPoint y: 174, endPoint x: 303, endPoint y: 174, distance: 11.7
click at [303, 174] on div "4/202 - PL&C Advogados" at bounding box center [541, 168] width 555 height 18
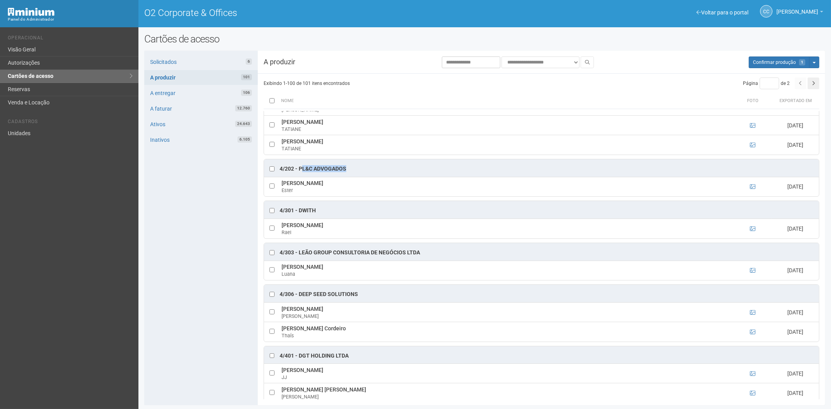
drag, startPoint x: 180, startPoint y: 280, endPoint x: 328, endPoint y: 260, distance: 149.8
click at [180, 280] on div "Solicitados 6 A produzir 101 A entregar 106 A faturar 12.760 Ativos 24.643 Inat…" at bounding box center [200, 228] width 113 height 355
drag, startPoint x: 346, startPoint y: 177, endPoint x: 299, endPoint y: 176, distance: 46.8
click at [299, 176] on div "4/202 - PL&C Advogados" at bounding box center [541, 168] width 555 height 18
copy div "PL&C Advogados"
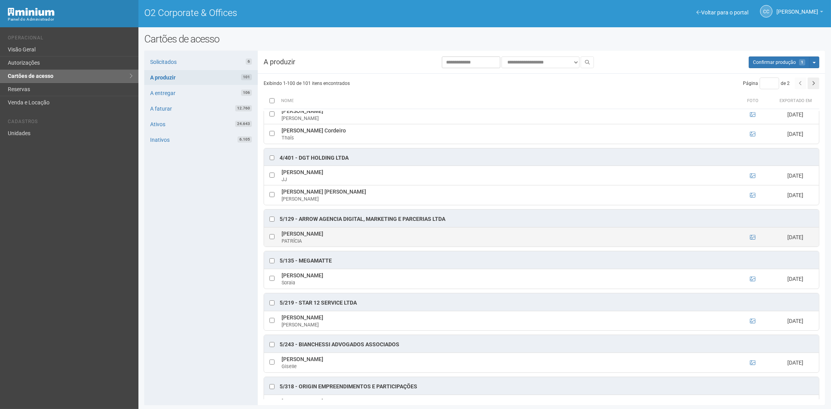
scroll to position [1603, 0]
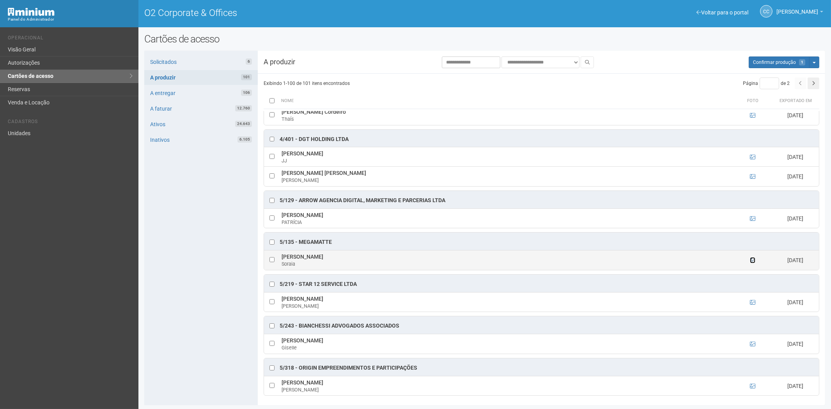
click at [753, 263] on icon at bounding box center [752, 260] width 5 height 5
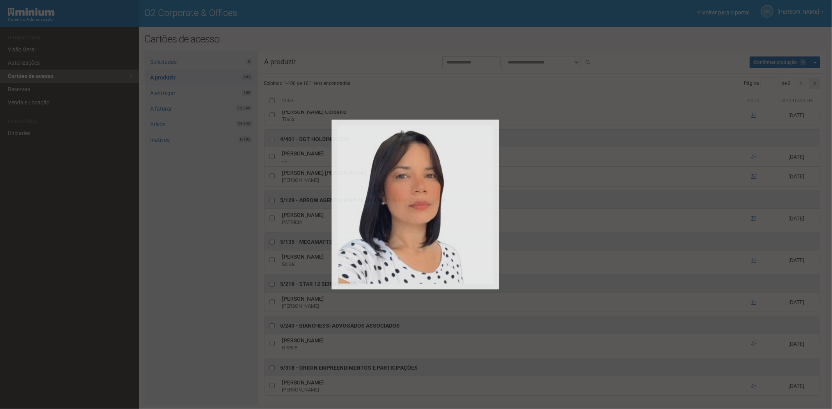
click at [752, 269] on div at bounding box center [416, 204] width 832 height 409
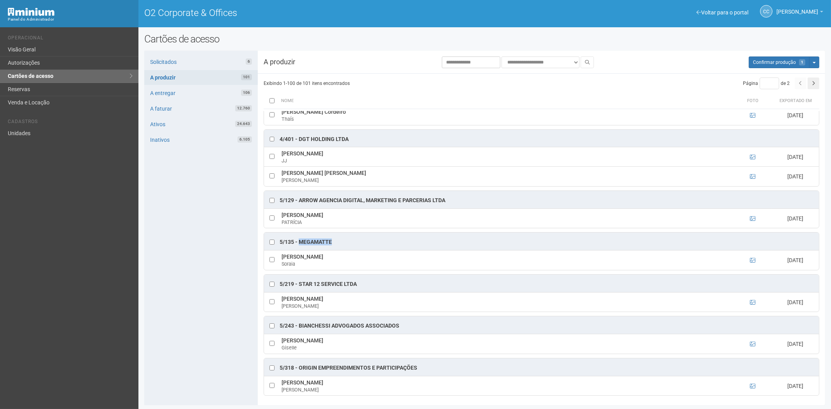
drag, startPoint x: 299, startPoint y: 250, endPoint x: 329, endPoint y: 250, distance: 30.0
click at [331, 246] on div "5/135 - Megamatte" at bounding box center [306, 243] width 52 height 8
copy div "Megamatte"
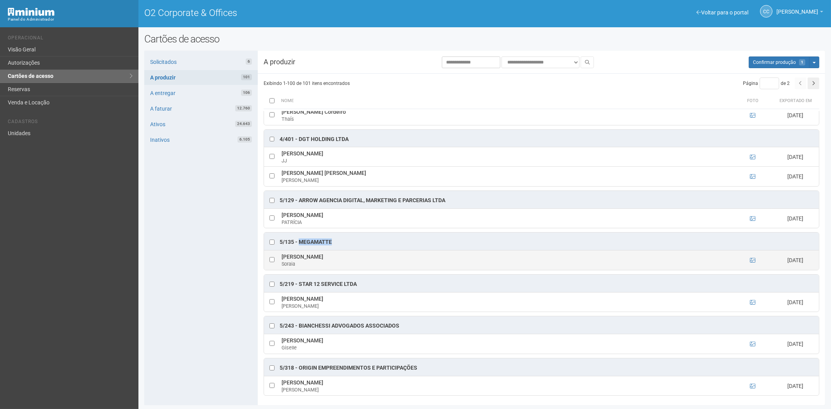
drag, startPoint x: 298, startPoint y: 266, endPoint x: 284, endPoint y: 266, distance: 13.7
click at [281, 267] on td "Soraia Maria Soraia" at bounding box center [507, 260] width 454 height 19
copy td "Soraia Maria"
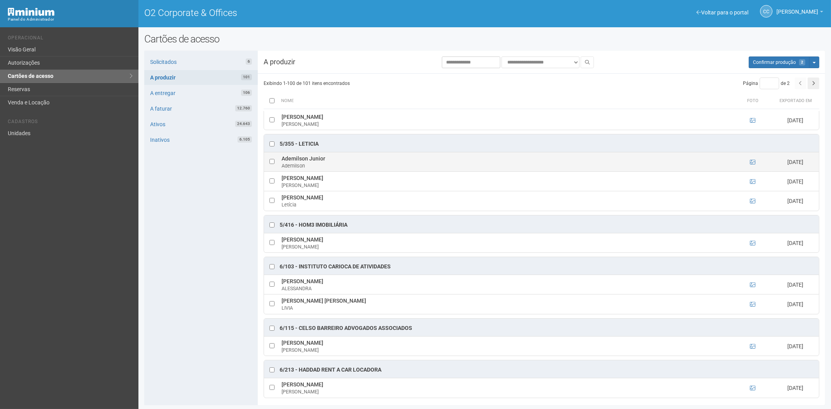
scroll to position [1906, 0]
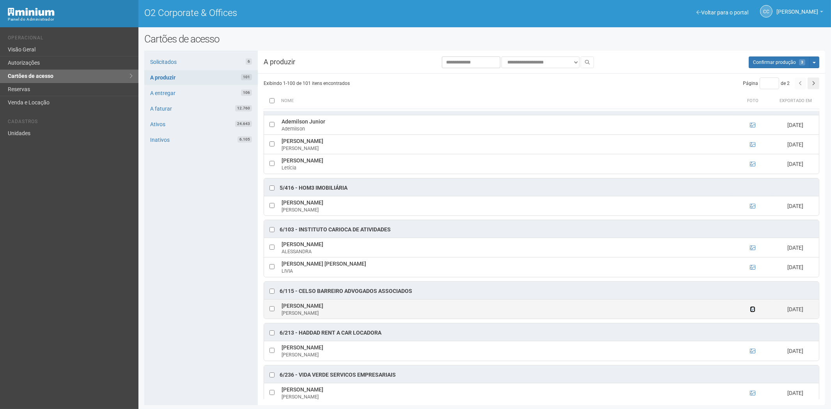
click at [751, 312] on icon at bounding box center [752, 309] width 5 height 5
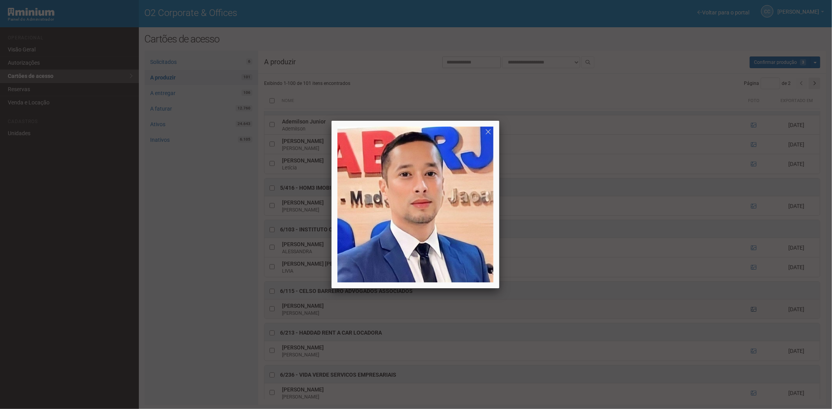
click at [751, 322] on div at bounding box center [416, 204] width 832 height 409
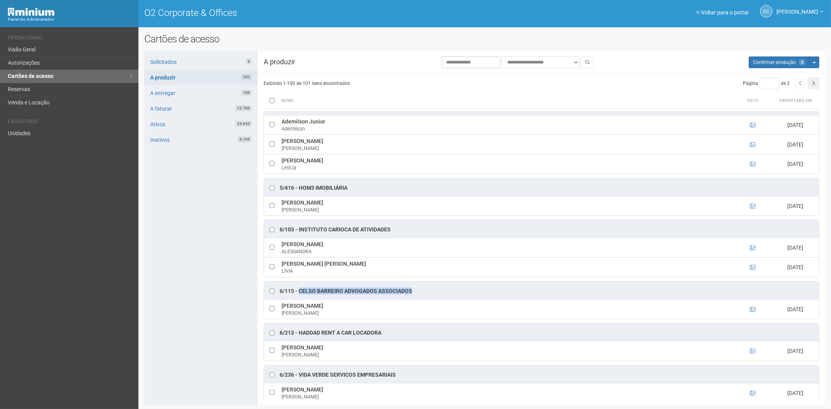
drag, startPoint x: 299, startPoint y: 301, endPoint x: 399, endPoint y: 303, distance: 99.5
click at [414, 299] on div "6/115 - Celso Barreiro Advogados Associados" at bounding box center [541, 291] width 555 height 18
copy div "Celso Barreiro Advogados Associados"
drag, startPoint x: 339, startPoint y: 314, endPoint x: 281, endPoint y: 317, distance: 58.2
click at [281, 317] on td "Charles Dias da Costa Charles" at bounding box center [507, 308] width 454 height 19
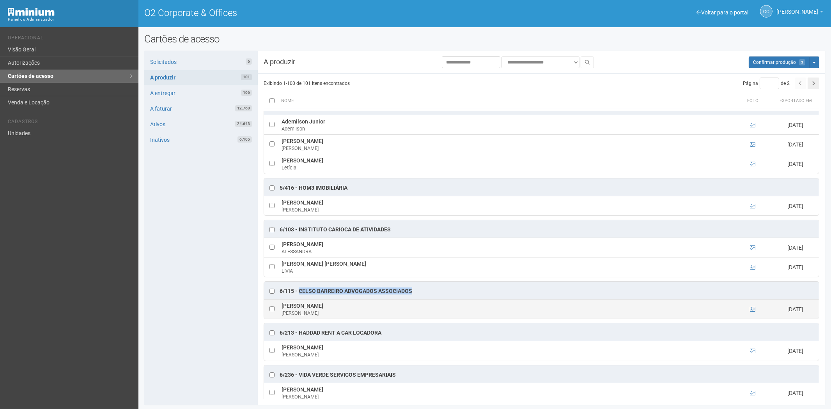
copy td "[PERSON_NAME]"
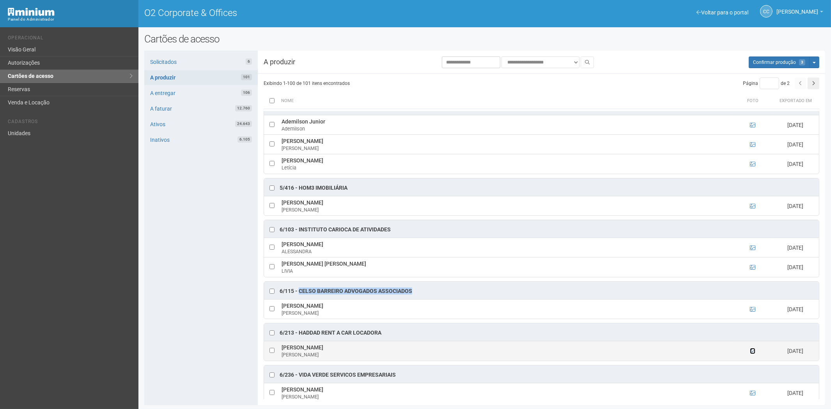
click at [750, 354] on icon at bounding box center [752, 351] width 5 height 5
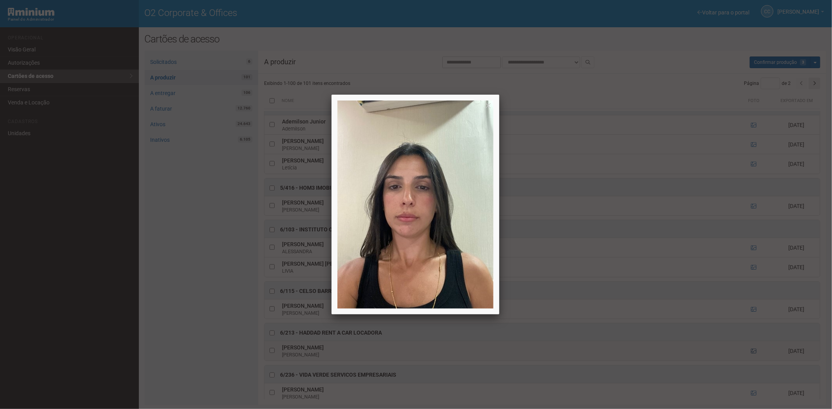
click at [749, 363] on div at bounding box center [416, 204] width 832 height 409
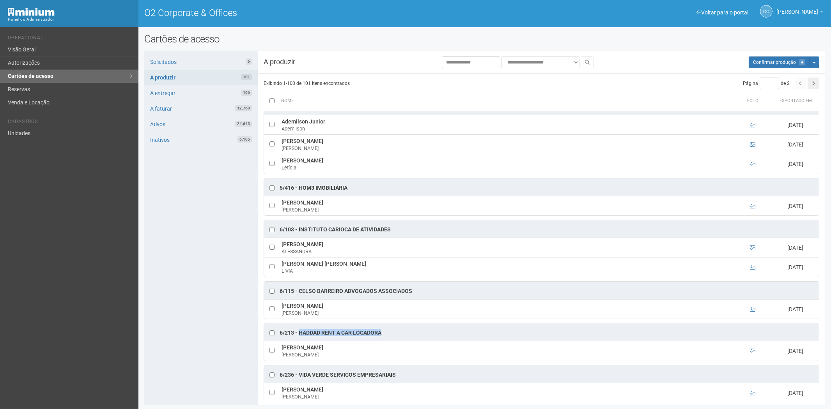
drag, startPoint x: 384, startPoint y: 343, endPoint x: 308, endPoint y: 342, distance: 76.0
click at [301, 341] on div "6/213 - HADDAD RENT A CAR LOCADORA" at bounding box center [541, 333] width 555 height 18
drag, startPoint x: 309, startPoint y: 344, endPoint x: 302, endPoint y: 346, distance: 7.8
click at [298, 341] on div "6/213 - HADDAD RENT A CAR LOCADORA" at bounding box center [541, 333] width 555 height 18
drag, startPoint x: 384, startPoint y: 344, endPoint x: 301, endPoint y: 346, distance: 83.5
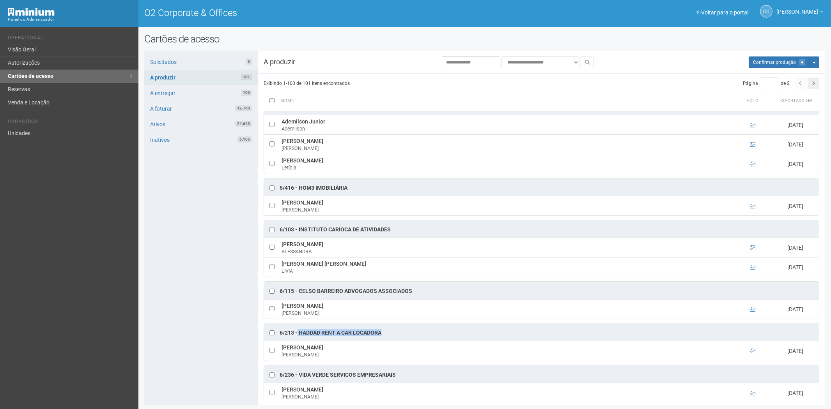
click at [299, 341] on div "6/213 - HADDAD RENT A CAR LOCADORA" at bounding box center [541, 333] width 555 height 18
copy div "HADDAD RENT A CAR LOCADORA"
drag, startPoint x: 342, startPoint y: 359, endPoint x: 290, endPoint y: 359, distance: 51.9
click at [285, 360] on td "Caroline Santos Haddad Caroline" at bounding box center [507, 351] width 454 height 19
drag, startPoint x: 290, startPoint y: 357, endPoint x: 282, endPoint y: 360, distance: 8.9
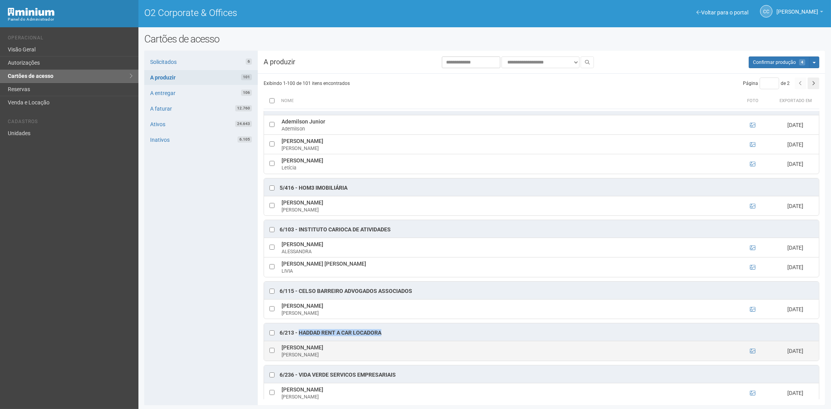
click at [285, 361] on td "Caroline Santos Haddad Caroline" at bounding box center [507, 351] width 454 height 19
drag, startPoint x: 281, startPoint y: 360, endPoint x: 334, endPoint y: 360, distance: 53.0
click at [342, 361] on td "Caroline Santos Haddad Caroline" at bounding box center [507, 351] width 454 height 19
copy td "Caroline Santos Haddad"
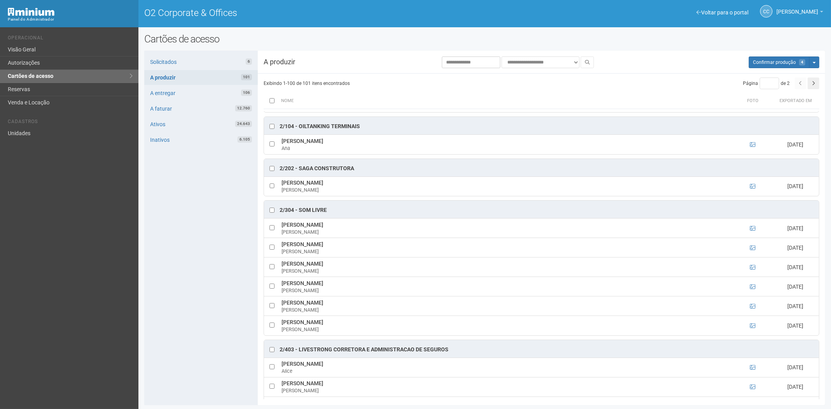
scroll to position [43, 0]
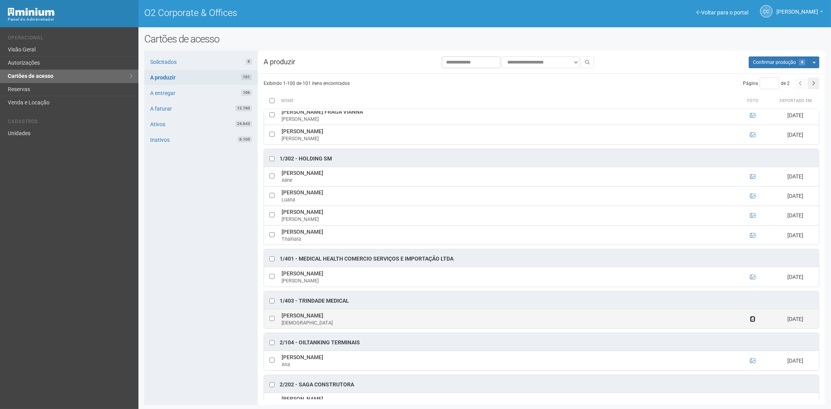
click at [750, 321] on icon at bounding box center [752, 319] width 5 height 5
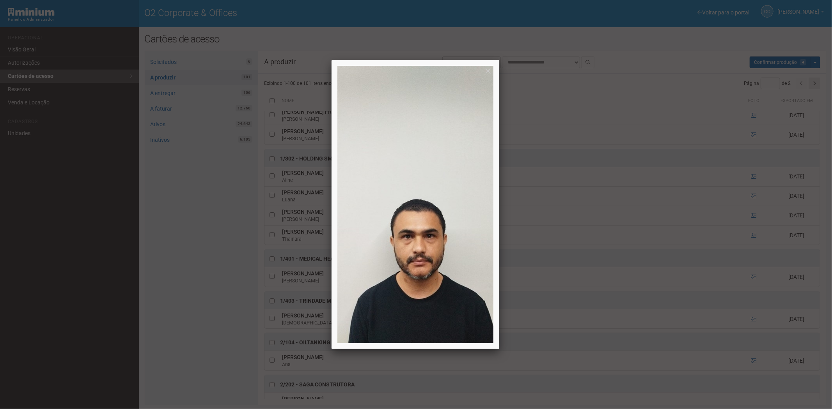
click at [750, 320] on div at bounding box center [416, 204] width 832 height 409
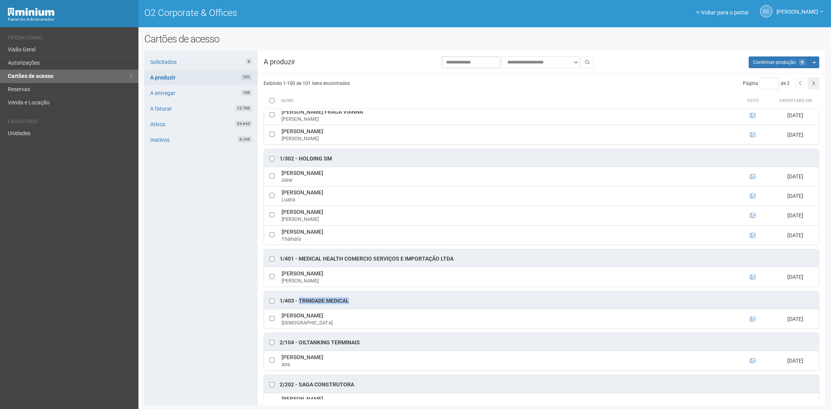
drag, startPoint x: 298, startPoint y: 302, endPoint x: 349, endPoint y: 301, distance: 51.1
click at [349, 301] on div "1/403 - Trindade Medical" at bounding box center [541, 301] width 555 height 18
drag, startPoint x: 322, startPoint y: 317, endPoint x: 286, endPoint y: 316, distance: 36.7
click at [283, 315] on td "Josué Viana Araújo Josué" at bounding box center [507, 318] width 454 height 19
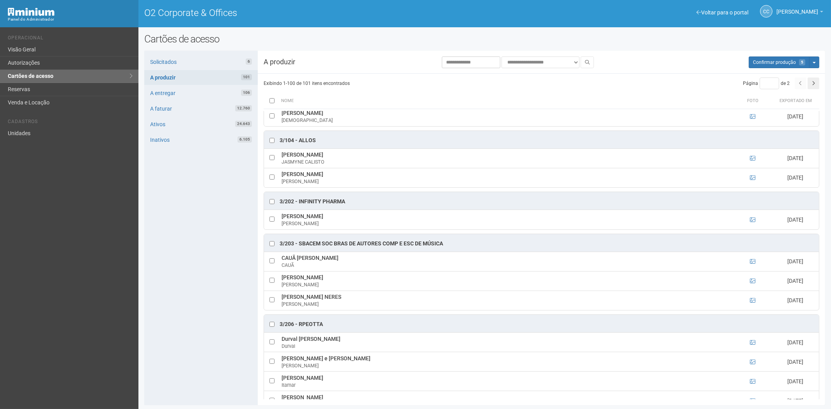
scroll to position [780, 0]
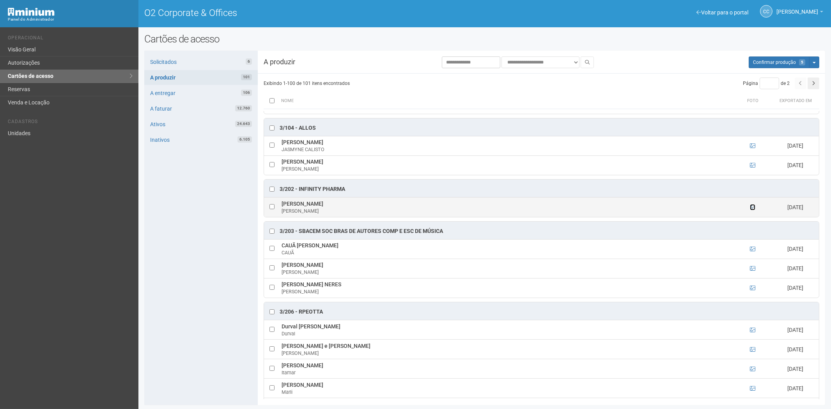
click at [751, 210] on icon at bounding box center [752, 207] width 5 height 5
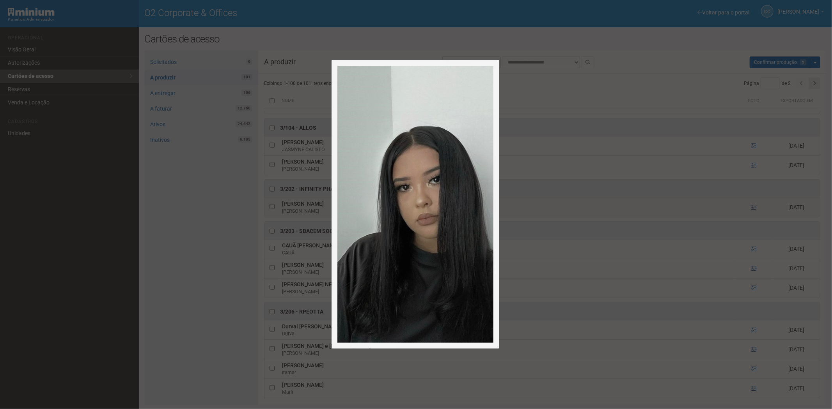
click at [751, 211] on div at bounding box center [416, 204] width 832 height 409
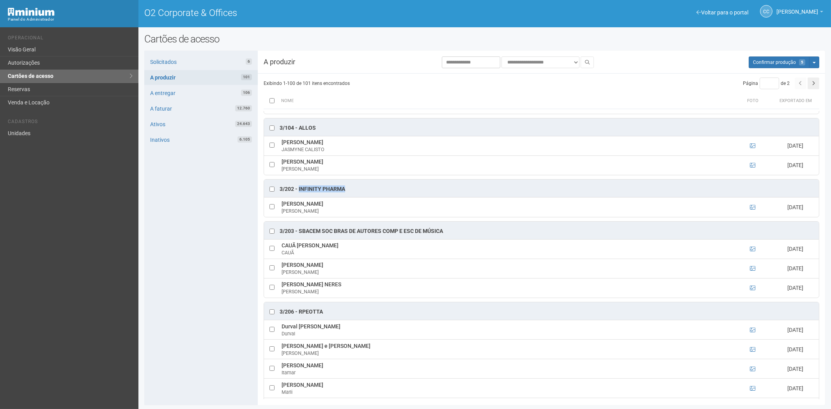
drag, startPoint x: 342, startPoint y: 192, endPoint x: 299, endPoint y: 194, distance: 42.9
click at [299, 194] on div "3/202 - INFINITY PHARMA" at bounding box center [541, 189] width 555 height 18
click at [268, 190] on div at bounding box center [272, 190] width 8 height 8
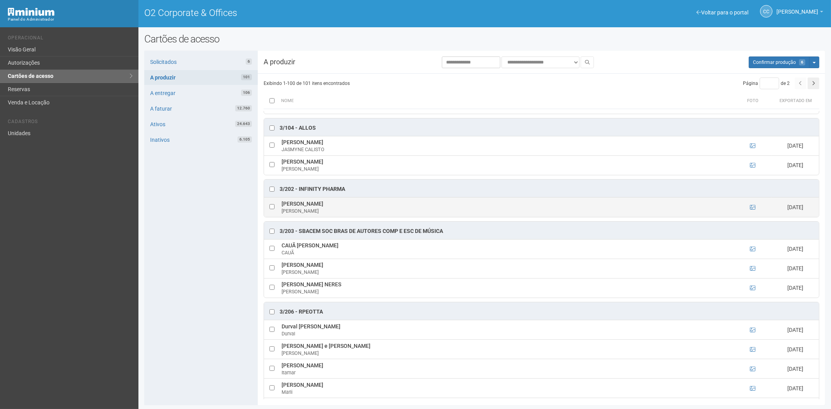
drag, startPoint x: 341, startPoint y: 208, endPoint x: 282, endPoint y: 208, distance: 59.7
click at [282, 208] on td "Melissa Magalhães Silva Melissa" at bounding box center [507, 207] width 454 height 19
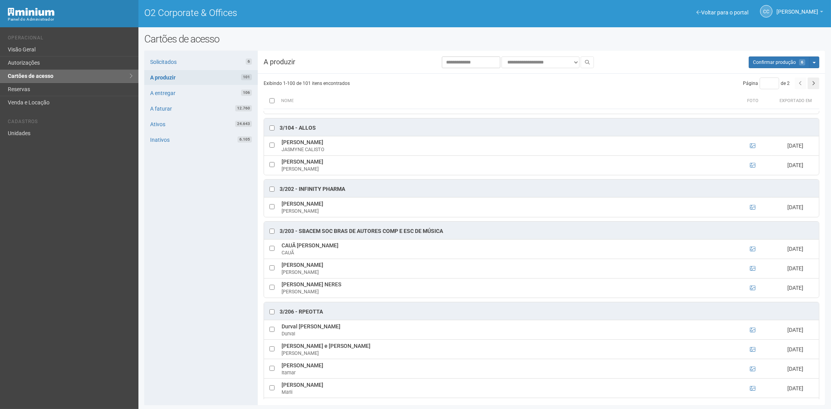
drag, startPoint x: 189, startPoint y: 319, endPoint x: 237, endPoint y: 317, distance: 47.6
click at [189, 319] on div "Solicitados 6 A produzir 101 A entregar 106 A faturar 12.760 Ativos 24.643 Inat…" at bounding box center [200, 228] width 113 height 355
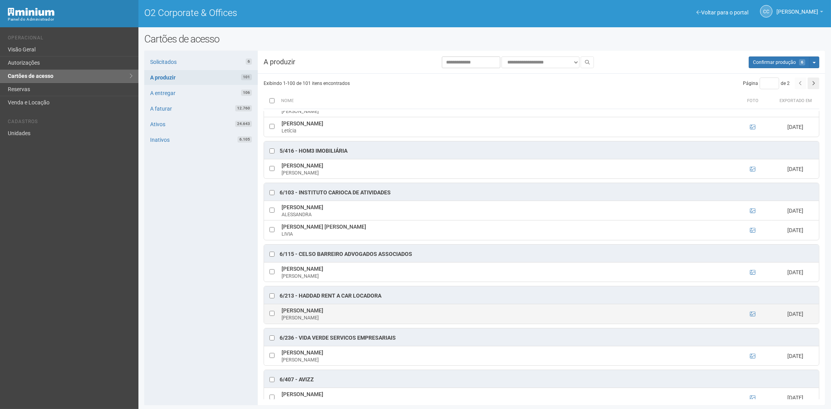
scroll to position [1950, 0]
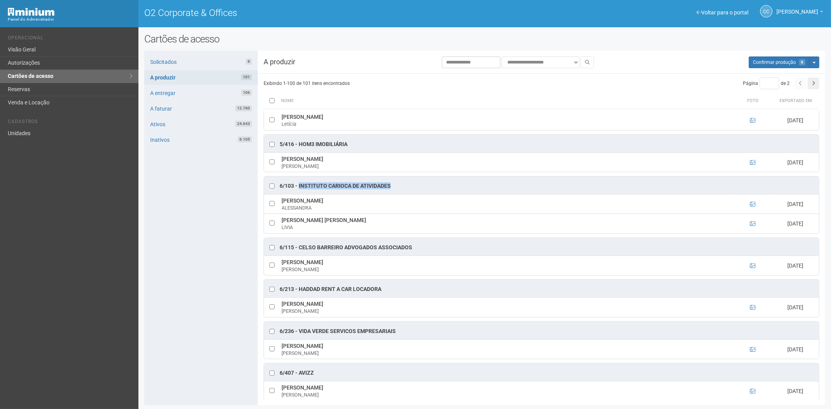
drag, startPoint x: 398, startPoint y: 194, endPoint x: 298, endPoint y: 197, distance: 99.9
click at [298, 194] on div "6/103 - INSTITUTO CARIOCA DE ATIVIDADES" at bounding box center [541, 186] width 555 height 18
click at [752, 207] on icon at bounding box center [752, 204] width 5 height 5
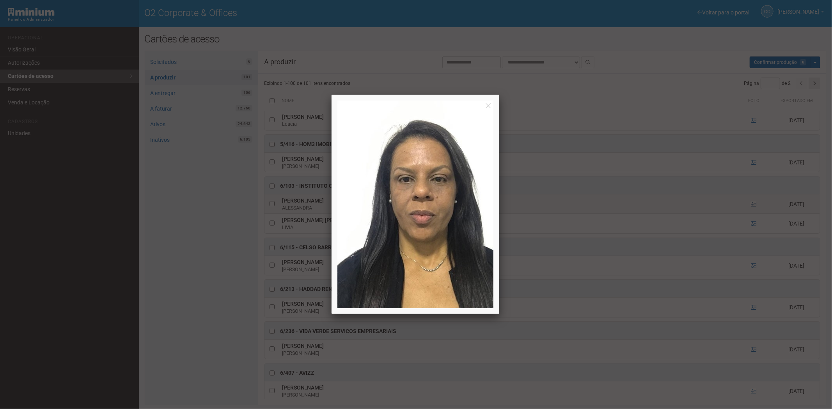
click at [752, 215] on div at bounding box center [416, 204] width 832 height 409
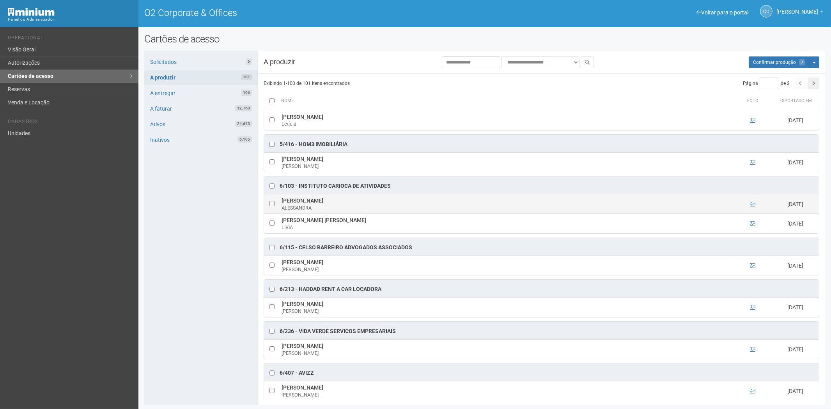
drag, startPoint x: 385, startPoint y: 213, endPoint x: 282, endPoint y: 212, distance: 103.3
click at [282, 212] on td "ALESSANDRA FERREIRA DOS SANTOS ALESSANDRA" at bounding box center [507, 204] width 454 height 19
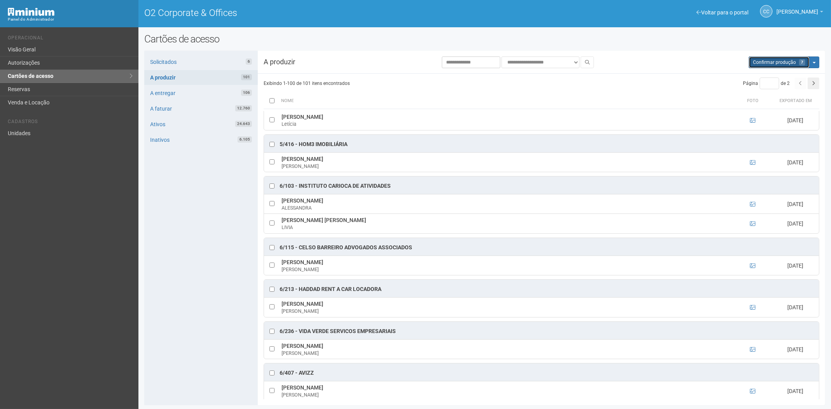
click at [788, 61] on span "Confirmar produção" at bounding box center [774, 62] width 43 height 5
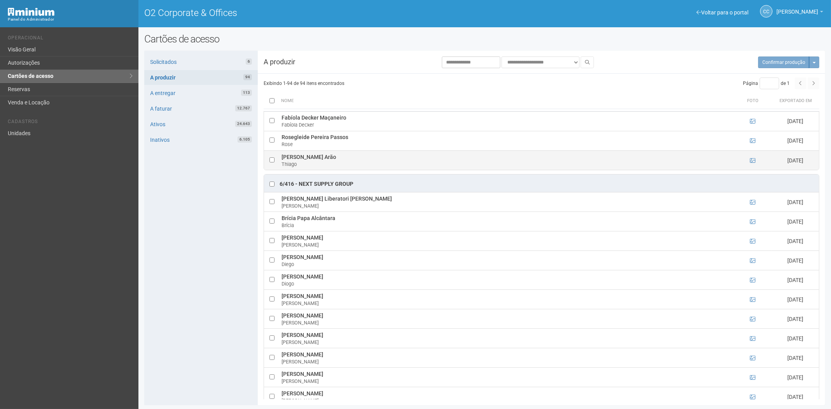
scroll to position [1993, 0]
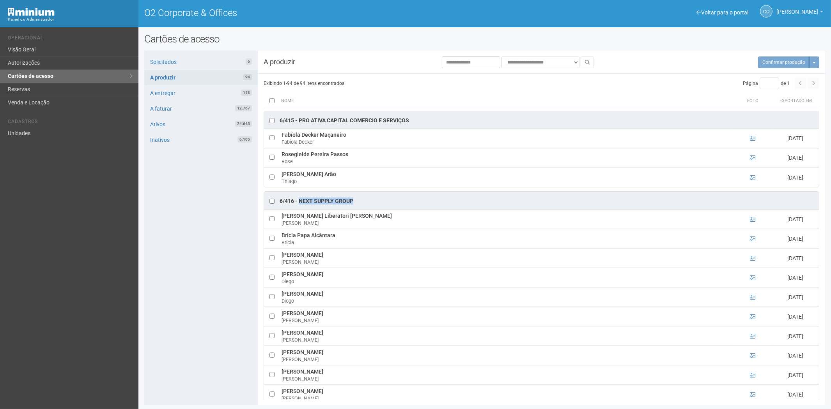
drag, startPoint x: 355, startPoint y: 212, endPoint x: 300, endPoint y: 215, distance: 54.7
click at [300, 209] on div "6/416 - Next Supply Group" at bounding box center [541, 201] width 555 height 18
click at [752, 222] on icon at bounding box center [752, 219] width 5 height 5
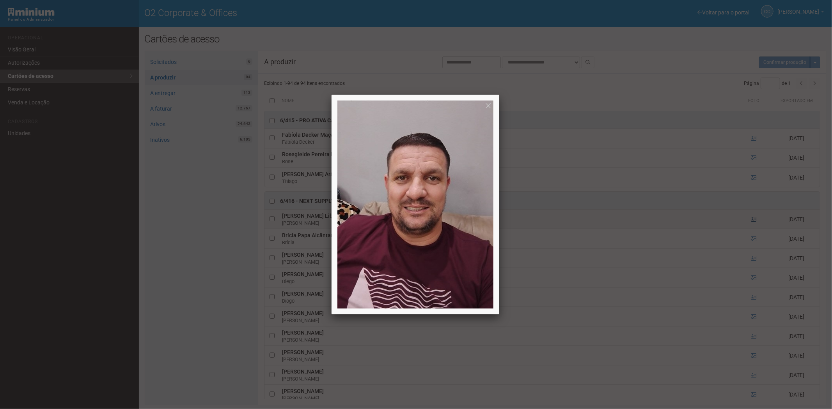
click at [752, 231] on div at bounding box center [416, 204] width 832 height 409
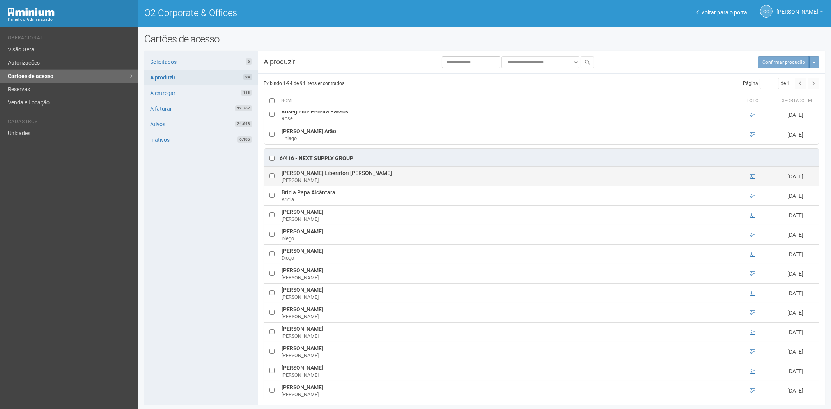
scroll to position [2036, 0]
drag, startPoint x: 280, startPoint y: 184, endPoint x: 365, endPoint y: 186, distance: 85.0
click at [379, 184] on td "André Luiz Liberatori Cardozo Pereira André" at bounding box center [507, 176] width 454 height 19
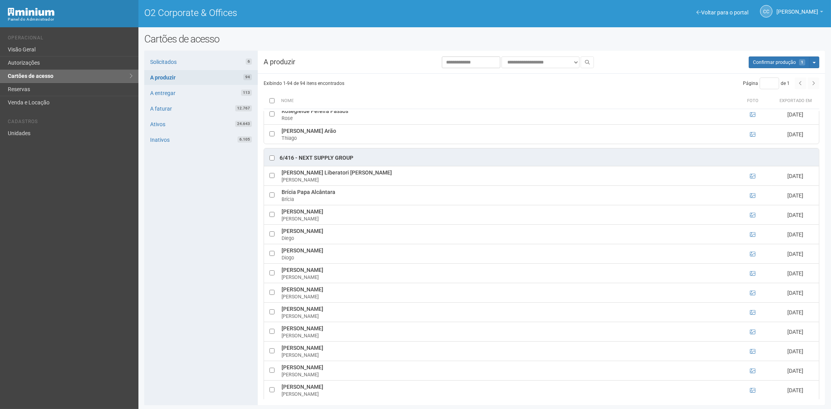
click at [196, 290] on div "Solicitados 6 A produzir 94 A entregar 113 A faturar 12.767 Ativos 24.643 Inati…" at bounding box center [200, 228] width 113 height 355
click at [752, 198] on icon at bounding box center [752, 195] width 5 height 5
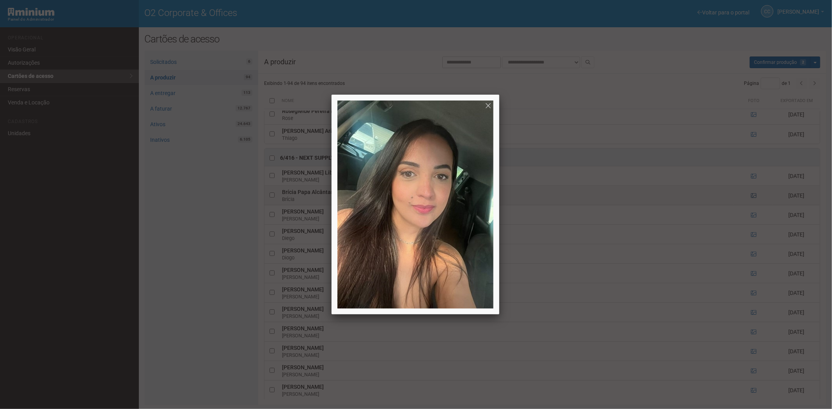
click at [752, 206] on div at bounding box center [416, 204] width 832 height 409
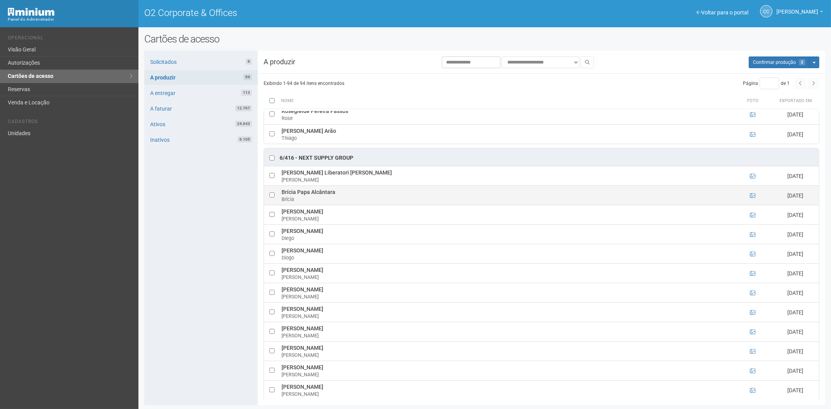
drag, startPoint x: 282, startPoint y: 202, endPoint x: 323, endPoint y: 204, distance: 41.4
click at [336, 204] on td "Brícia Papa Alcântara Brícia" at bounding box center [507, 195] width 454 height 19
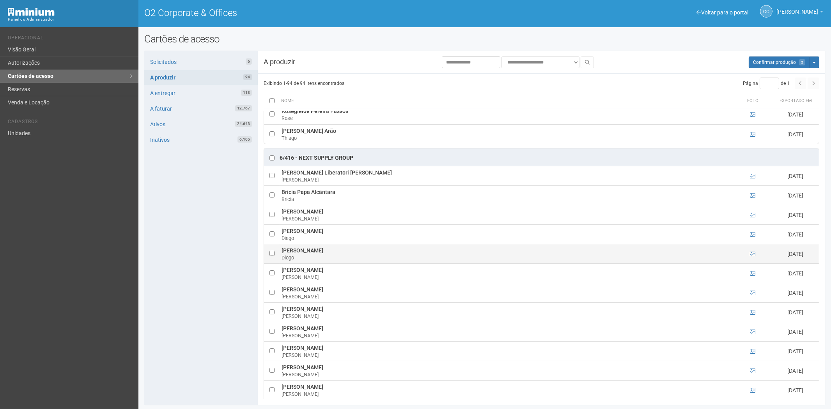
drag, startPoint x: 176, startPoint y: 289, endPoint x: 302, endPoint y: 266, distance: 128.1
click at [182, 288] on div "Solicitados 6 A produzir 94 A entregar 113 A faturar 12.767 Ativos 24.643 Inati…" at bounding box center [200, 228] width 113 height 355
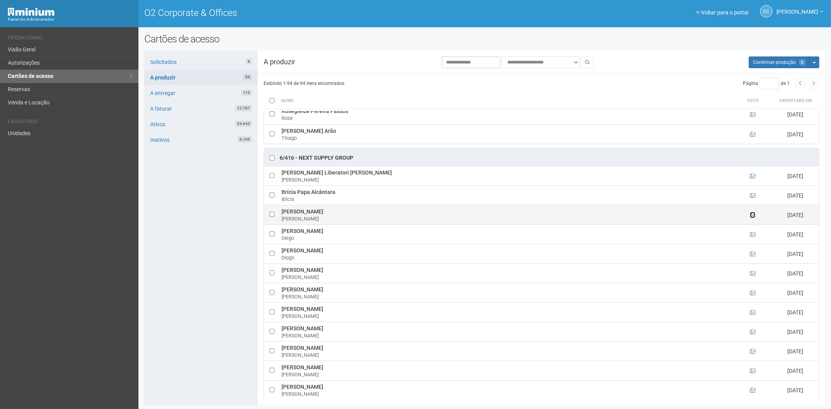
click at [750, 218] on icon at bounding box center [752, 215] width 5 height 5
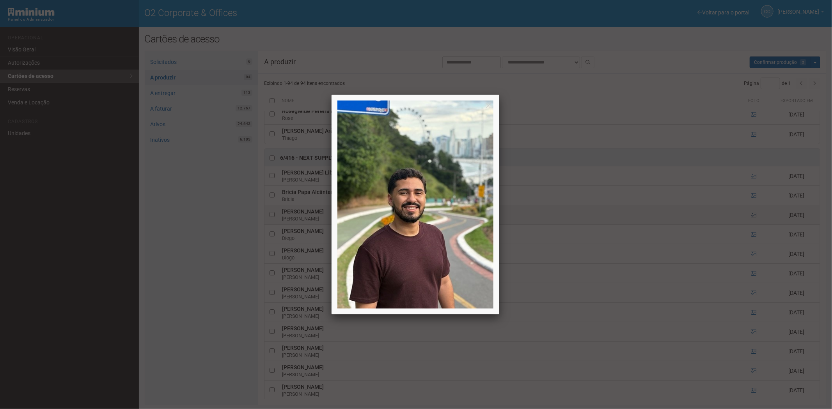
click at [750, 227] on div at bounding box center [416, 204] width 832 height 409
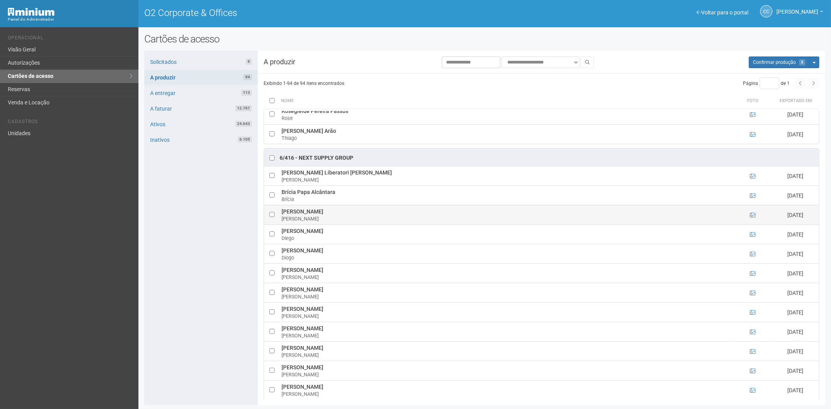
drag, startPoint x: 279, startPoint y: 221, endPoint x: 354, endPoint y: 223, distance: 74.9
click at [354, 223] on td "Daniel Rodrigues dos Santos Daniel" at bounding box center [507, 215] width 454 height 19
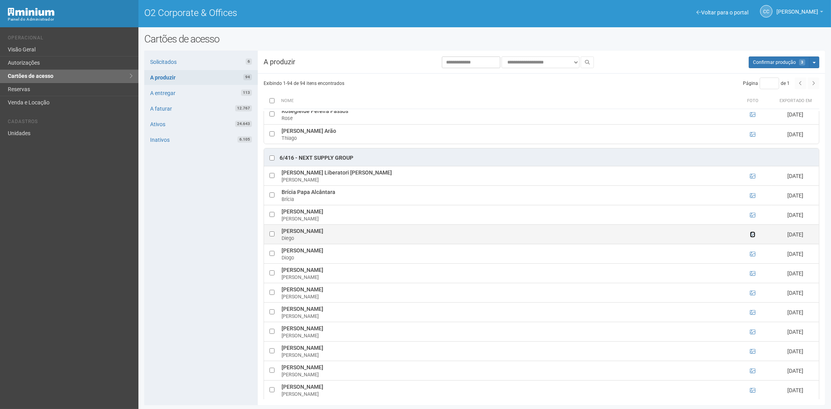
click at [752, 237] on icon at bounding box center [752, 234] width 5 height 5
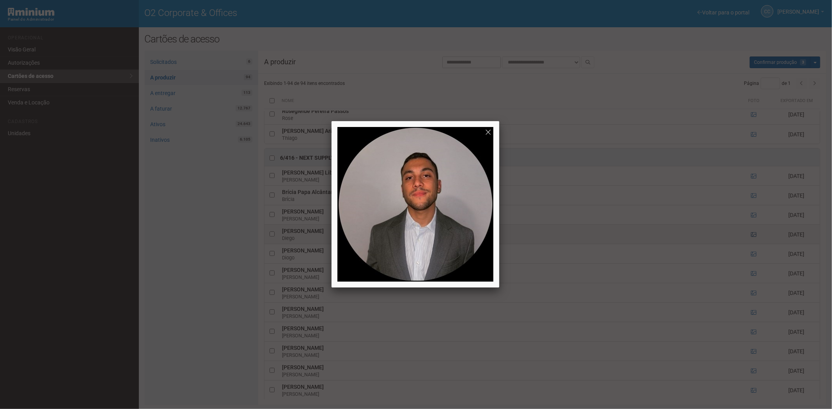
click at [752, 246] on div at bounding box center [416, 204] width 832 height 409
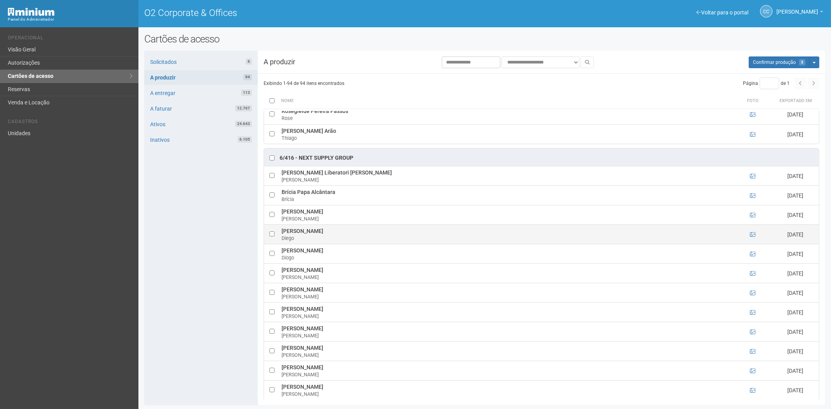
click at [268, 245] on td at bounding box center [272, 234] width 16 height 19
drag, startPoint x: 281, startPoint y: 241, endPoint x: 328, endPoint y: 244, distance: 47.7
click at [336, 242] on td "Diego Duarcha Vianna Diego" at bounding box center [507, 234] width 454 height 19
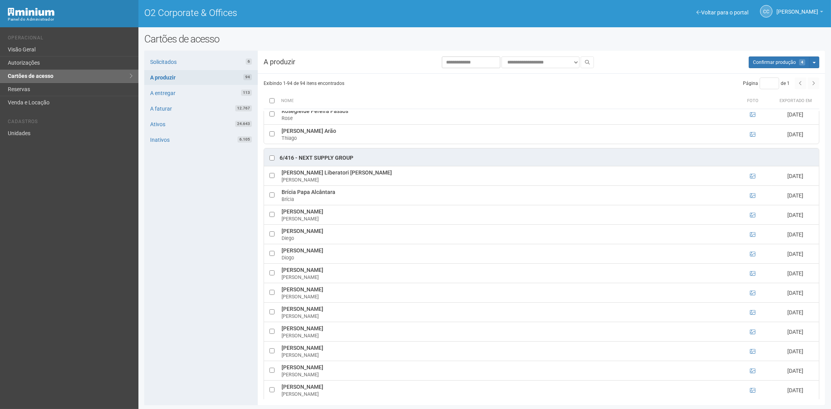
click at [174, 237] on div "Solicitados 6 A produzir 94 A entregar 113 A faturar 12.767 Ativos 24.643 Inati…" at bounding box center [200, 228] width 113 height 355
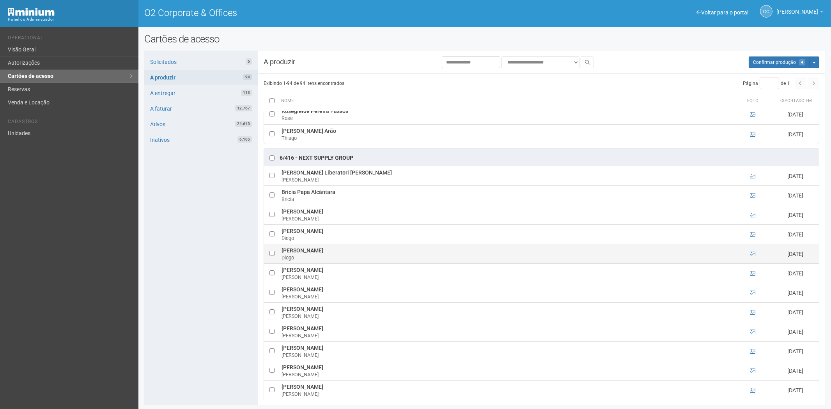
click at [268, 264] on td at bounding box center [272, 254] width 16 height 19
click at [750, 257] on icon at bounding box center [752, 254] width 5 height 5
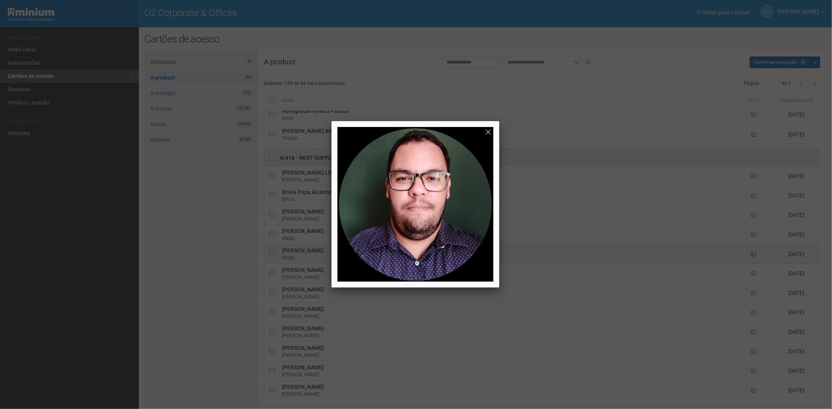
click at [750, 266] on div at bounding box center [416, 204] width 832 height 409
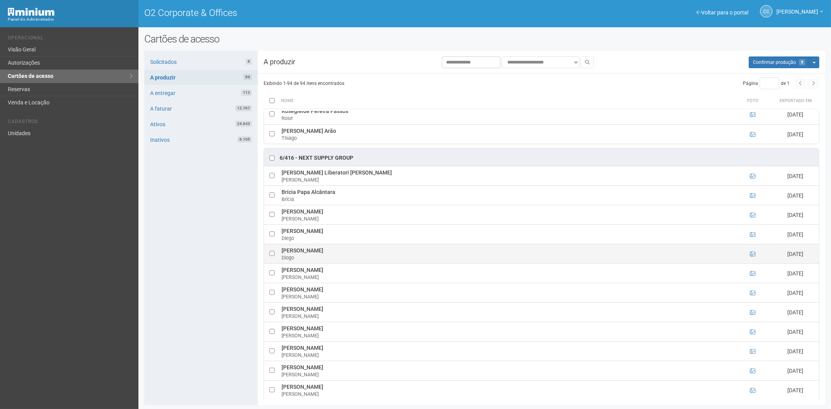
drag, startPoint x: 282, startPoint y: 262, endPoint x: 332, endPoint y: 264, distance: 50.3
click at [339, 264] on td "Diogo Rodrigues Barros Diogo" at bounding box center [507, 254] width 454 height 19
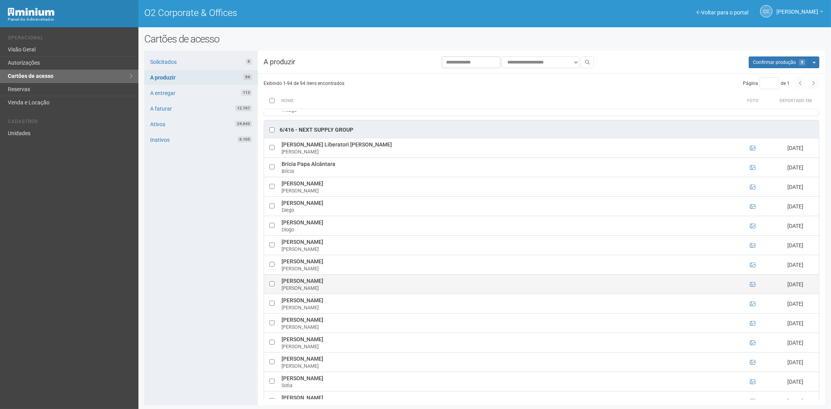
scroll to position [2080, 0]
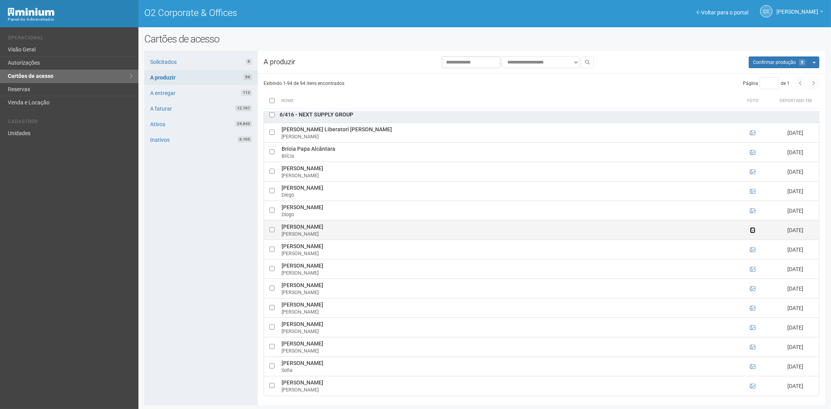
click at [751, 233] on icon at bounding box center [752, 230] width 5 height 5
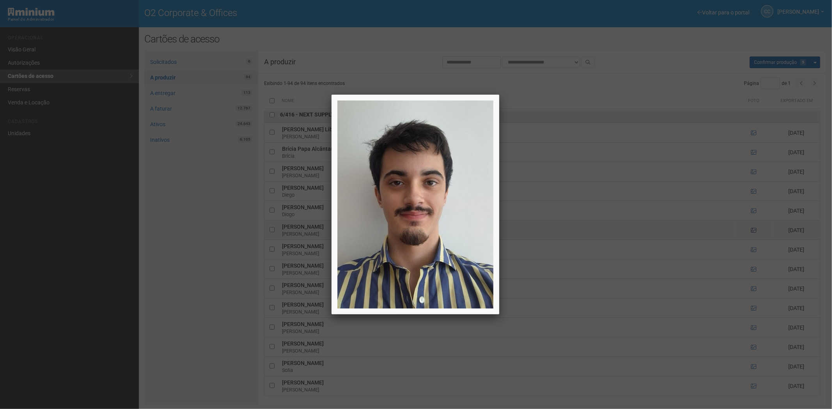
click at [751, 242] on div at bounding box center [416, 204] width 832 height 409
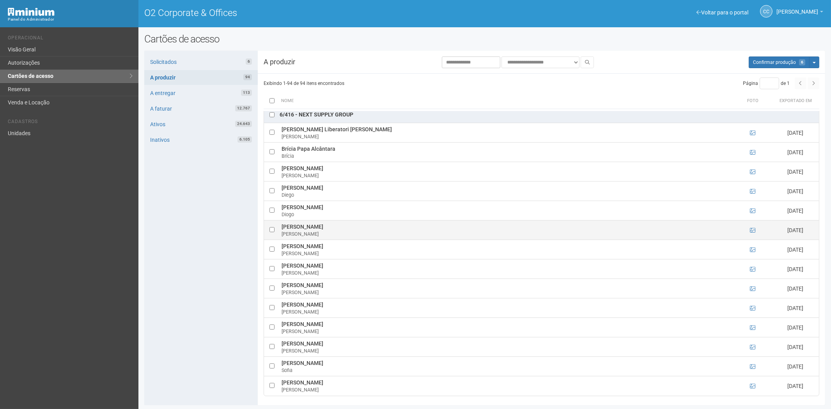
drag, startPoint x: 280, startPoint y: 238, endPoint x: 321, endPoint y: 238, distance: 41.7
click at [329, 237] on td "Enzo Franco Pinotti Enzo" at bounding box center [507, 230] width 454 height 19
click at [207, 303] on div "Solicitados 6 A produzir 94 A entregar 113 A faturar 12.767 Ativos 24.643 Inati…" at bounding box center [200, 228] width 113 height 355
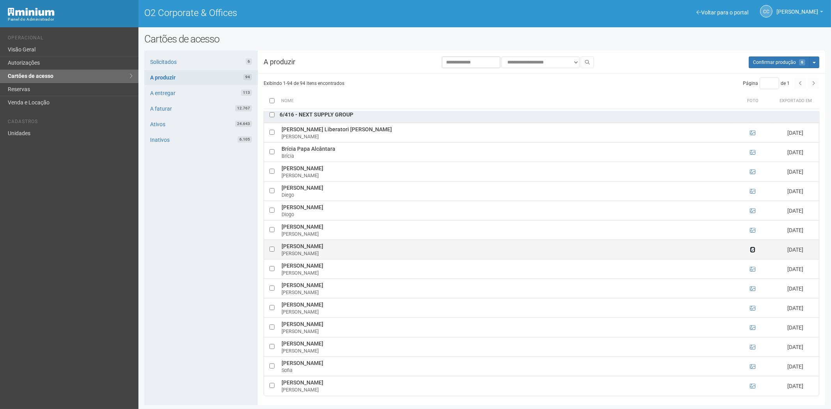
click at [752, 253] on icon at bounding box center [752, 249] width 5 height 5
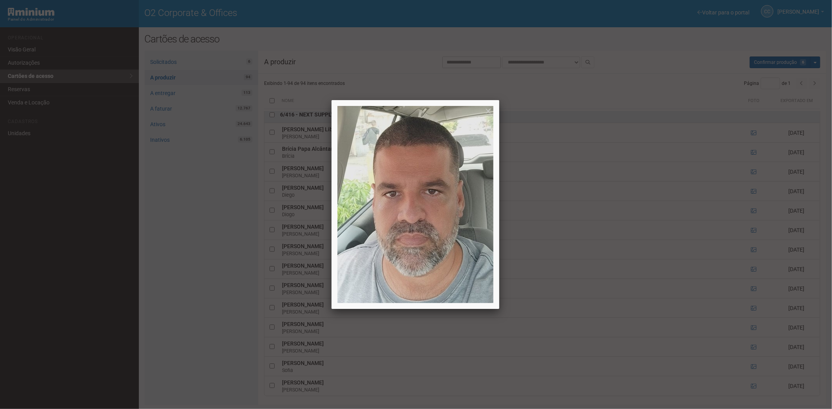
drag, startPoint x: 751, startPoint y: 259, endPoint x: 442, endPoint y: 248, distance: 309.8
click at [751, 259] on div at bounding box center [416, 204] width 832 height 409
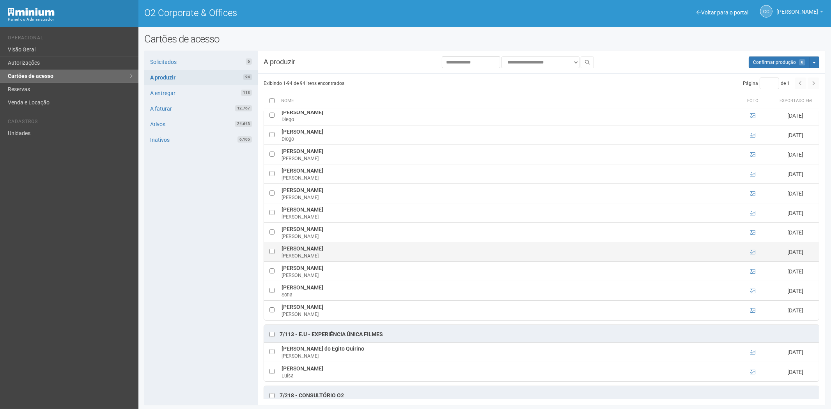
scroll to position [2166, 0]
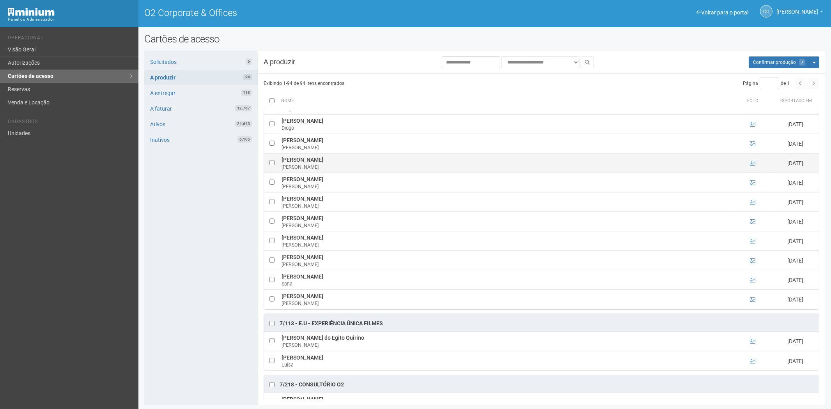
drag, startPoint x: 284, startPoint y: 172, endPoint x: 328, endPoint y: 173, distance: 44.5
click at [344, 170] on td "Felipe Fernandes Santos Felipe" at bounding box center [507, 163] width 454 height 19
drag, startPoint x: 193, startPoint y: 309, endPoint x: 281, endPoint y: 278, distance: 92.9
click at [193, 309] on div "Solicitados 6 A produzir 94 A entregar 113 A faturar 12.767 Ativos 24.643 Inati…" at bounding box center [200, 228] width 113 height 355
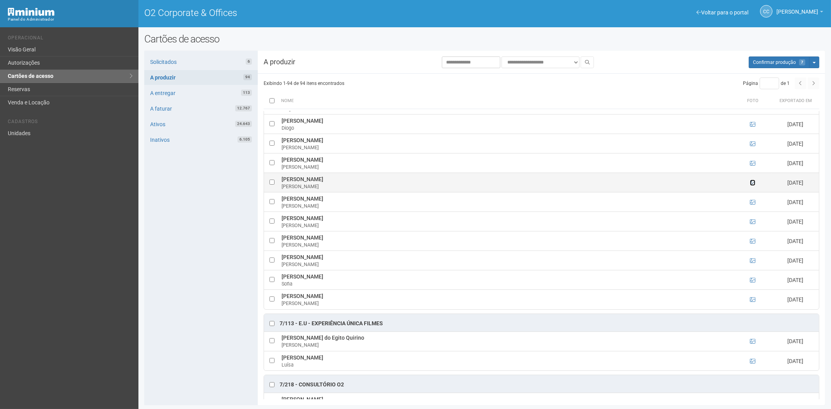
click at [753, 186] on icon at bounding box center [752, 182] width 5 height 5
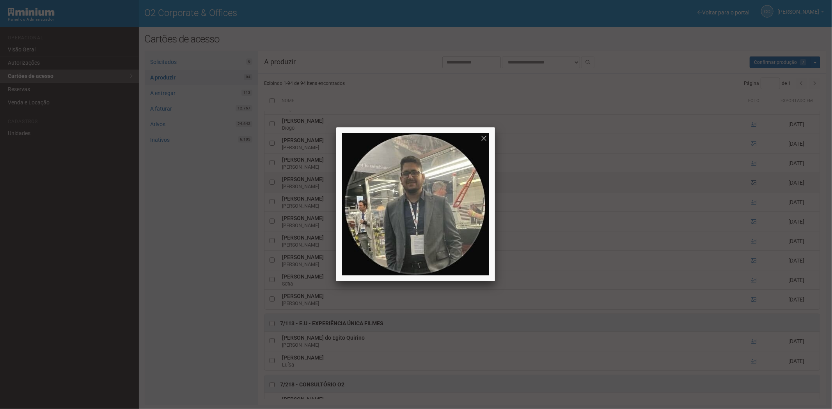
click at [753, 193] on div at bounding box center [416, 204] width 832 height 409
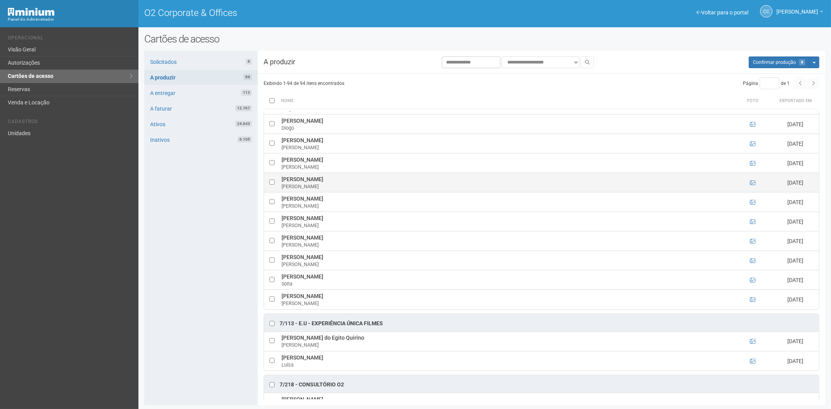
drag, startPoint x: 282, startPoint y: 190, endPoint x: 379, endPoint y: 193, distance: 97.1
click at [391, 192] on td "Flávio Henrique Mahoney Nascimento Silva Flávio" at bounding box center [507, 182] width 454 height 19
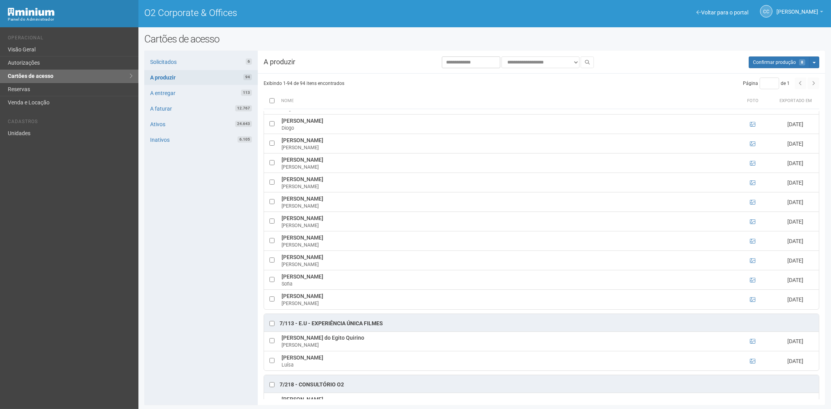
click at [229, 245] on div "Solicitados 6 A produzir 94 A entregar 113 A faturar 12.767 Ativos 24.643 Inati…" at bounding box center [200, 228] width 113 height 355
click at [751, 205] on icon at bounding box center [752, 202] width 5 height 5
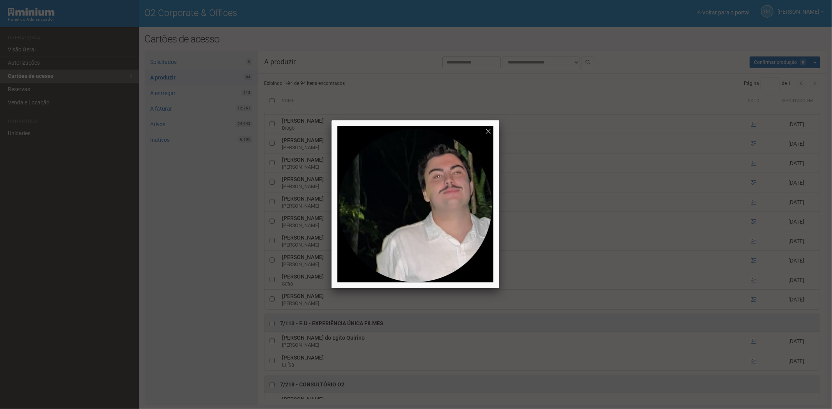
click at [752, 214] on div at bounding box center [416, 204] width 832 height 409
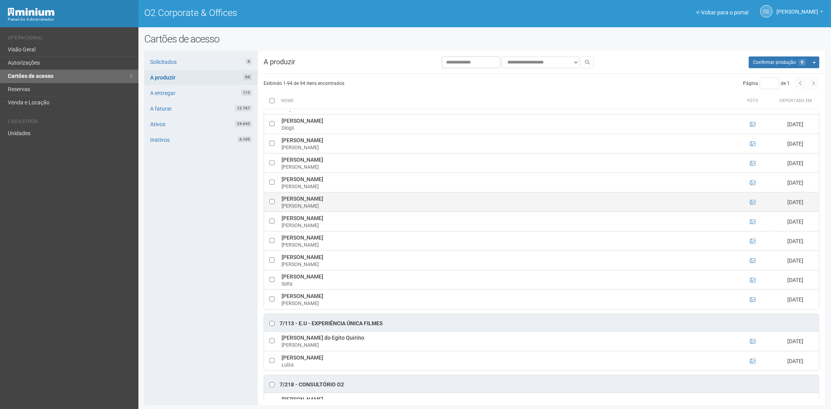
drag, startPoint x: 282, startPoint y: 211, endPoint x: 351, endPoint y: 212, distance: 69.0
click at [355, 212] on td "João Pedro Varges Rodrigues João" at bounding box center [507, 202] width 454 height 19
click at [204, 250] on div "Solicitados 6 A produzir 94 A entregar 113 A faturar 12.767 Ativos 24.643 Inati…" at bounding box center [200, 228] width 113 height 355
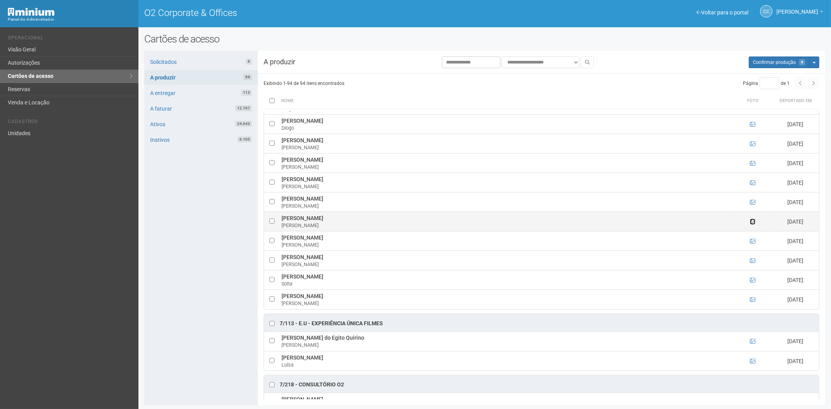
click at [753, 225] on icon at bounding box center [752, 221] width 5 height 5
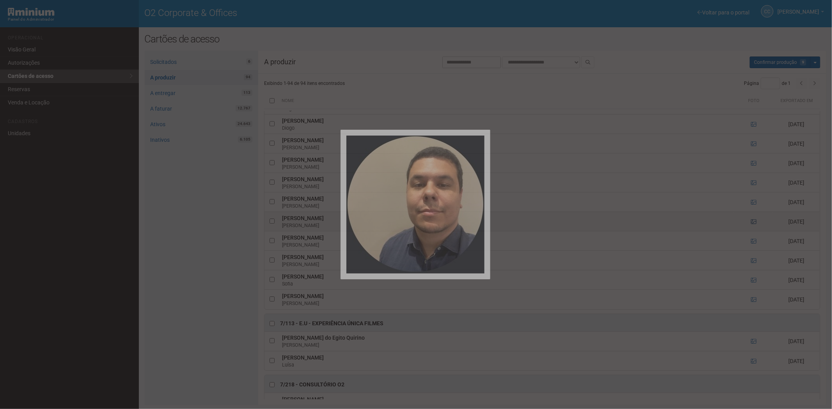
click at [753, 232] on div at bounding box center [416, 204] width 832 height 409
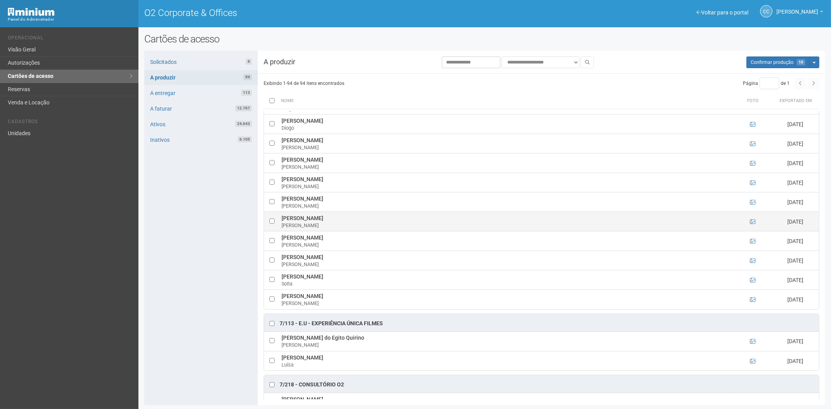
drag, startPoint x: 289, startPoint y: 227, endPoint x: 335, endPoint y: 228, distance: 45.6
click at [340, 227] on td "Marco Antônio Castro Marco" at bounding box center [507, 221] width 454 height 19
drag, startPoint x: 159, startPoint y: 248, endPoint x: 184, endPoint y: 258, distance: 26.8
click at [159, 248] on div "Solicitados 6 A produzir 94 A entregar 113 A faturar 12.767 Ativos 24.643 Inati…" at bounding box center [200, 228] width 113 height 355
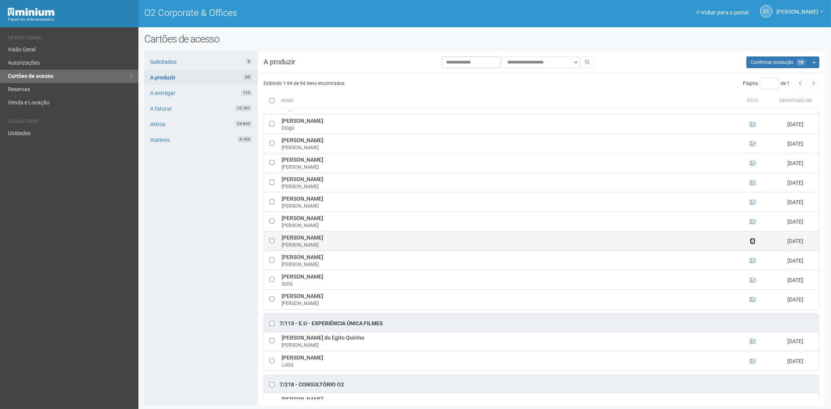
click at [753, 244] on icon at bounding box center [752, 241] width 5 height 5
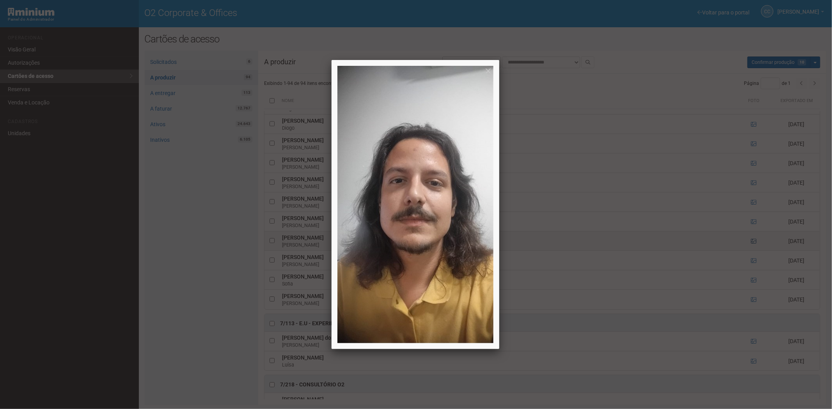
click at [753, 251] on div at bounding box center [416, 204] width 832 height 409
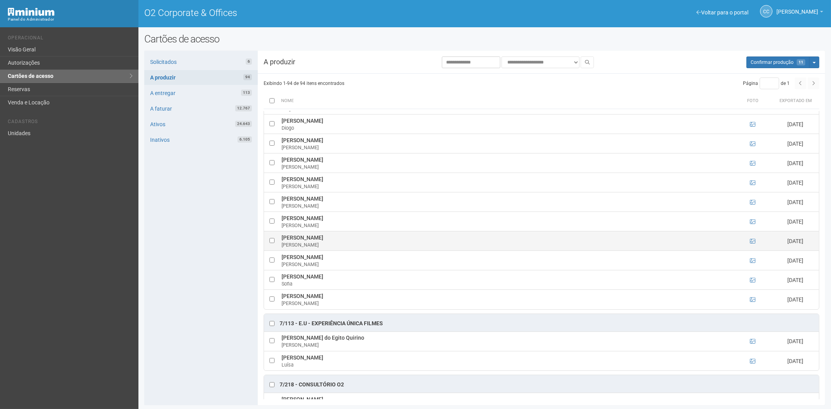
drag, startPoint x: 297, startPoint y: 246, endPoint x: 375, endPoint y: 250, distance: 78.1
click at [375, 250] on td "Pedro Henrique de Moraes Felisardo Pedro" at bounding box center [507, 241] width 454 height 19
click at [202, 278] on div "Solicitados 6 A produzir 94 A entregar 113 A faturar 12.767 Ativos 24.643 Inati…" at bounding box center [200, 228] width 113 height 355
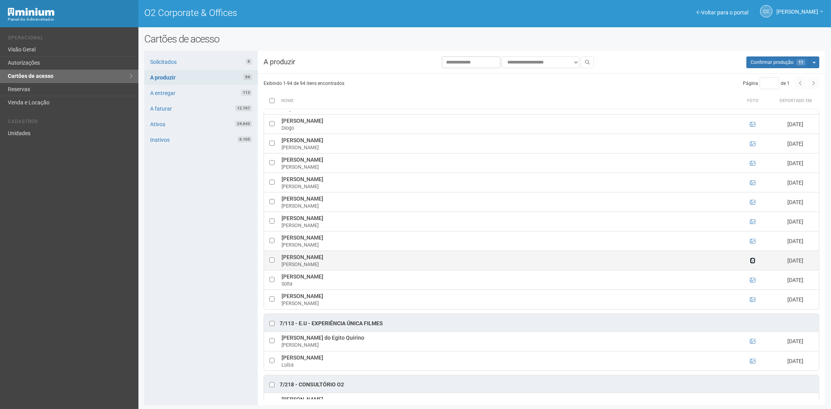
click at [750, 264] on icon at bounding box center [752, 260] width 5 height 5
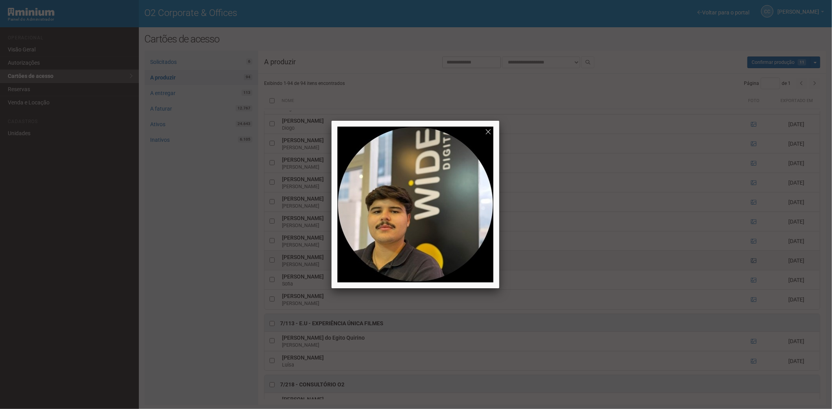
click at [750, 271] on div at bounding box center [416, 204] width 832 height 409
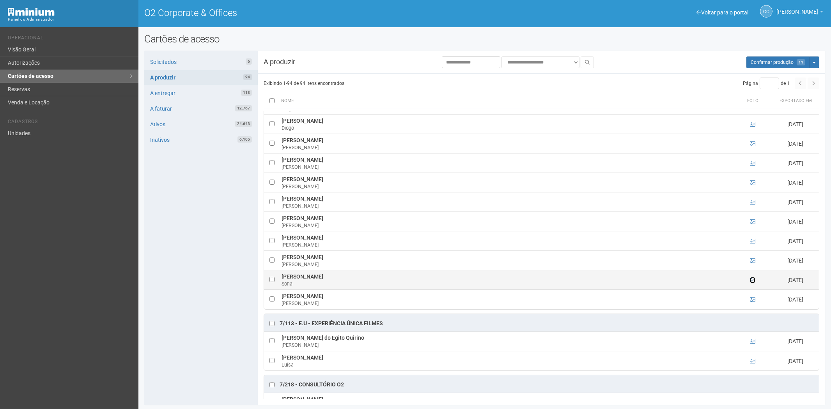
click at [752, 283] on icon at bounding box center [752, 280] width 5 height 5
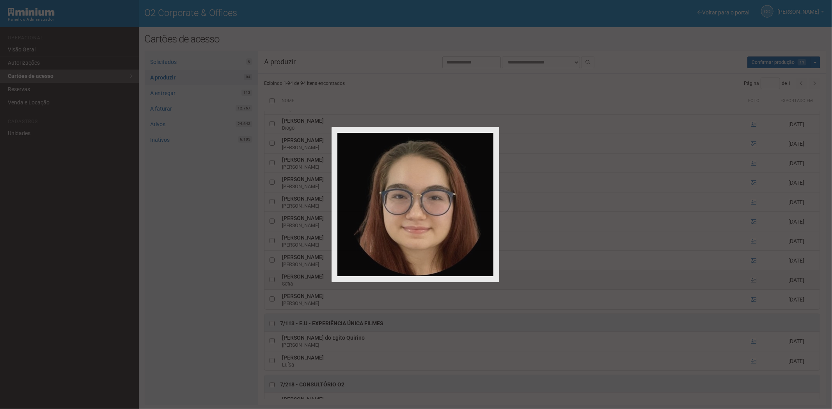
click at [752, 290] on div at bounding box center [416, 204] width 832 height 409
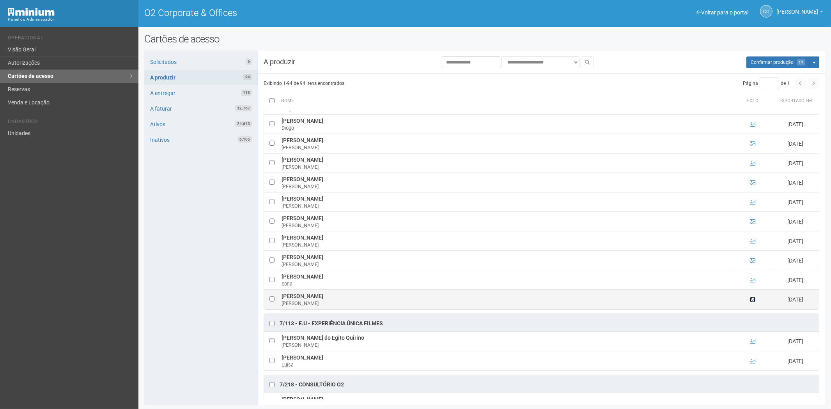
click at [753, 303] on icon at bounding box center [752, 299] width 5 height 5
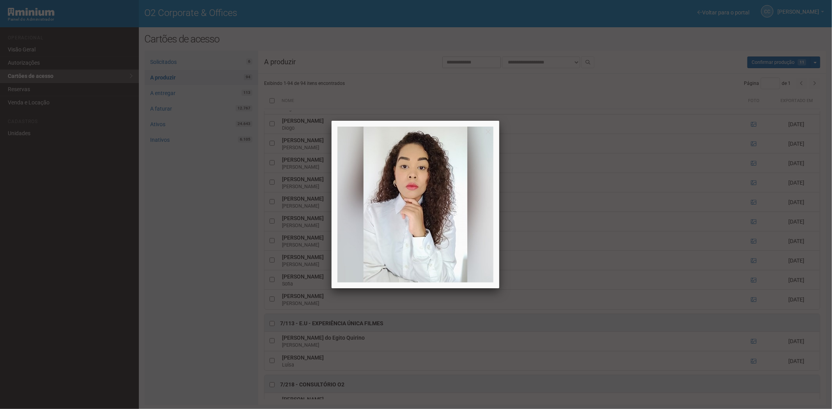
click at [753, 310] on div at bounding box center [416, 204] width 832 height 409
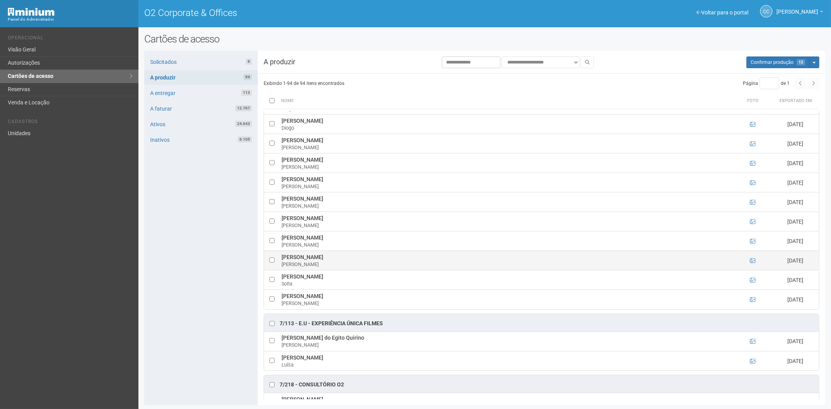
drag, startPoint x: 282, startPoint y: 267, endPoint x: 340, endPoint y: 268, distance: 58.1
click at [354, 268] on td "Rodrigo Teixeira Amarante Rodrigo" at bounding box center [507, 260] width 454 height 19
drag, startPoint x: 203, startPoint y: 280, endPoint x: 275, endPoint y: 273, distance: 72.1
click at [203, 280] on div "Solicitados 6 A produzir 94 A entregar 113 A faturar 12.767 Ativos 24.643 Inati…" at bounding box center [200, 228] width 113 height 355
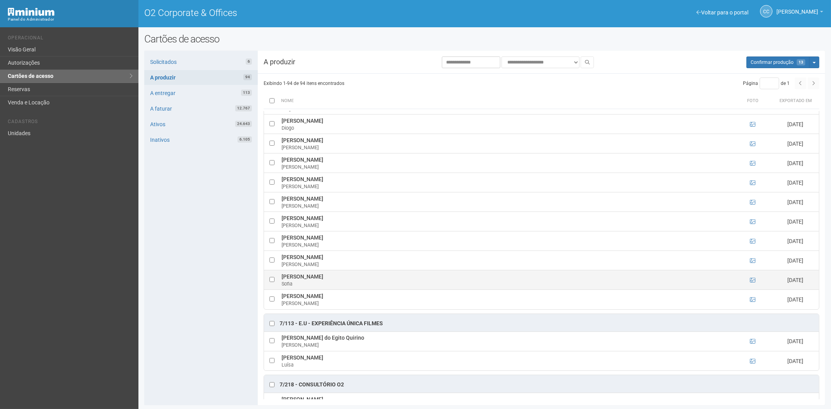
drag, startPoint x: 280, startPoint y: 287, endPoint x: 342, endPoint y: 289, distance: 62.4
click at [342, 289] on td "Sofia Mendes Magalhaes Sofia" at bounding box center [507, 280] width 454 height 19
drag, startPoint x: 198, startPoint y: 286, endPoint x: 259, endPoint y: 296, distance: 62.3
click at [198, 286] on div "Solicitados 6 A produzir 94 A entregar 113 A faturar 12.767 Ativos 24.643 Inati…" at bounding box center [200, 228] width 113 height 355
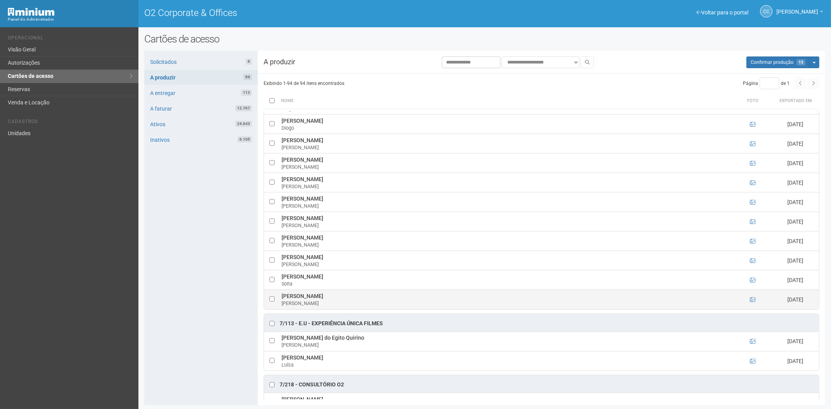
click at [271, 310] on td at bounding box center [272, 299] width 16 height 19
drag, startPoint x: 282, startPoint y: 307, endPoint x: 349, endPoint y: 309, distance: 67.1
click at [349, 309] on td "Vanessa Mota Magalhães Vanessa" at bounding box center [507, 299] width 454 height 19
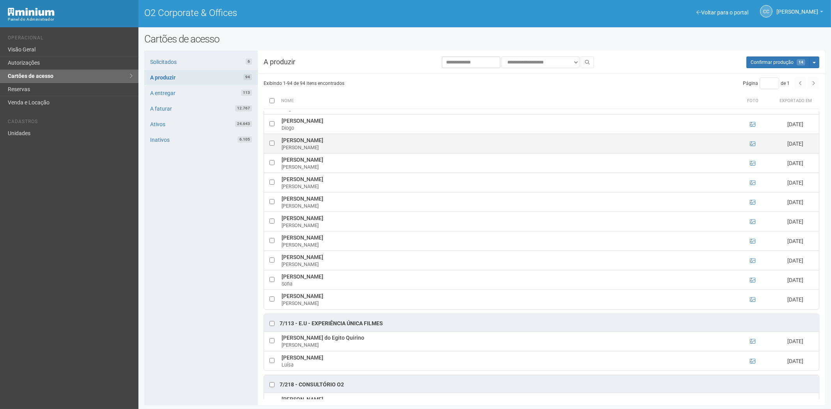
drag, startPoint x: 176, startPoint y: 294, endPoint x: 514, endPoint y: 145, distance: 369.1
click at [176, 294] on div "Solicitados 6 A produzir 94 A entregar 113 A faturar 12.767 Ativos 24.643 Inati…" at bounding box center [200, 228] width 113 height 355
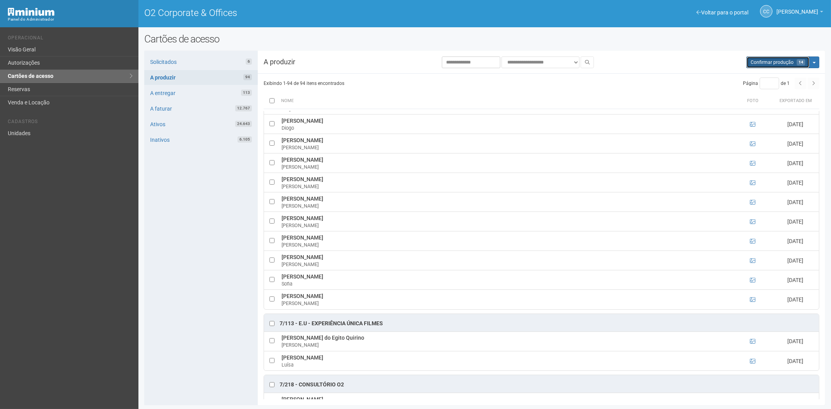
click at [773, 60] on span "Confirmar produção" at bounding box center [772, 62] width 43 height 5
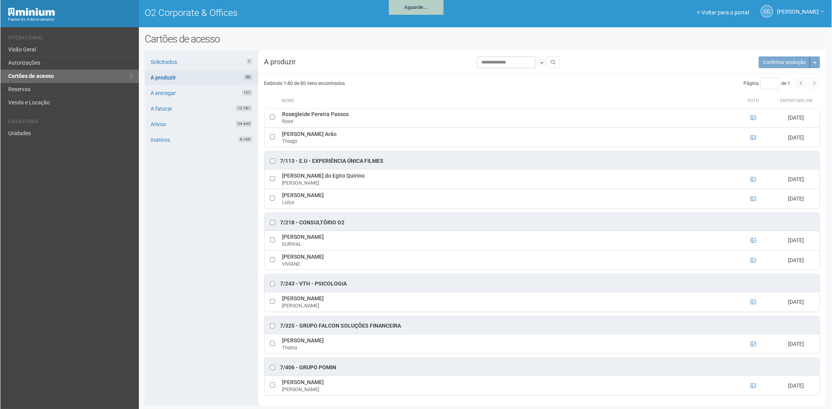
scroll to position [2046, 0]
click at [172, 58] on link "Solicitados 7" at bounding box center [200, 62] width 113 height 15
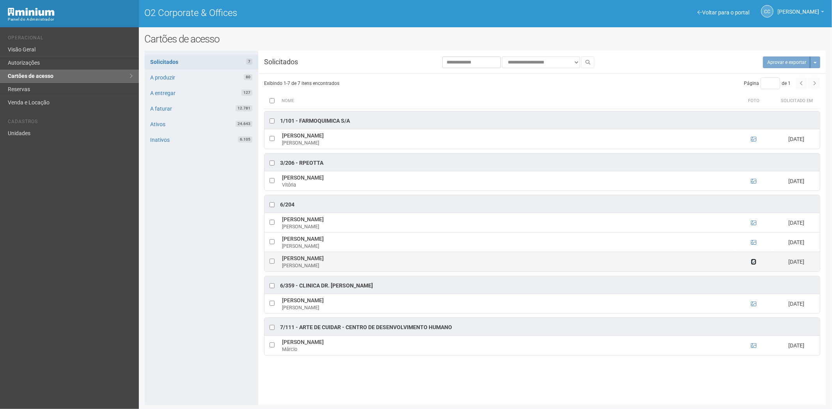
click at [753, 262] on icon at bounding box center [753, 261] width 5 height 5
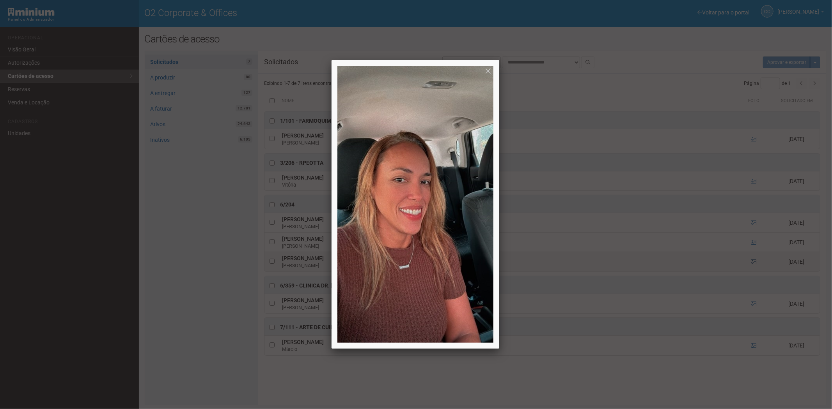
click at [753, 262] on div at bounding box center [416, 204] width 832 height 409
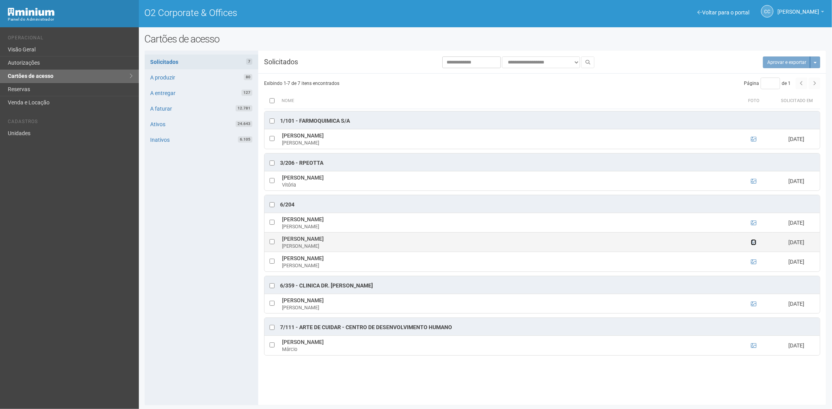
click at [754, 243] on icon at bounding box center [753, 242] width 5 height 5
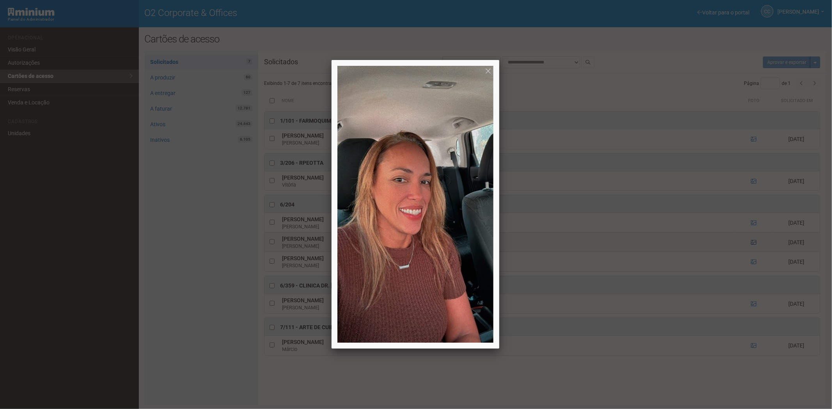
click at [754, 243] on div at bounding box center [416, 204] width 832 height 409
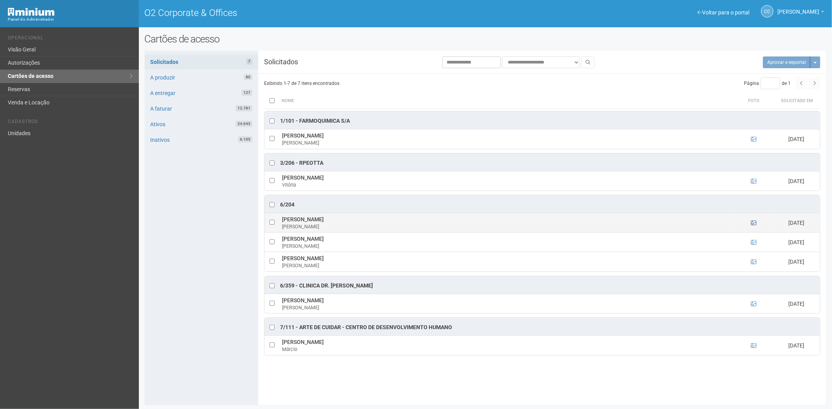
drag, startPoint x: 749, startPoint y: 220, endPoint x: 751, endPoint y: 225, distance: 6.2
click at [749, 223] on td at bounding box center [753, 222] width 39 height 19
click at [752, 224] on icon at bounding box center [753, 222] width 5 height 5
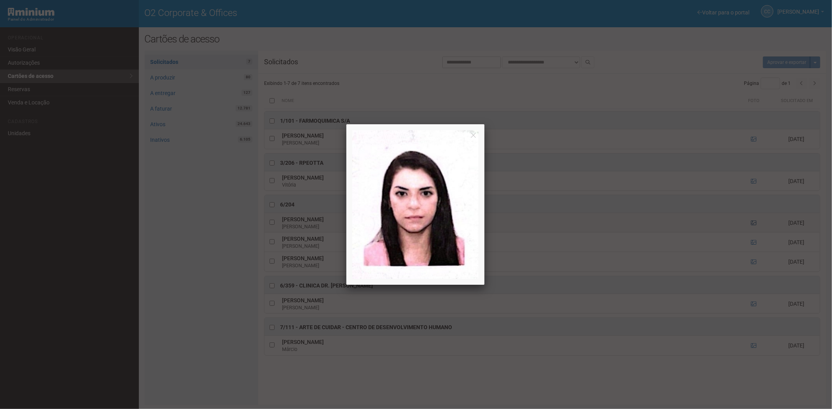
click at [752, 224] on div at bounding box center [416, 204] width 832 height 409
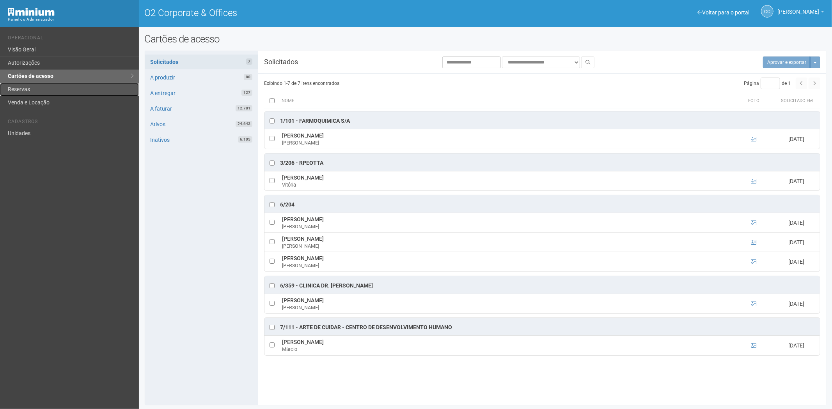
click at [36, 89] on link "Reservas" at bounding box center [69, 89] width 139 height 13
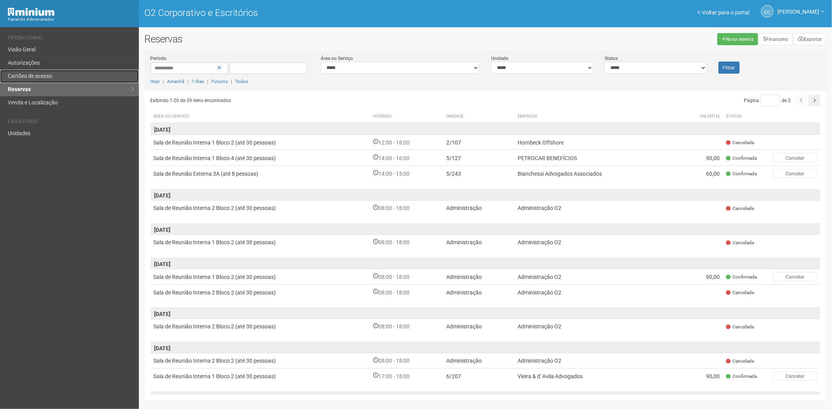
click at [44, 81] on link "Cartões de acesso" at bounding box center [69, 76] width 139 height 13
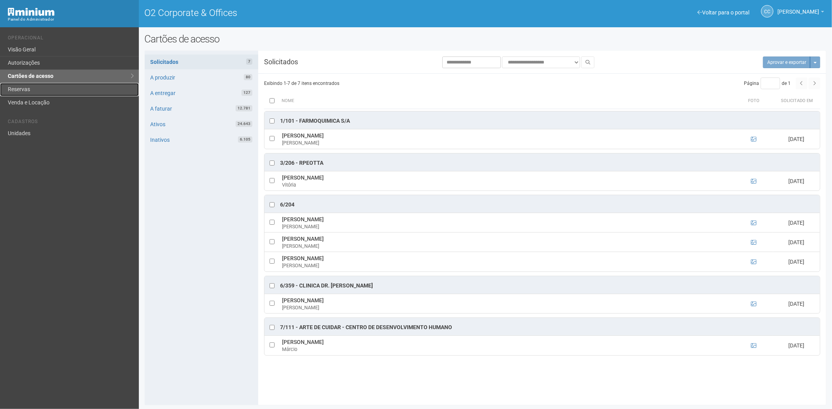
click at [34, 90] on link "Reservas" at bounding box center [69, 89] width 139 height 13
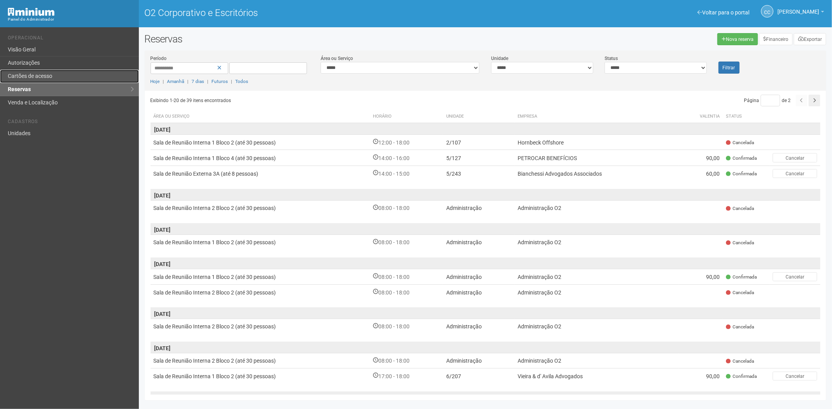
click at [39, 76] on font "Cartões de acesso" at bounding box center [30, 76] width 44 height 6
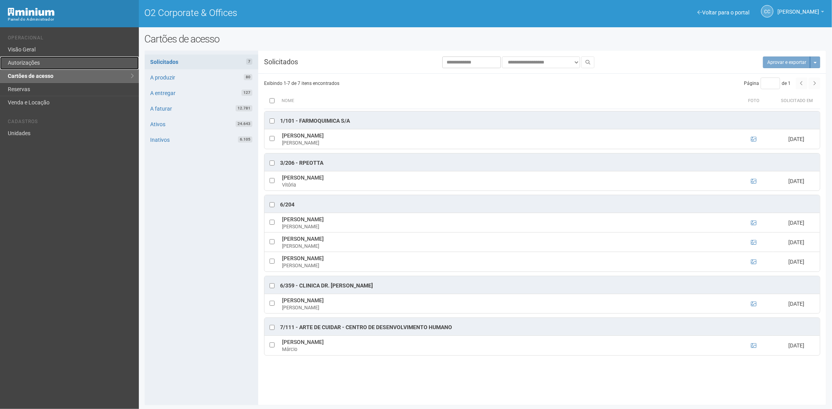
click at [47, 62] on link "Autorizações" at bounding box center [69, 63] width 139 height 13
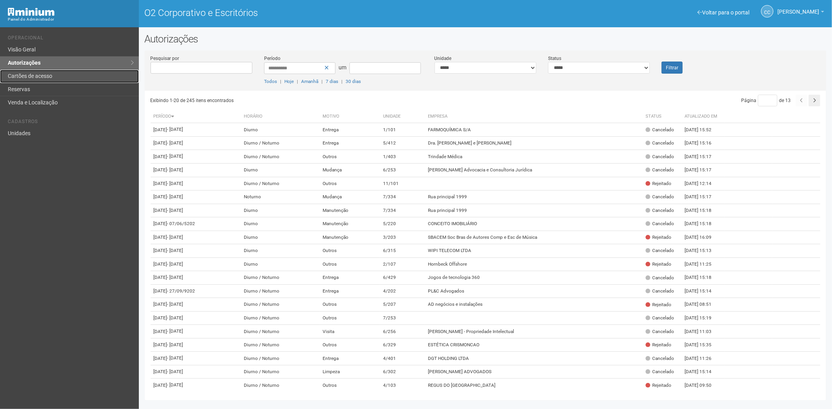
drag, startPoint x: 56, startPoint y: 72, endPoint x: 71, endPoint y: 72, distance: 15.2
click at [57, 72] on link "Cartões de acesso" at bounding box center [69, 76] width 139 height 13
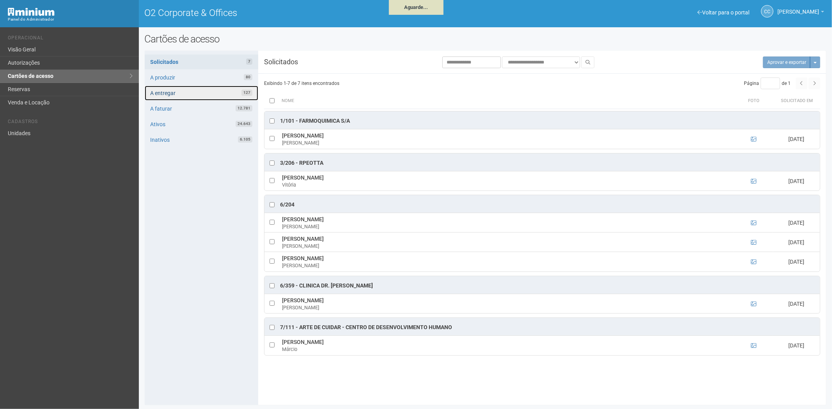
click at [228, 95] on link "A entregar 127" at bounding box center [201, 93] width 113 height 15
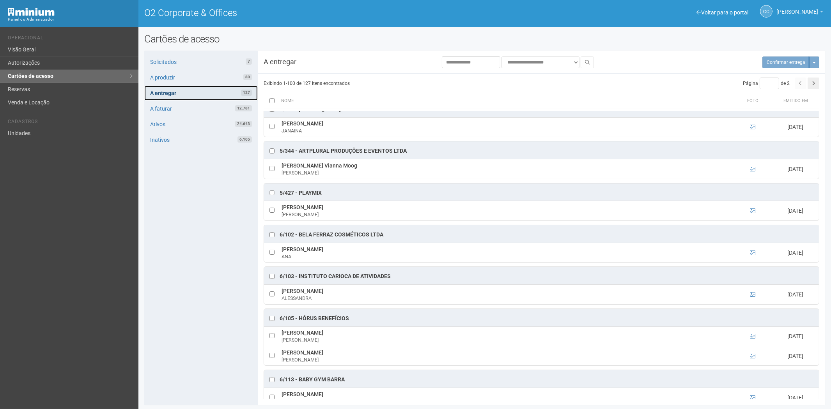
scroll to position [1386, 0]
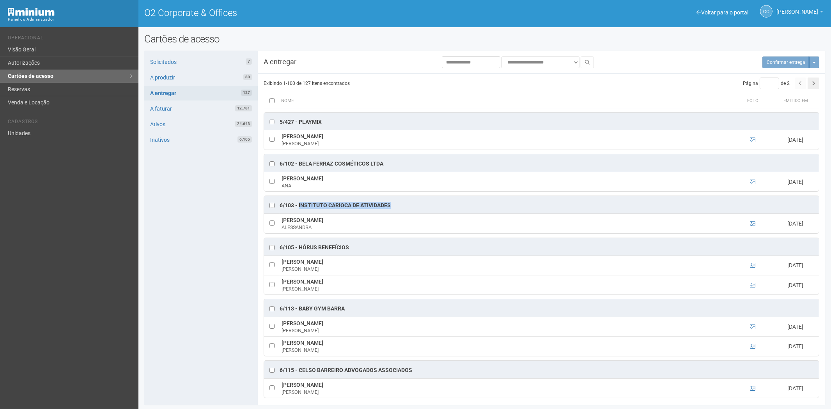
drag, startPoint x: 391, startPoint y: 213, endPoint x: 306, endPoint y: 215, distance: 85.4
click at [299, 210] on div "6/103 - INSTITUTO CARIOCA DE ATIVIDADES" at bounding box center [335, 206] width 111 height 8
copy div "INSTITUTO CARIOCA DE ATIVIDADES"
drag, startPoint x: 383, startPoint y: 230, endPoint x: 287, endPoint y: 226, distance: 95.6
click at [283, 223] on td "ALESSANDRA FERREIRA DOS SANTOS ALESSANDRA" at bounding box center [507, 223] width 454 height 19
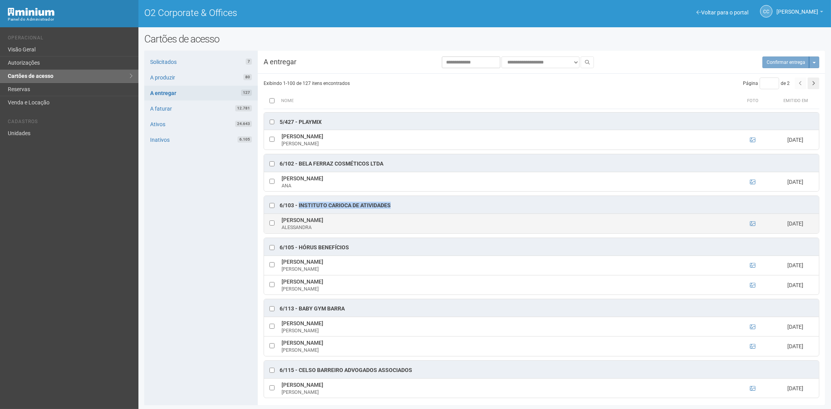
copy td "ALESSANDRA FERREIRA DOS SANTOS"
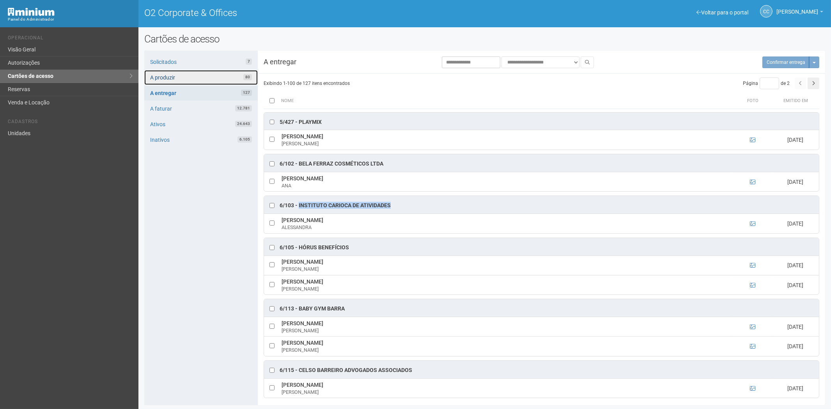
click at [229, 82] on link "A produzir 80" at bounding box center [200, 77] width 113 height 15
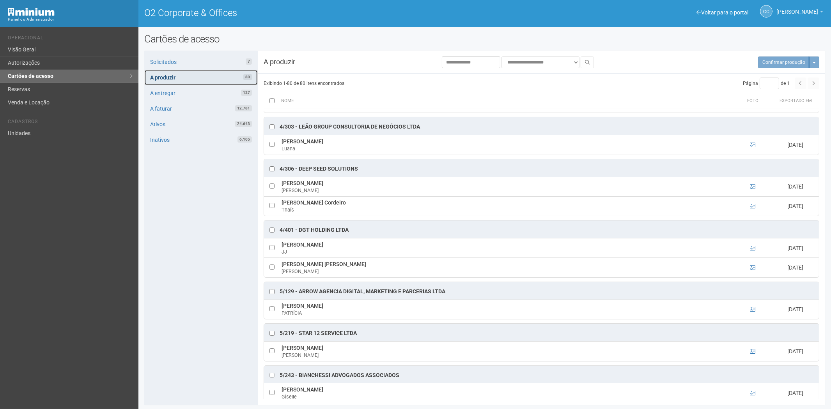
scroll to position [1690, 0]
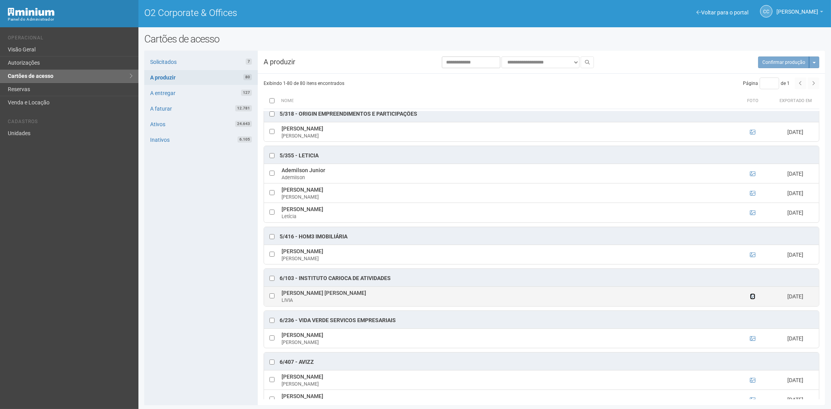
click at [753, 299] on icon at bounding box center [752, 296] width 5 height 5
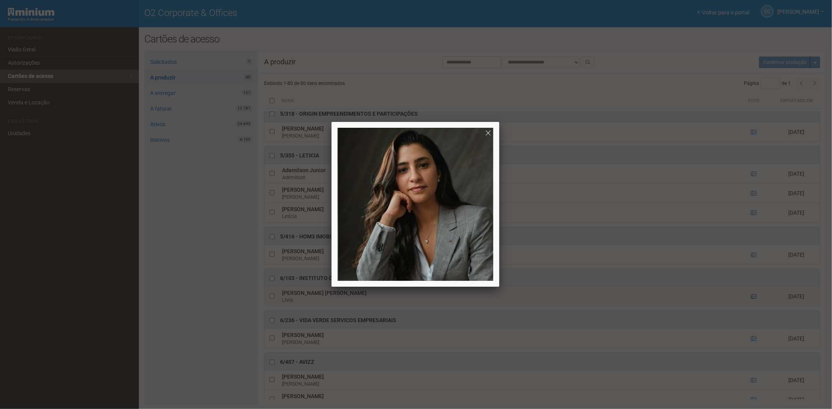
click at [753, 306] on div at bounding box center [416, 204] width 832 height 409
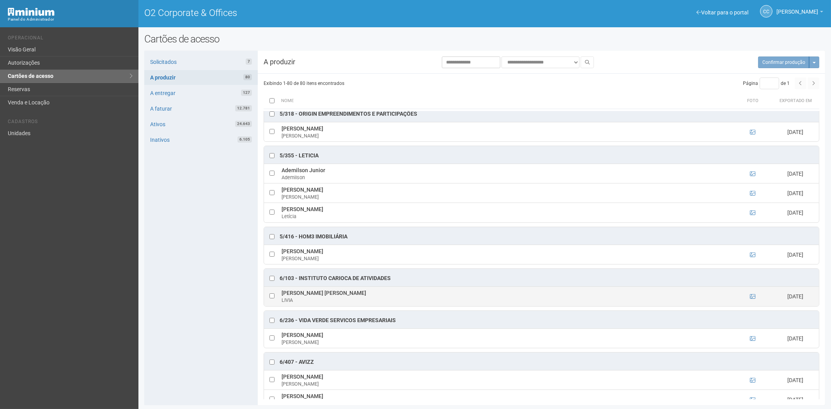
drag, startPoint x: 380, startPoint y: 303, endPoint x: 282, endPoint y: 302, distance: 97.5
click at [282, 302] on td "LIVIA PAGANO ANDREOZZI DA ROSA LIVIA" at bounding box center [507, 296] width 454 height 19
copy td "LIVIA PAGANO ANDREOZZI DA ROSA"
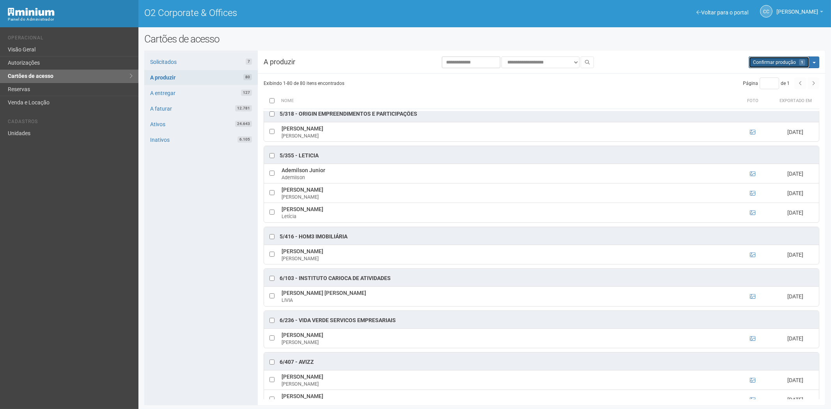
click at [759, 66] on button "Aguarde... Confirmar produção 1" at bounding box center [779, 63] width 61 height 12
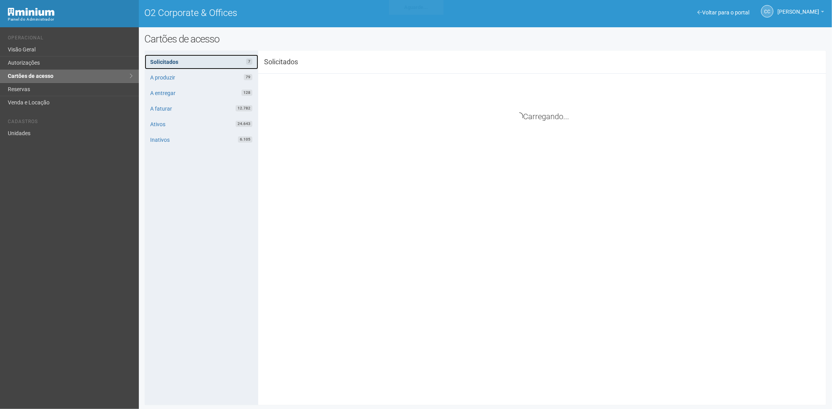
click at [172, 64] on link "Solicitados 7" at bounding box center [201, 62] width 113 height 15
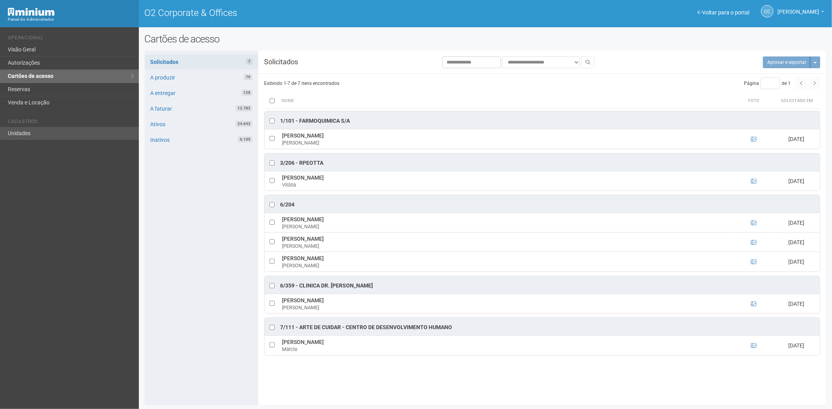
drag, startPoint x: 104, startPoint y: 115, endPoint x: 63, endPoint y: 133, distance: 44.9
click at [102, 117] on ul "Cadastros Unidades" at bounding box center [70, 126] width 125 height 27
click at [42, 135] on link "Unidades" at bounding box center [69, 133] width 139 height 13
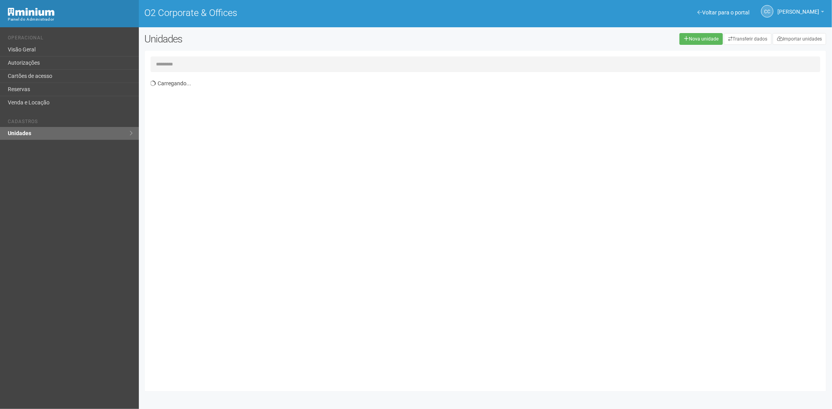
click at [161, 59] on input "text" at bounding box center [486, 65] width 670 height 16
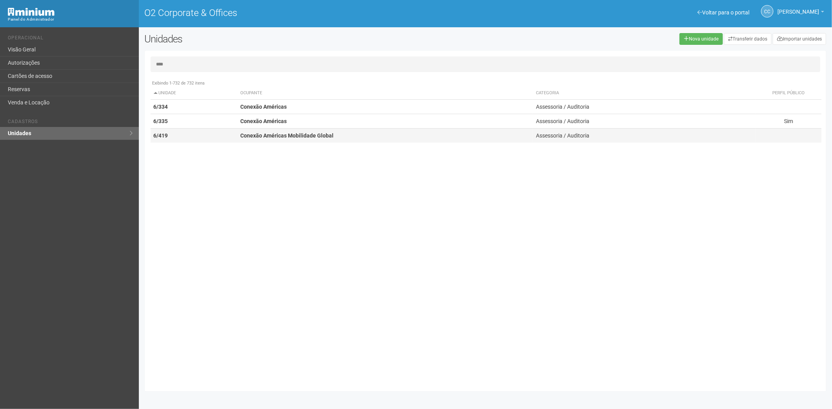
type input "****"
drag, startPoint x: 220, startPoint y: 140, endPoint x: 229, endPoint y: 142, distance: 9.2
click at [223, 141] on td "6/419" at bounding box center [194, 136] width 87 height 14
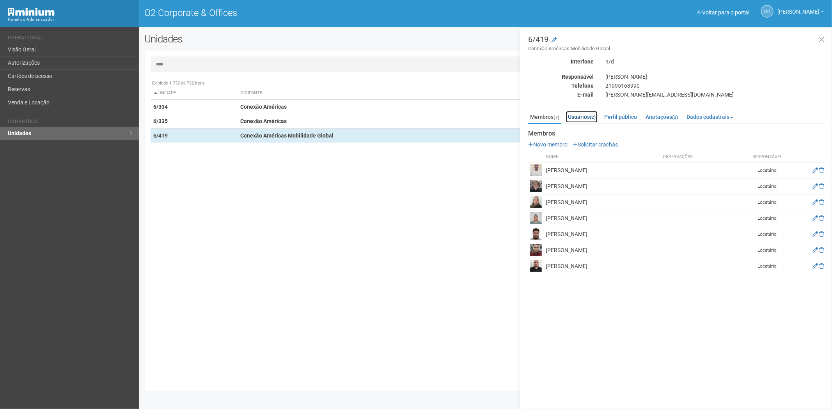
click at [580, 116] on link "Usuários (2)" at bounding box center [582, 117] width 32 height 12
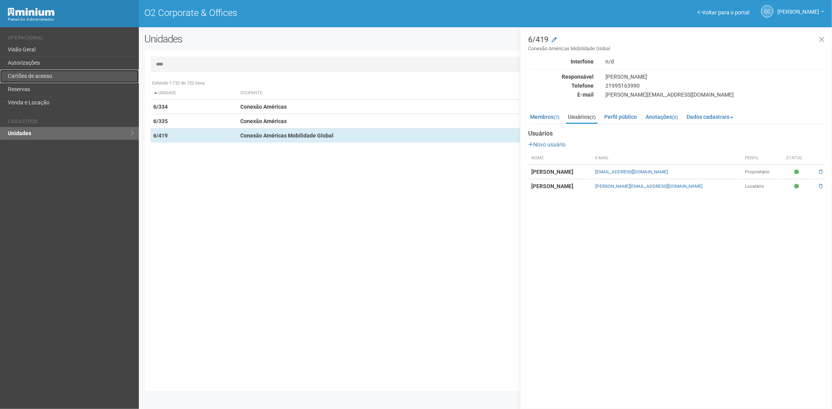
click at [50, 73] on link "Cartões de acesso" at bounding box center [69, 76] width 139 height 13
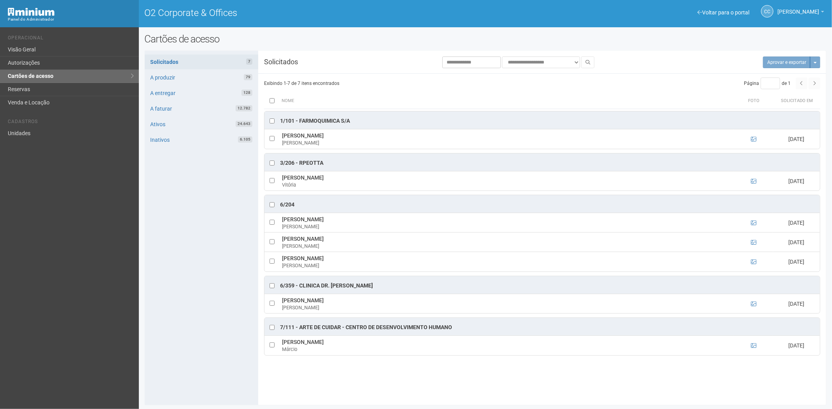
click at [48, 125] on li "Cadastros" at bounding box center [70, 123] width 125 height 8
click at [44, 127] on link "Unidades" at bounding box center [69, 133] width 139 height 13
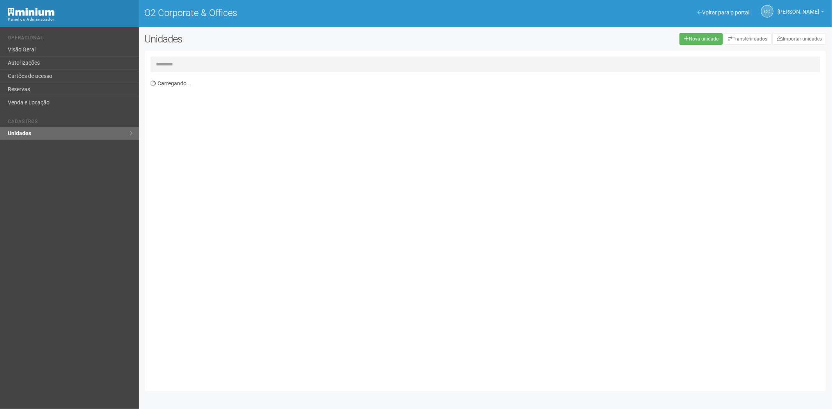
click at [184, 65] on input "text" at bounding box center [486, 65] width 670 height 16
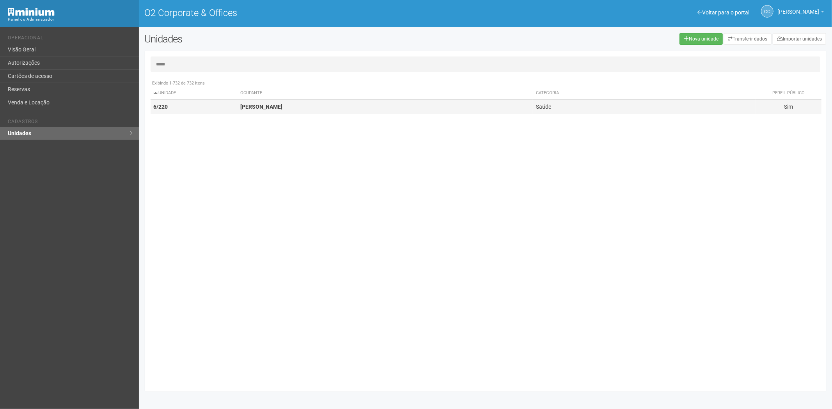
click at [272, 110] on strong "[PERSON_NAME]" at bounding box center [261, 107] width 42 height 6
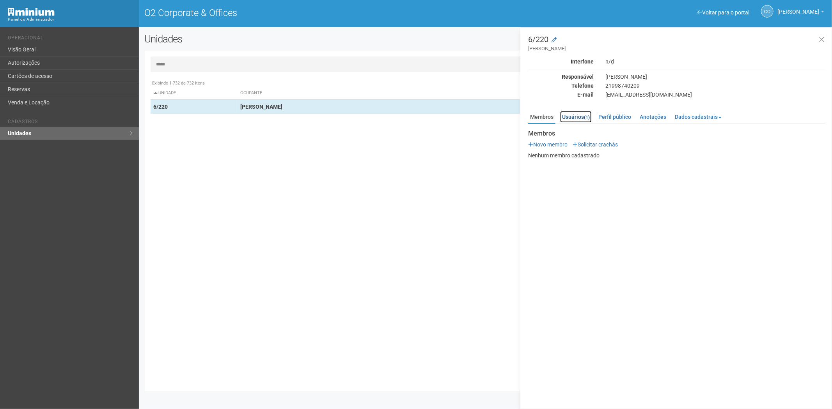
click at [581, 113] on link "Usuários (1)" at bounding box center [576, 117] width 32 height 12
click at [238, 60] on input "*****" at bounding box center [486, 65] width 670 height 16
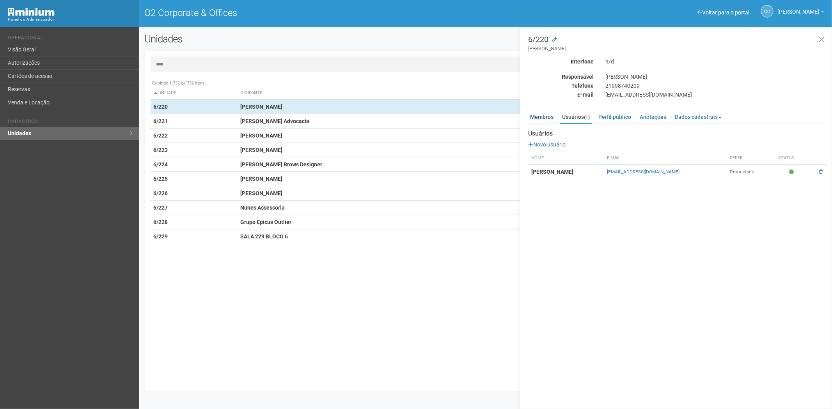
type input "****"
click at [533, 115] on link "Membros" at bounding box center [541, 117] width 27 height 12
click at [581, 119] on link "Usuários (1)" at bounding box center [576, 117] width 32 height 12
click at [545, 117] on link "Membros" at bounding box center [541, 117] width 27 height 12
click at [581, 114] on link "Usuários (1)" at bounding box center [576, 117] width 32 height 12
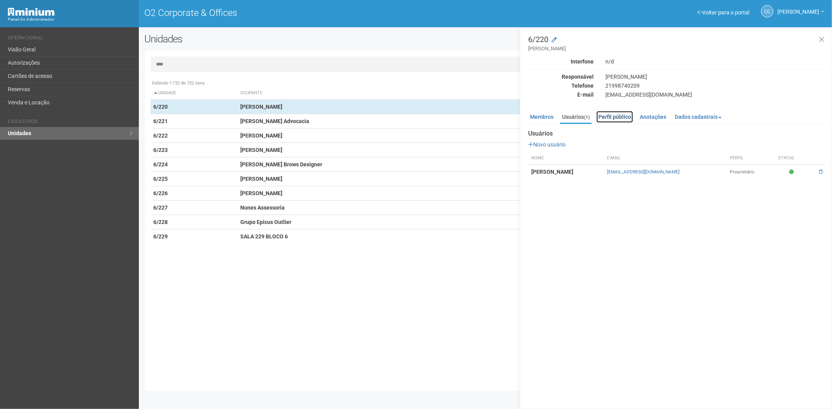
click at [617, 121] on link "Perfil público" at bounding box center [614, 117] width 37 height 12
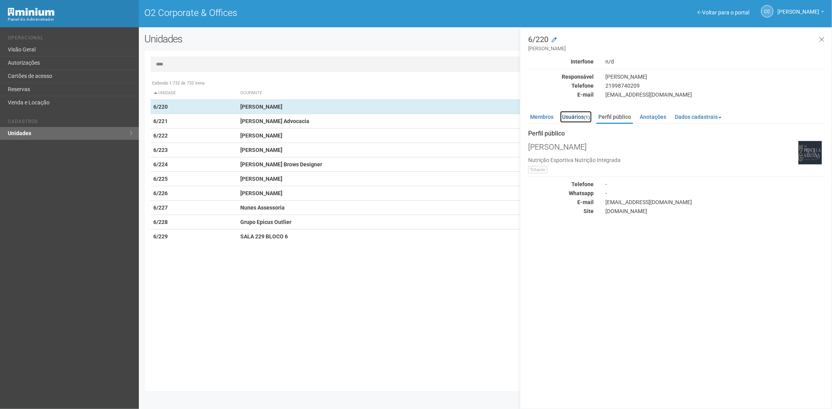
click at [578, 117] on link "Usuários (1)" at bounding box center [576, 117] width 32 height 12
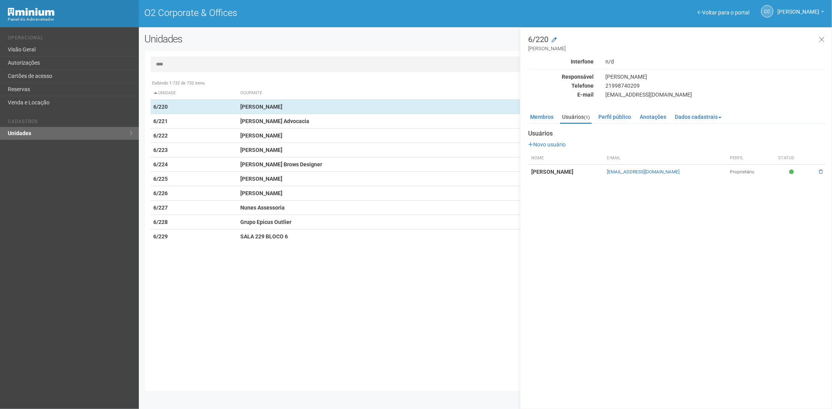
click at [208, 59] on input "****" at bounding box center [486, 65] width 670 height 16
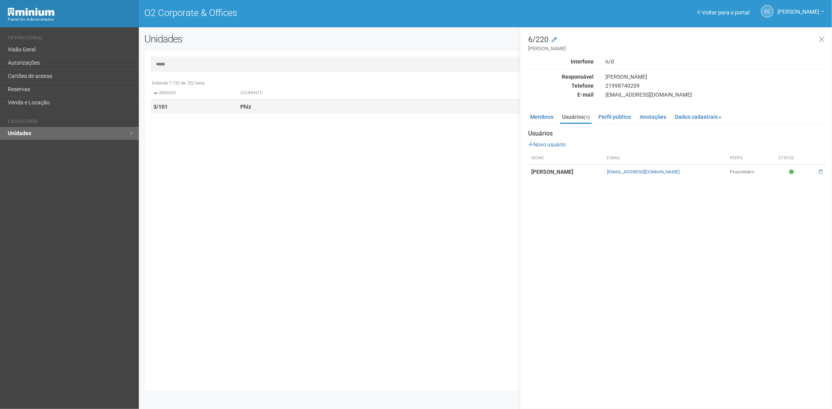
type input "*****"
drag, startPoint x: 222, startPoint y: 110, endPoint x: 537, endPoint y: 136, distance: 315.7
click at [223, 110] on td "3/101" at bounding box center [194, 107] width 87 height 14
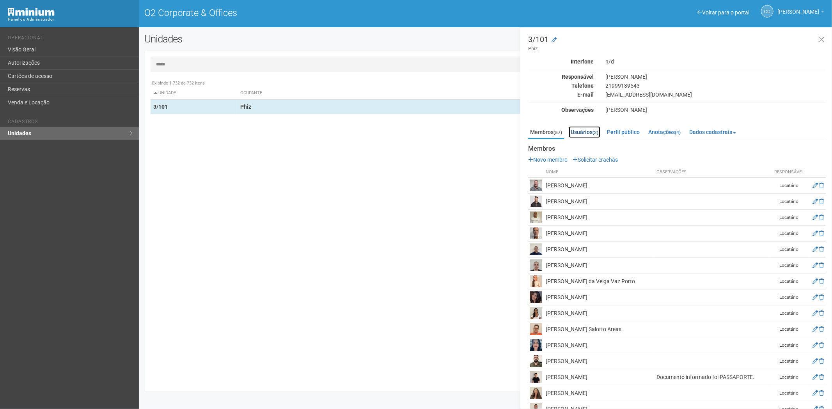
click at [592, 131] on link "Usuários (2)" at bounding box center [585, 132] width 32 height 12
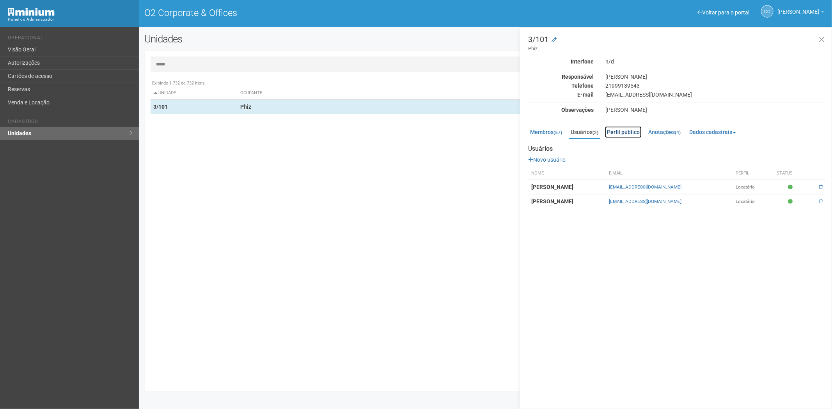
click at [618, 131] on link "Perfil público" at bounding box center [623, 132] width 37 height 12
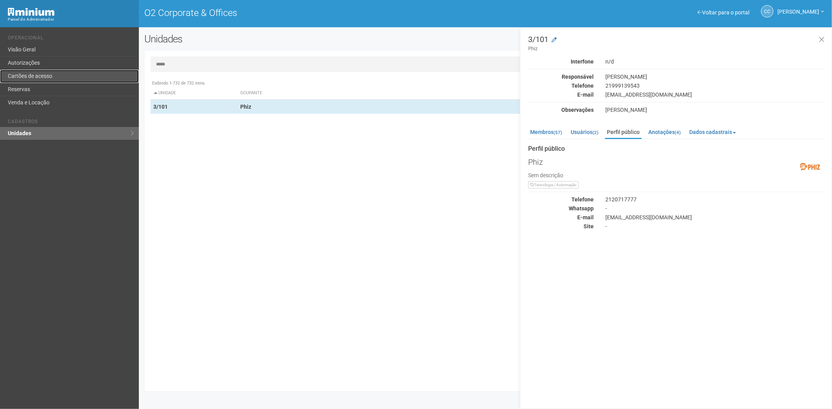
click at [67, 76] on link "Cartões de acesso" at bounding box center [69, 76] width 139 height 13
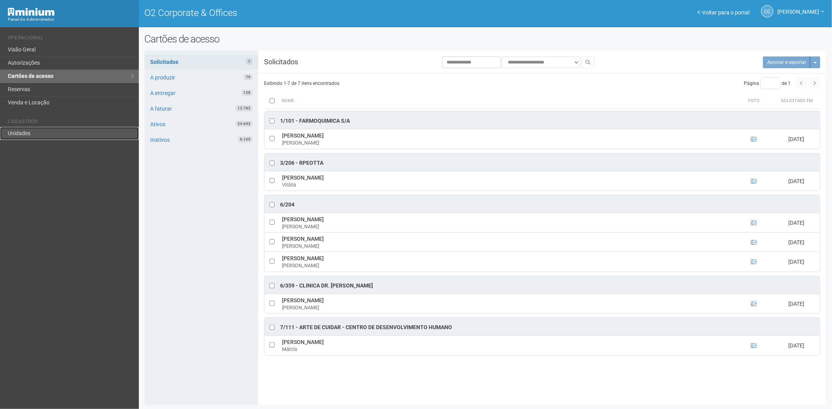
click at [40, 138] on link "Unidades" at bounding box center [69, 133] width 139 height 13
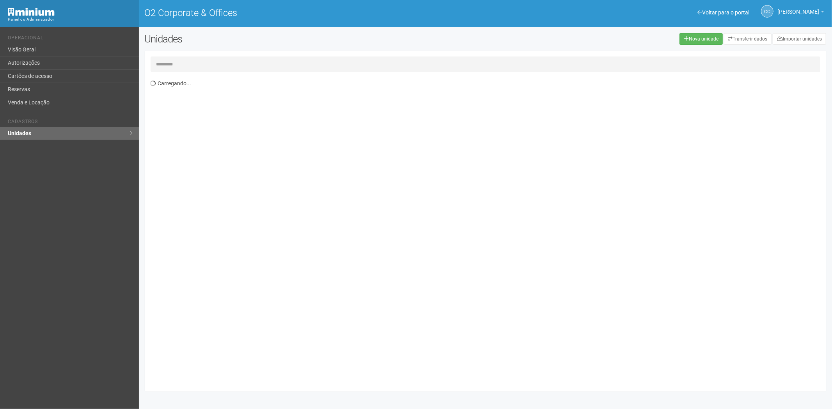
click at [195, 67] on input "text" at bounding box center [486, 65] width 670 height 16
type input "****"
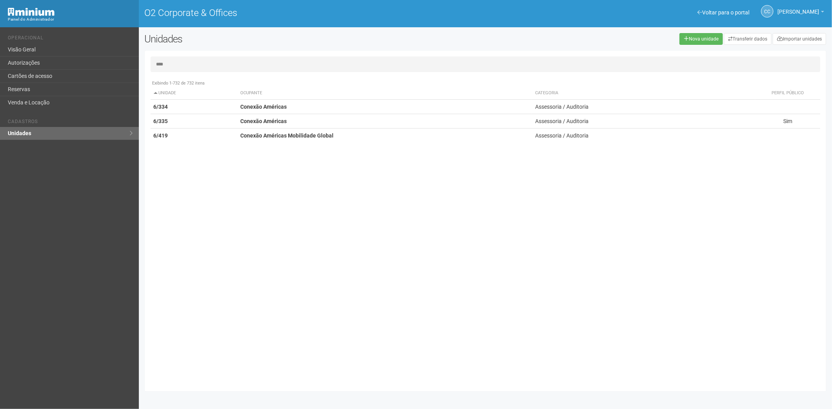
click at [186, 66] on input "****" at bounding box center [486, 65] width 670 height 16
type input "*****"
click at [193, 107] on td "6/336" at bounding box center [194, 107] width 87 height 14
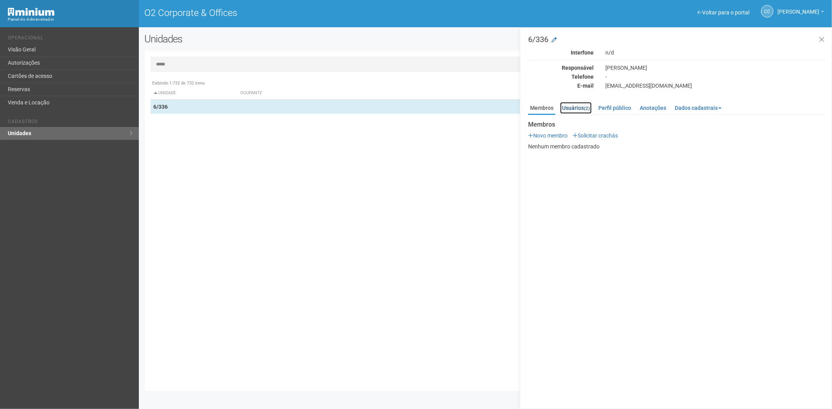
click at [585, 107] on small "(2)" at bounding box center [587, 108] width 6 height 5
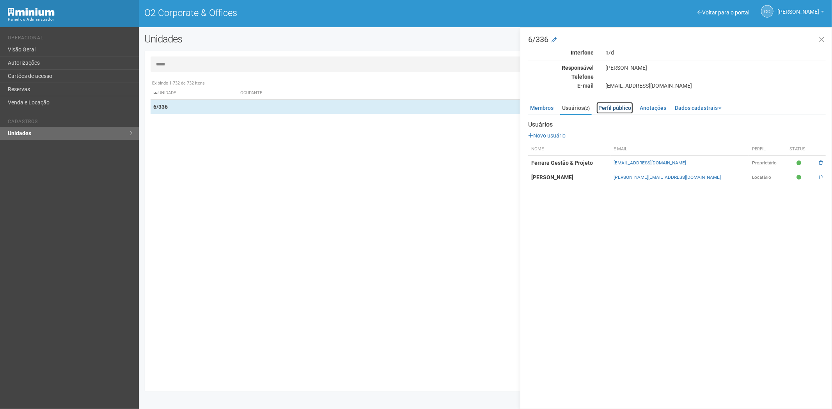
click at [622, 108] on link "Perfil público" at bounding box center [614, 108] width 37 height 12
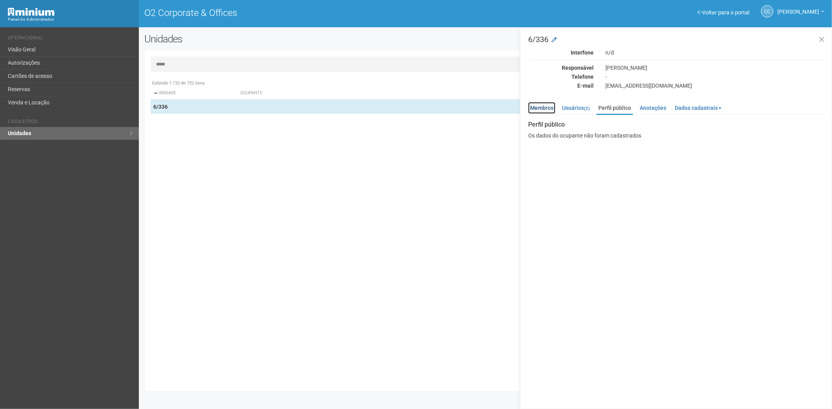
drag, startPoint x: 540, startPoint y: 107, endPoint x: 361, endPoint y: 98, distance: 179.2
click at [540, 106] on link "Membros" at bounding box center [541, 108] width 27 height 12
click at [193, 64] on input "*****" at bounding box center [486, 65] width 670 height 16
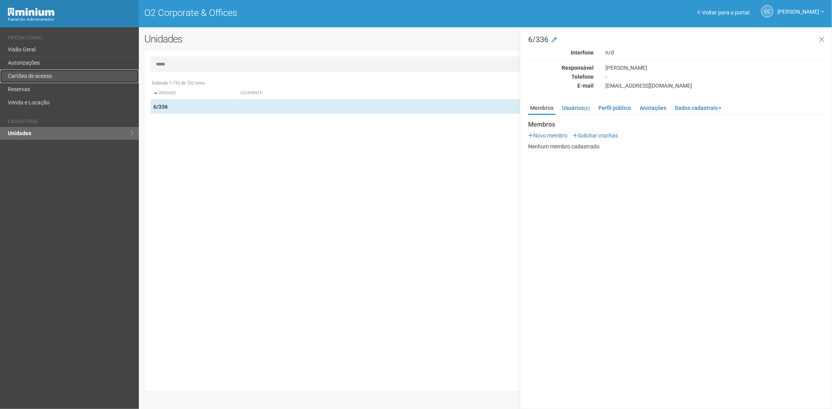
click at [64, 77] on link "Cartões de acesso" at bounding box center [69, 76] width 139 height 13
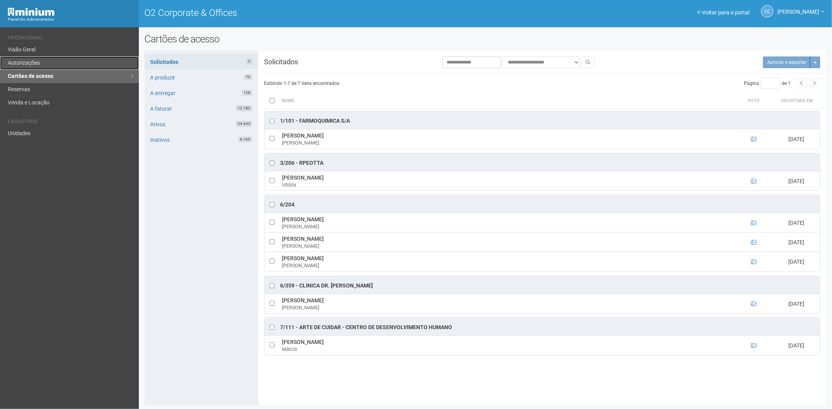
click at [37, 57] on link "Autorizações" at bounding box center [69, 63] width 139 height 13
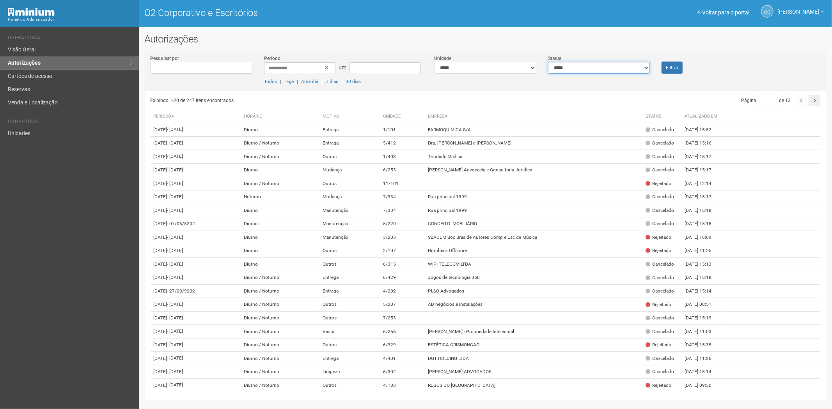
click at [602, 69] on select "**********" at bounding box center [599, 68] width 102 height 12
select select "*"
click at [548, 62] on select "**********" at bounding box center [599, 68] width 102 height 12
click at [672, 69] on font "Filtrar" at bounding box center [672, 67] width 12 height 5
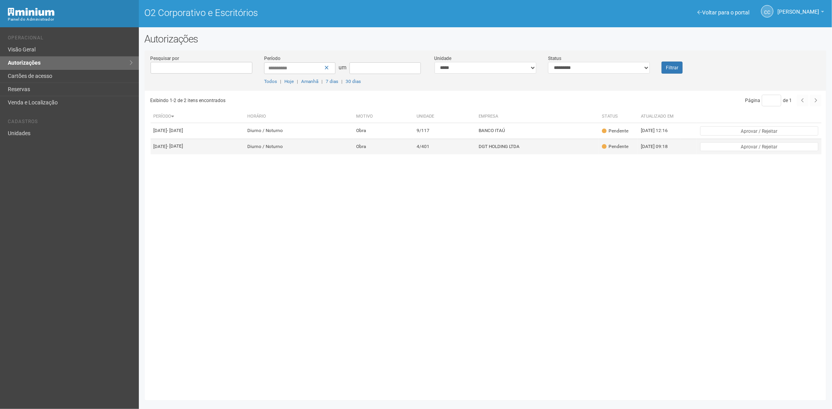
click at [475, 154] on td "4/401" at bounding box center [444, 147] width 62 height 16
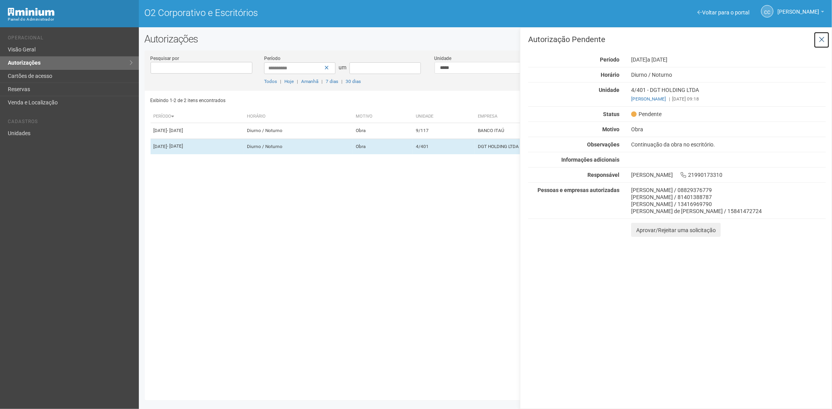
click at [823, 37] on icon at bounding box center [822, 40] width 6 height 8
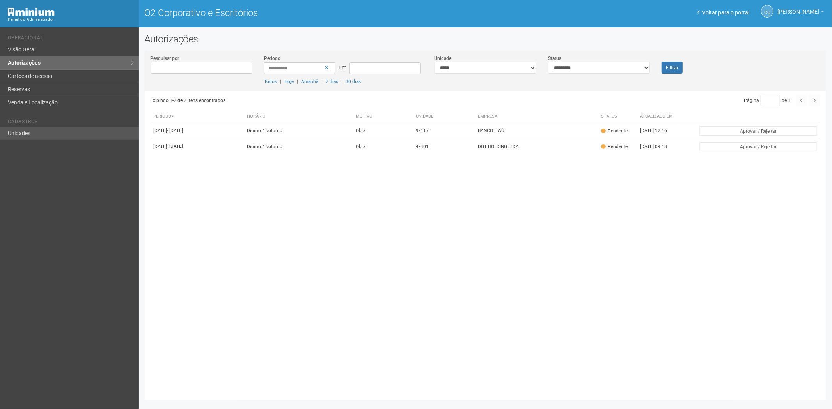
drag, startPoint x: 220, startPoint y: 343, endPoint x: 41, endPoint y: 139, distance: 271.4
click at [219, 333] on div "Exibindo 1-2 de 2 itens encontrados Página * de 1 Período Horário Motivo Unidad…" at bounding box center [489, 243] width 676 height 304
click at [37, 79] on font "Cartões de acesso" at bounding box center [30, 76] width 44 height 6
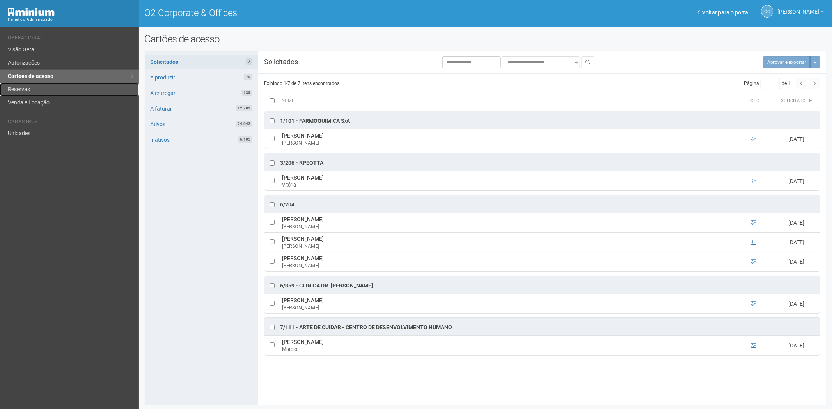
click at [58, 87] on link "Reservas" at bounding box center [69, 89] width 139 height 13
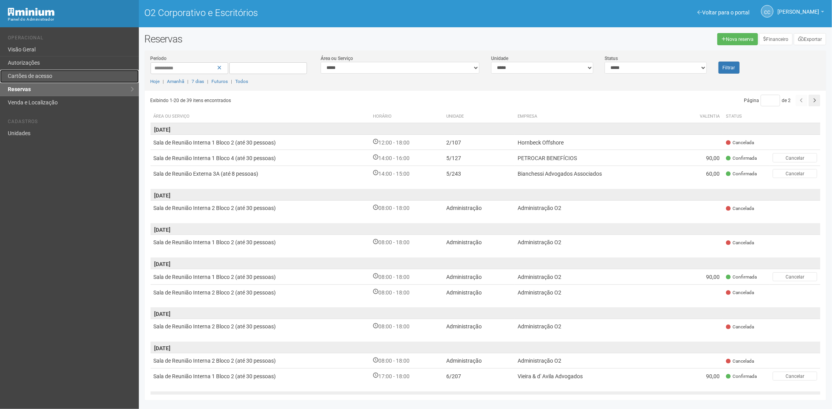
click at [63, 81] on link "Cartões de acesso" at bounding box center [69, 76] width 139 height 13
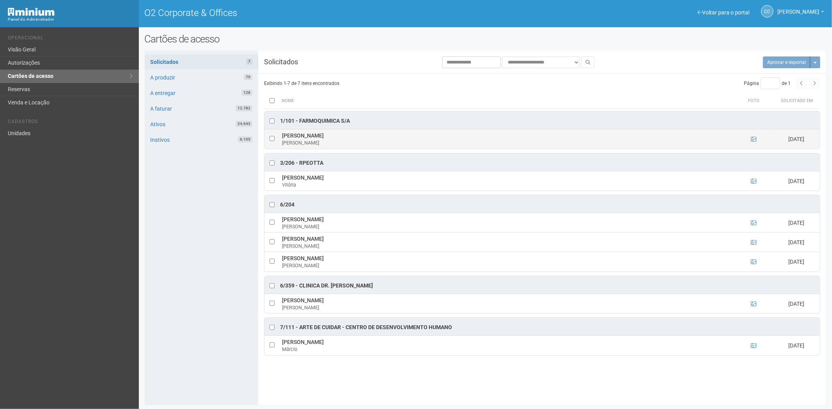
click at [751, 144] on td at bounding box center [753, 138] width 39 height 19
click at [753, 142] on icon at bounding box center [753, 138] width 5 height 5
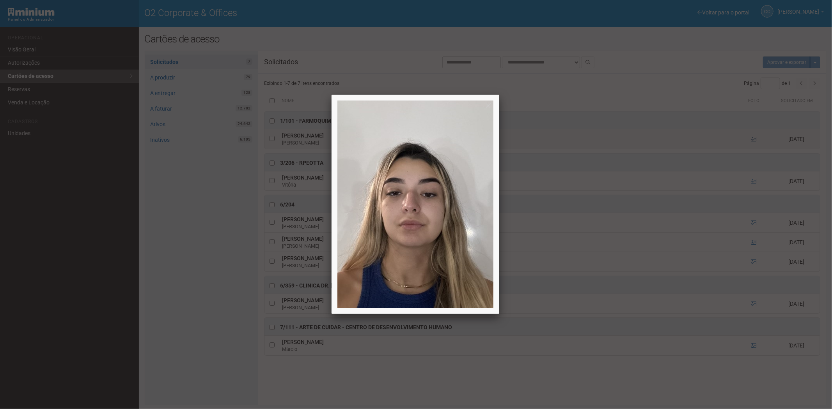
click at [753, 142] on div at bounding box center [416, 204] width 832 height 409
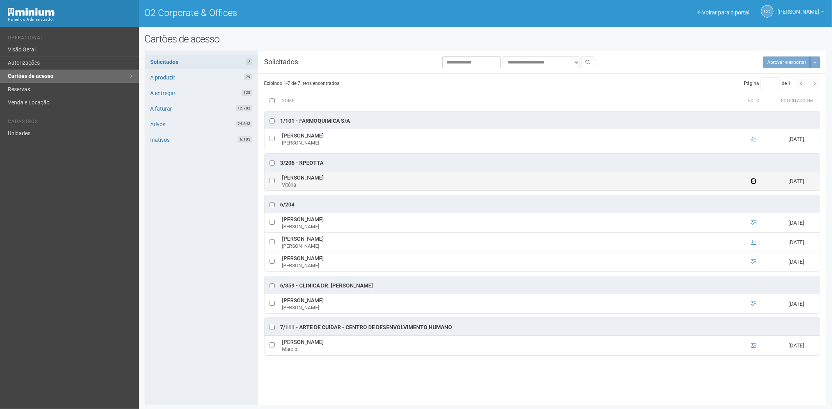
click at [753, 182] on icon at bounding box center [753, 181] width 5 height 5
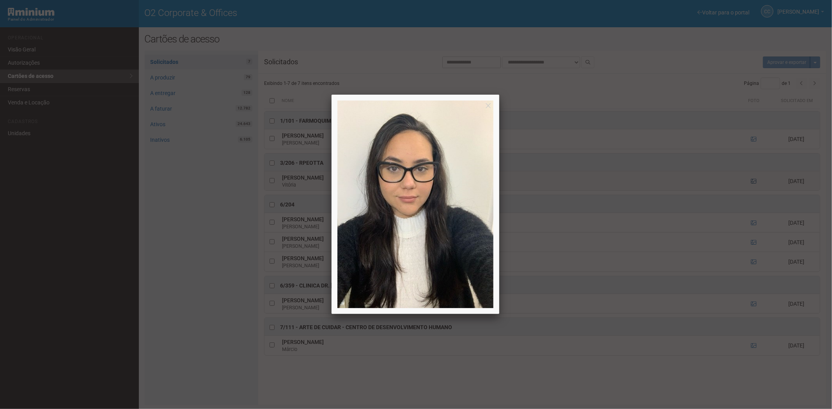
click at [753, 182] on div at bounding box center [416, 204] width 832 height 409
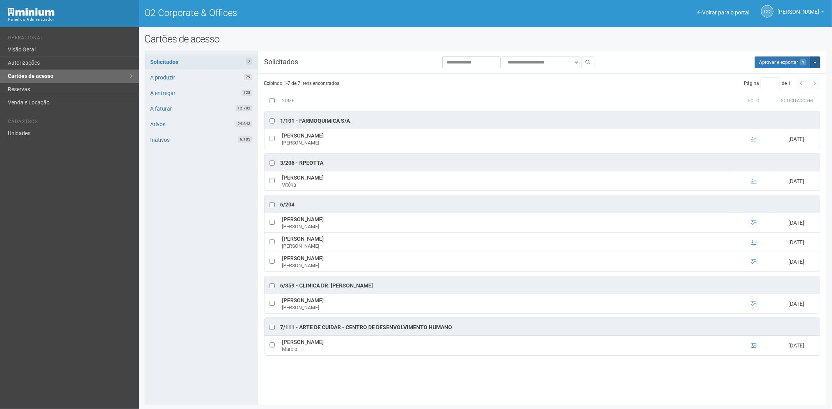
click at [816, 64] on button "Mais opções" at bounding box center [815, 63] width 10 height 12
click at [797, 83] on link "Rejeitar solicitações" at bounding box center [786, 86] width 62 height 9
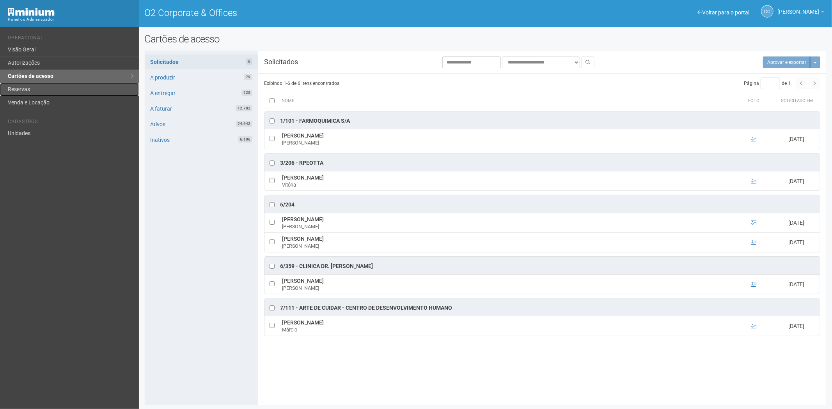
click at [34, 83] on link "Reservas" at bounding box center [69, 89] width 139 height 13
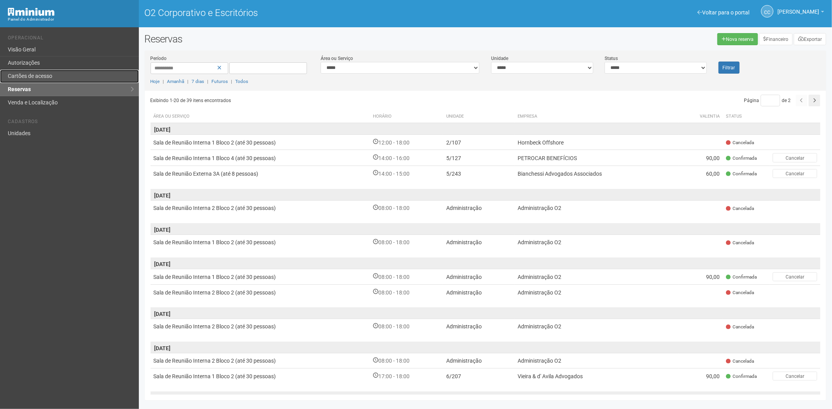
click at [36, 75] on font "Cartões de acesso" at bounding box center [30, 76] width 44 height 6
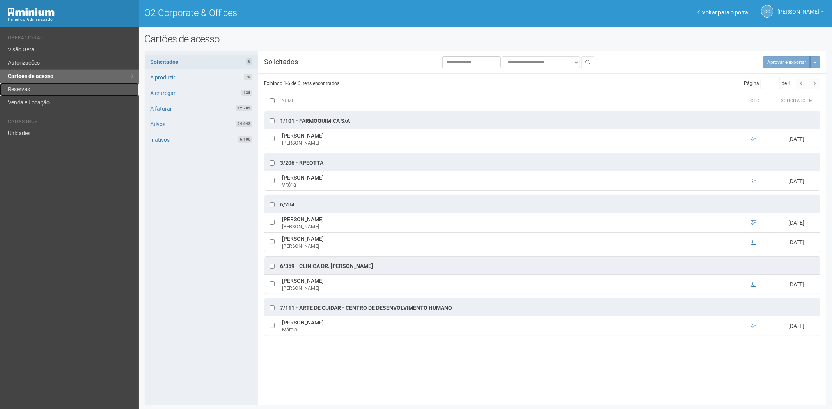
click at [33, 88] on link "Reservas" at bounding box center [69, 89] width 139 height 13
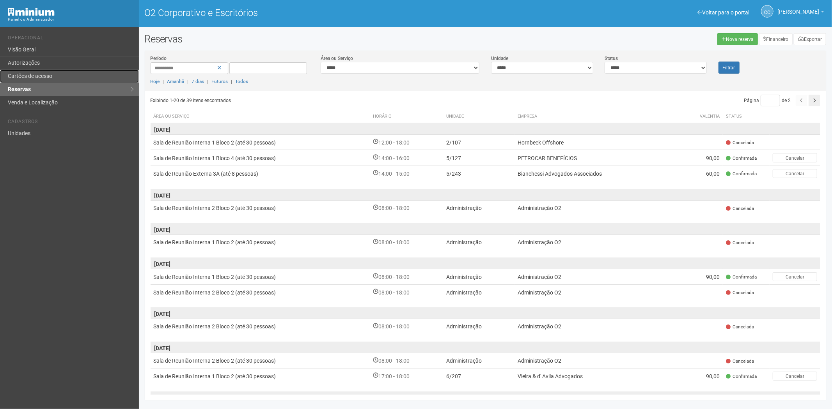
click at [32, 76] on font "Cartões de acesso" at bounding box center [30, 76] width 44 height 6
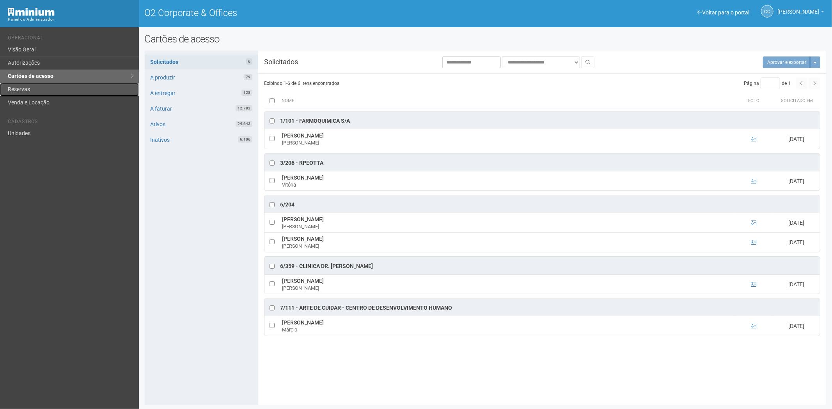
click at [67, 90] on link "Reservas" at bounding box center [69, 89] width 139 height 13
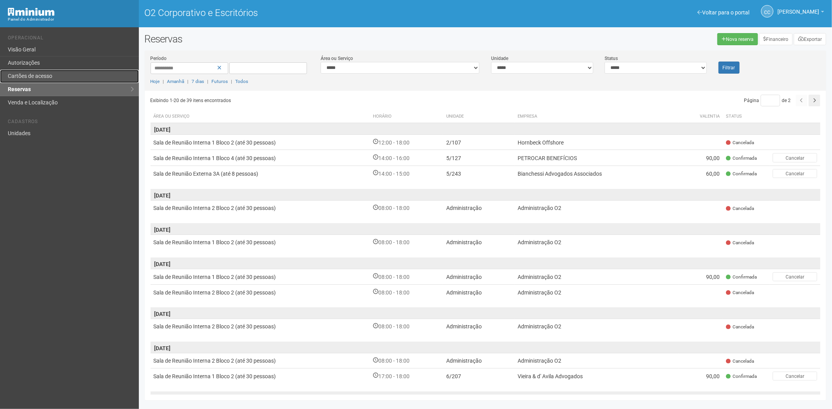
click at [48, 73] on font "Cartões de acesso" at bounding box center [30, 76] width 44 height 6
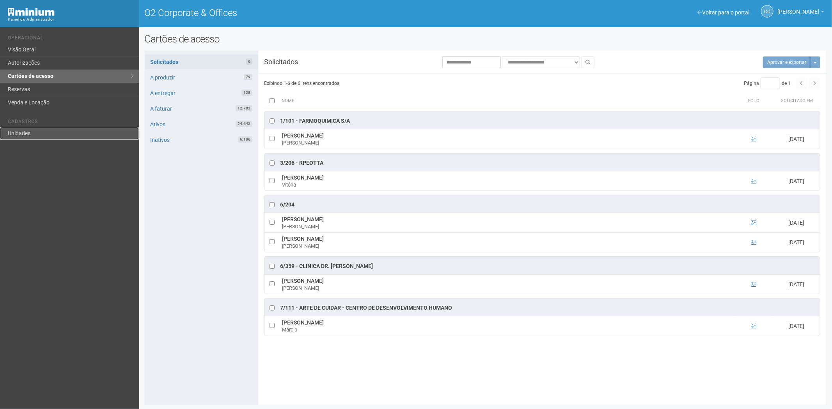
click at [29, 134] on link "Unidades" at bounding box center [69, 133] width 139 height 13
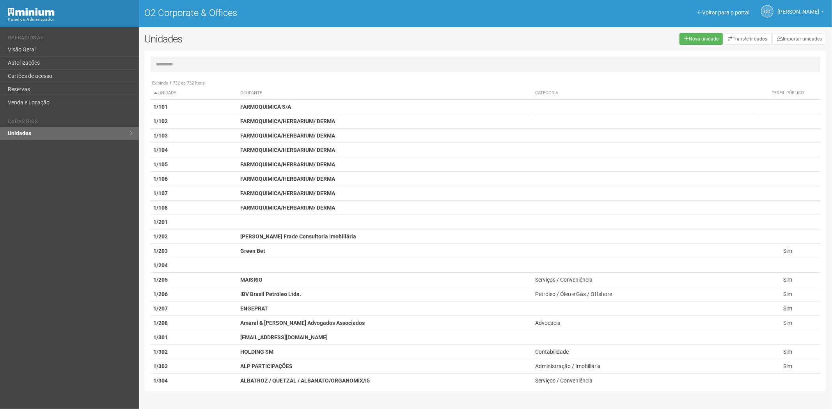
click at [170, 63] on input "text" at bounding box center [486, 65] width 670 height 16
click at [177, 64] on input "text" at bounding box center [486, 65] width 670 height 16
click at [53, 74] on link "Cartões de acesso" at bounding box center [69, 76] width 139 height 13
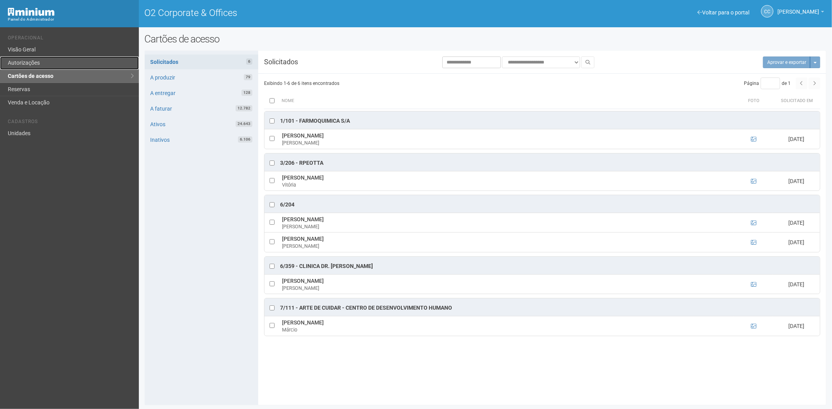
drag, startPoint x: 57, startPoint y: 60, endPoint x: 64, endPoint y: 61, distance: 6.7
click at [57, 60] on link "Autorizações" at bounding box center [69, 63] width 139 height 13
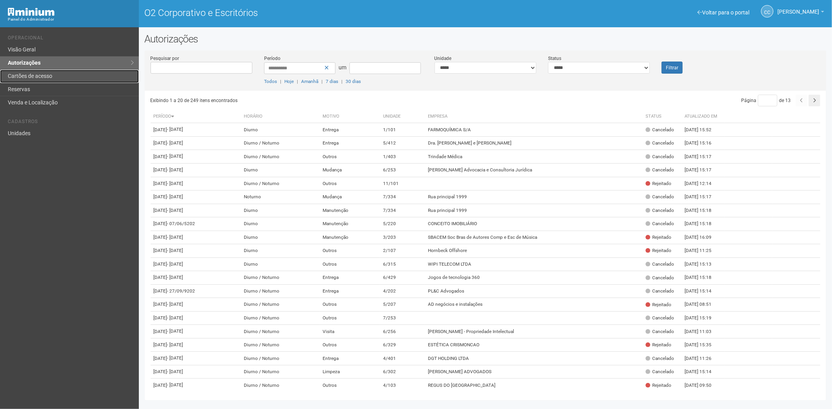
click at [57, 76] on link "Cartões de acesso" at bounding box center [69, 76] width 139 height 13
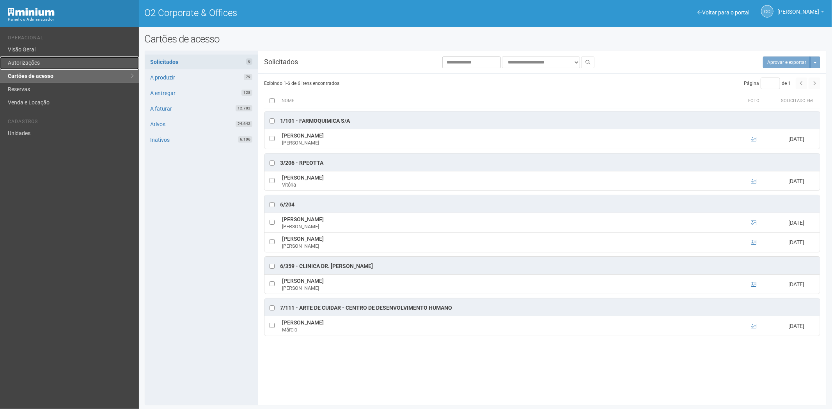
click at [23, 63] on link "Autorizações" at bounding box center [69, 63] width 139 height 13
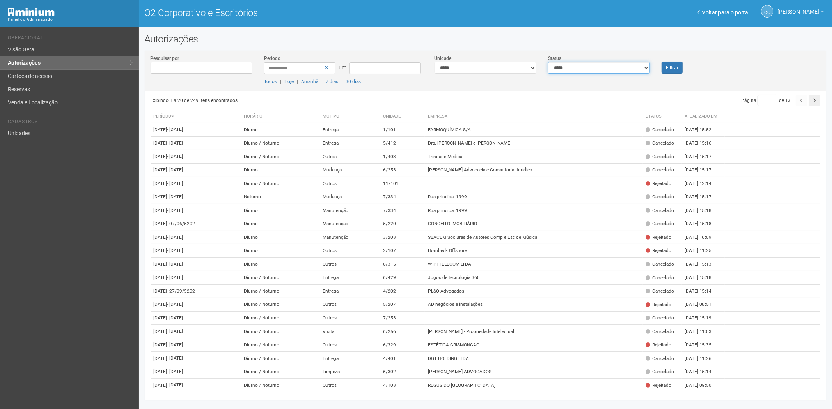
click at [627, 67] on select "**********" at bounding box center [599, 68] width 102 height 12
select select "*"
click at [548, 62] on select "**********" at bounding box center [599, 68] width 102 height 12
click at [671, 71] on button "Filtrar" at bounding box center [671, 68] width 21 height 12
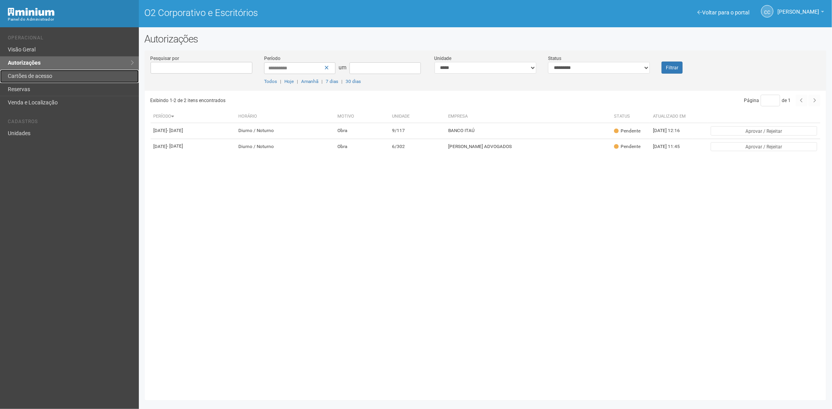
click at [41, 77] on font "Cartões de acesso" at bounding box center [30, 76] width 44 height 6
